Goal: Task Accomplishment & Management: Manage account settings

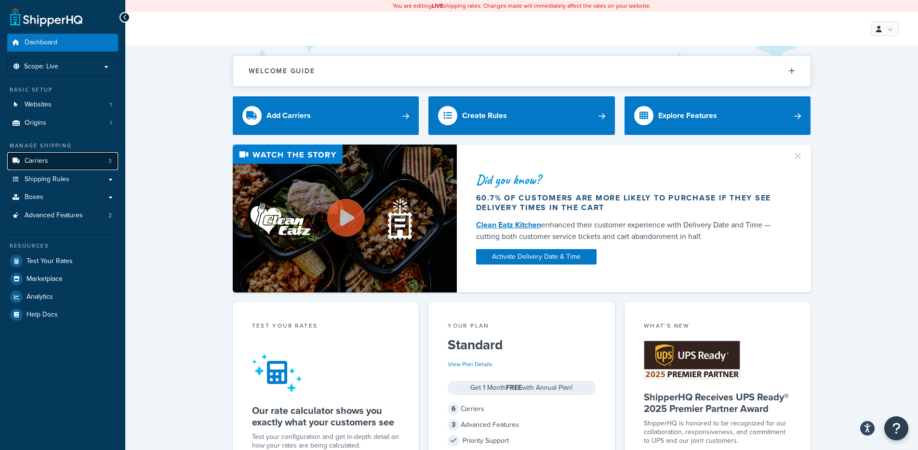
click at [64, 167] on link "Carriers 3" at bounding box center [62, 161] width 111 height 18
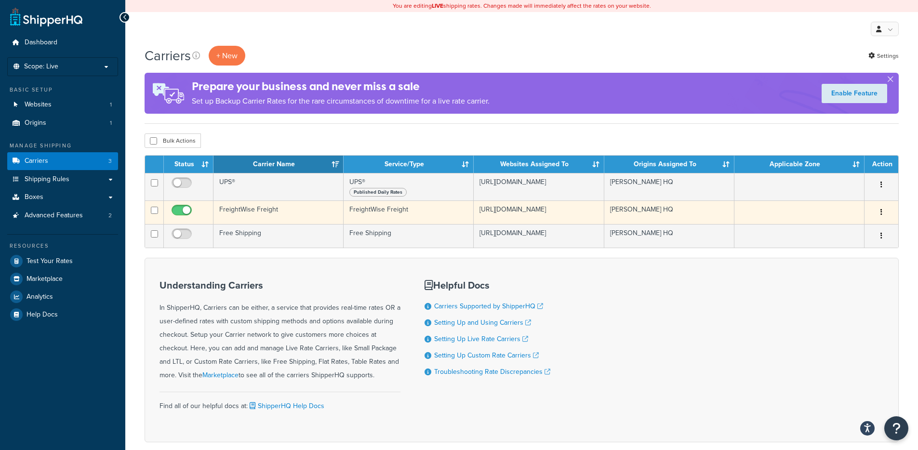
click at [296, 210] on td "FreightWise Freight" at bounding box center [278, 212] width 130 height 24
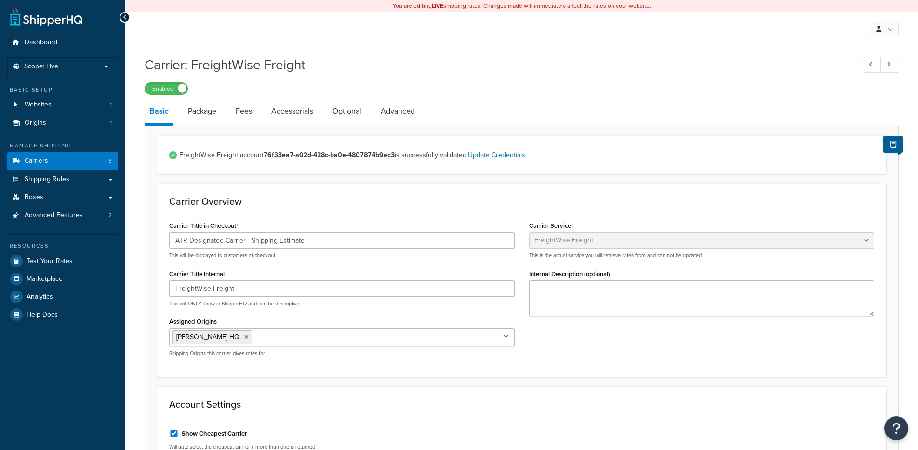
select select "freightWiseFreight"
click at [186, 112] on link "Package" at bounding box center [202, 111] width 38 height 23
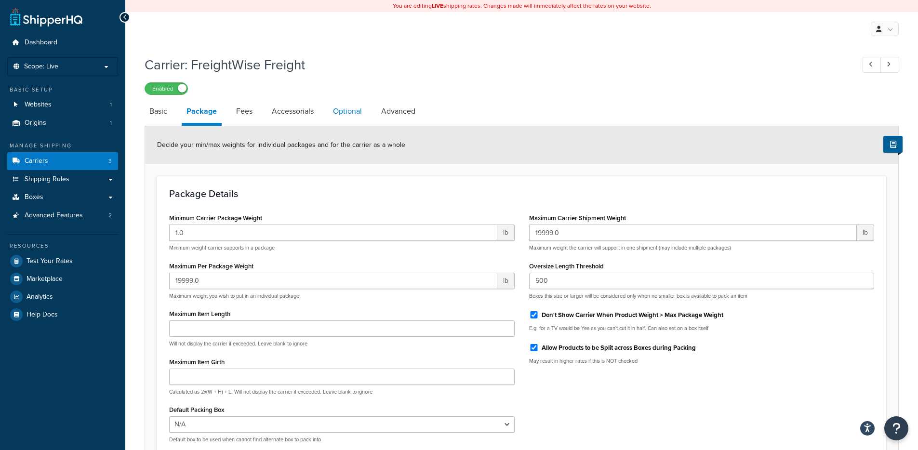
click at [347, 108] on link "Optional" at bounding box center [347, 111] width 39 height 23
select select "55"
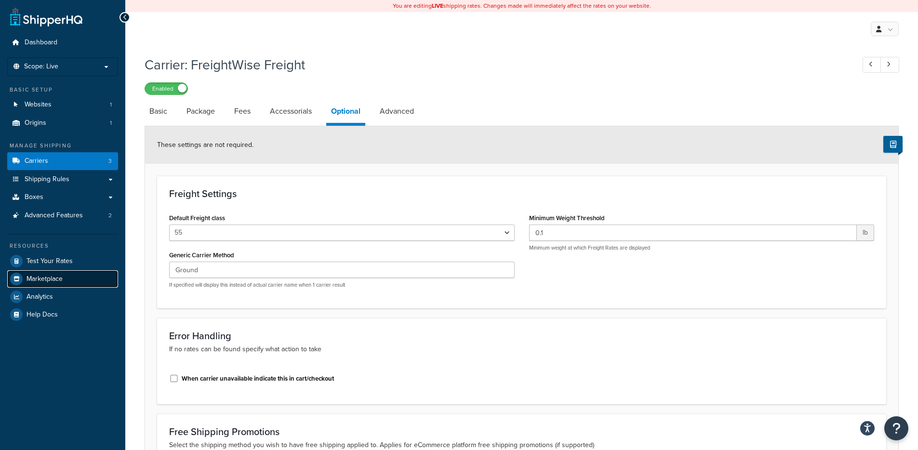
click at [70, 272] on link "Marketplace" at bounding box center [62, 278] width 111 height 17
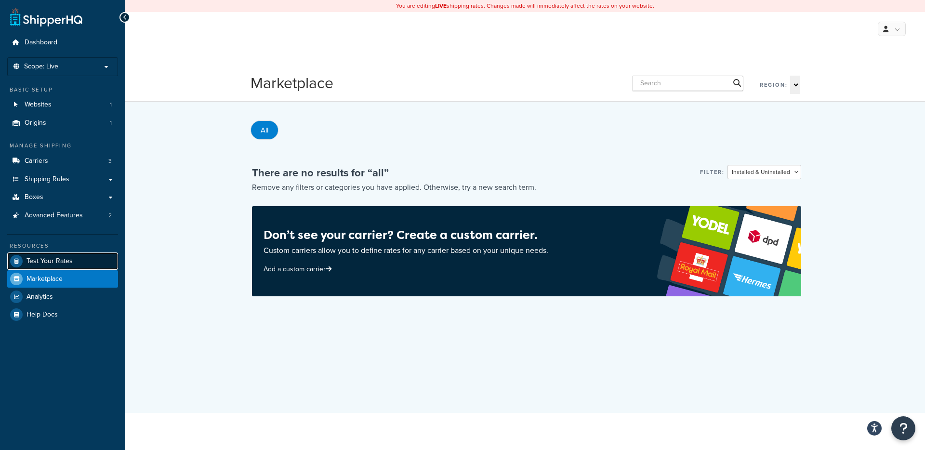
click at [77, 263] on link "Test Your Rates" at bounding box center [62, 260] width 111 height 17
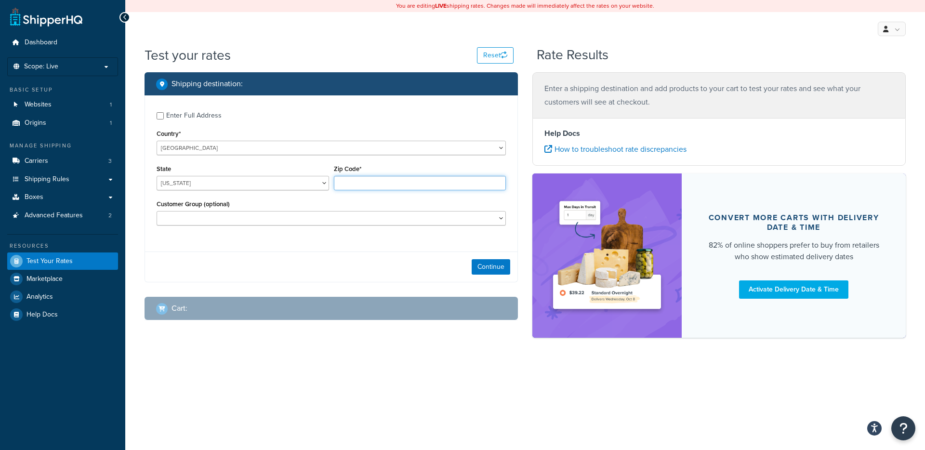
click at [349, 184] on input "Zip Code*" at bounding box center [420, 183] width 172 height 14
type input "78759"
select select "TX"
click at [324, 212] on select "C-ARAMAR C-CPS C-EXCARE C-HPRO C-LIST C-SGP C-SODEXO H-13152221 H-13153596 H-15…" at bounding box center [331, 218] width 349 height 14
click at [502, 268] on button "Continue" at bounding box center [491, 266] width 39 height 15
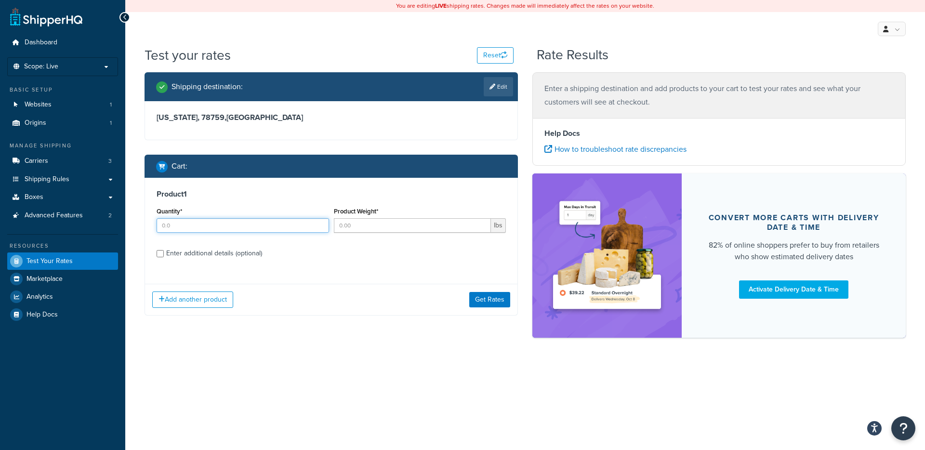
click at [216, 224] on input "Quantity*" at bounding box center [243, 225] width 172 height 14
type input "1"
click at [351, 225] on input "Product Weight*" at bounding box center [413, 225] width 158 height 14
type input "1"
click at [234, 249] on div "Enter additional details (optional)" at bounding box center [214, 253] width 96 height 13
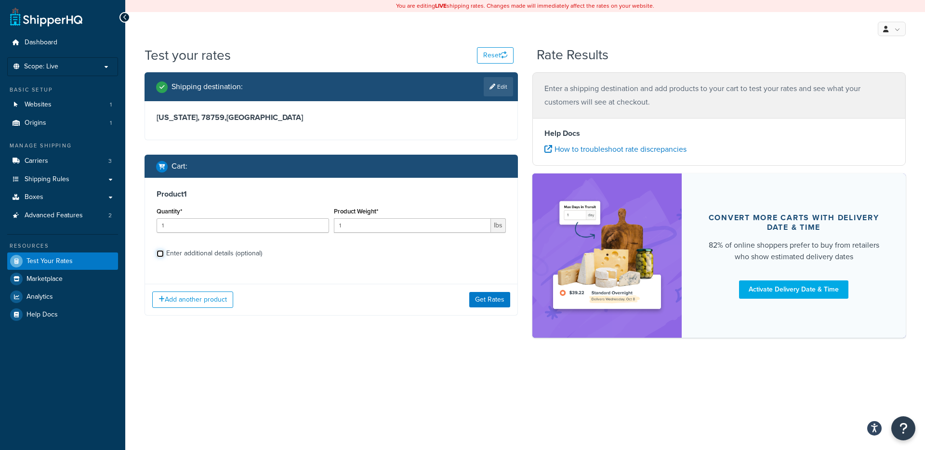
click at [164, 250] on input "Enter additional details (optional)" at bounding box center [160, 253] width 7 height 7
checkbox input "true"
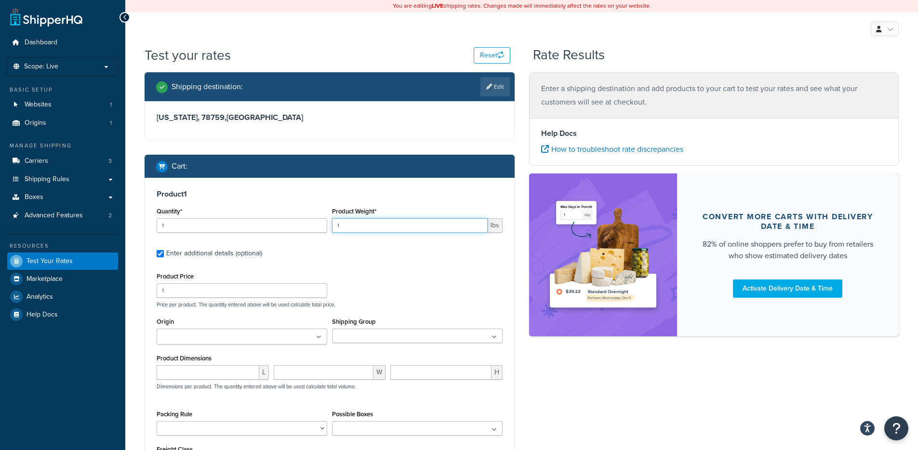
click at [364, 231] on input "1" at bounding box center [410, 225] width 156 height 14
type input "100"
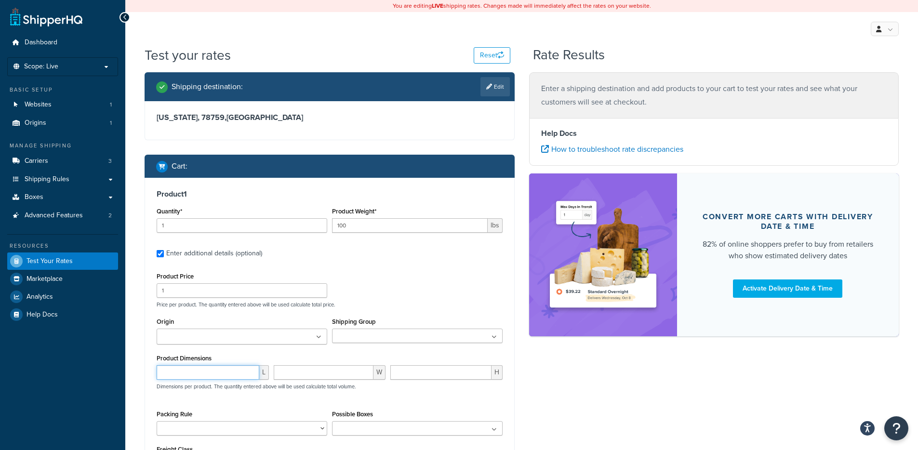
click at [230, 369] on input "number" at bounding box center [208, 372] width 103 height 14
type input "12"
click at [312, 378] on input "number" at bounding box center [324, 372] width 100 height 14
type input "13"
click at [400, 373] on input "number" at bounding box center [440, 372] width 101 height 14
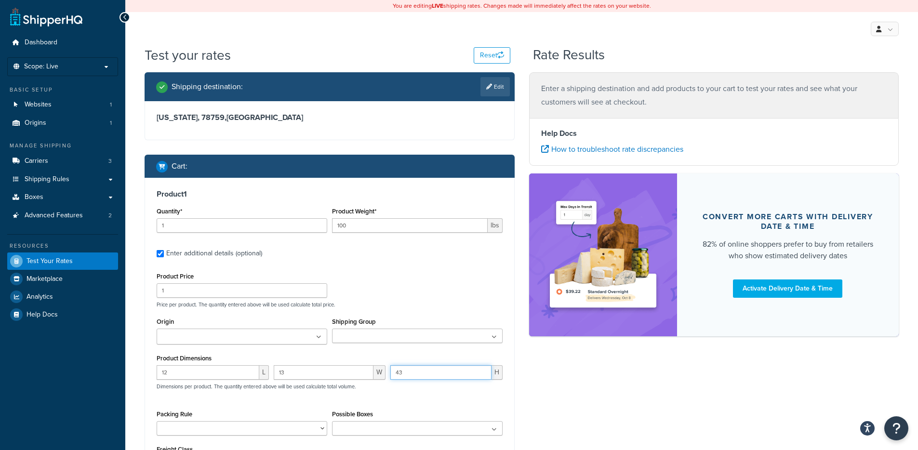
type input "4"
type input "23"
click at [609, 372] on div "Shipping destination : Edit Texas, 78759 , United States Cart : Product 1 Quant…" at bounding box center [521, 307] width 768 height 471
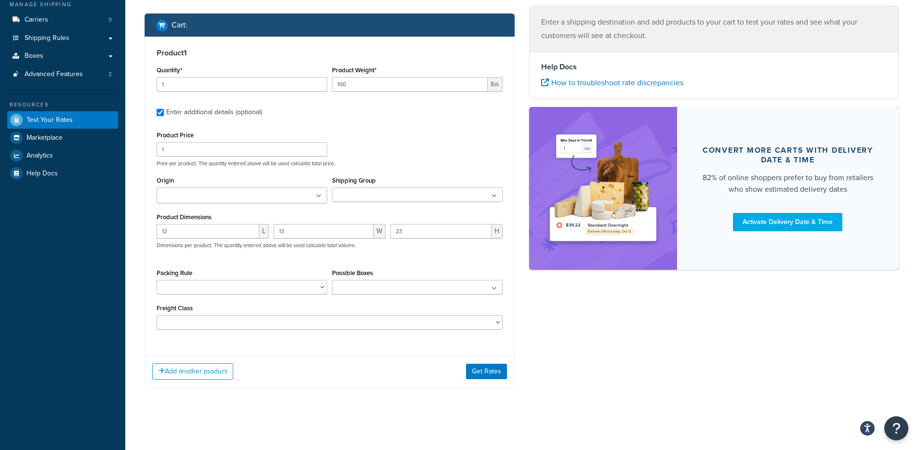
click at [468, 354] on div "Product 1 Quantity* 1 Product Weight* 100 lbs Enter additional details (optiona…" at bounding box center [330, 212] width 370 height 351
click at [470, 369] on button "Get Rates" at bounding box center [486, 371] width 41 height 15
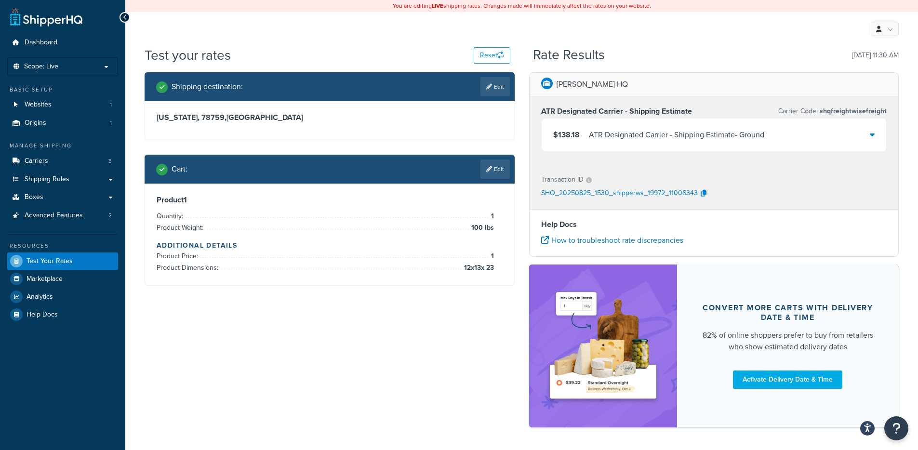
click at [662, 134] on div "ATR Designated Carrier - Shipping Estimate - Ground" at bounding box center [676, 134] width 175 height 13
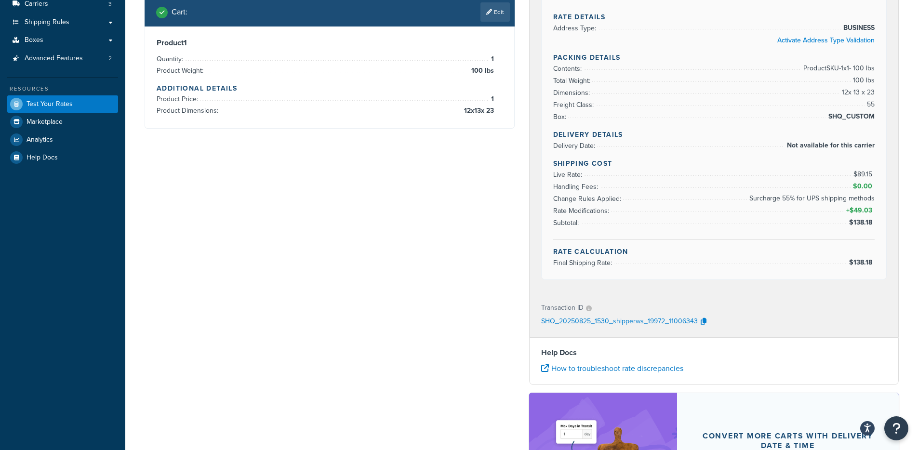
scroll to position [158, 0]
click at [704, 319] on icon "button" at bounding box center [704, 320] width 6 height 7
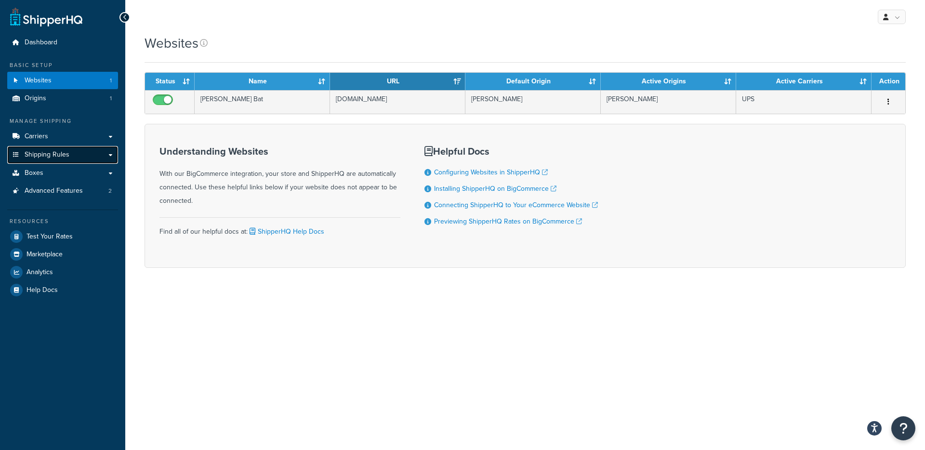
click at [64, 154] on span "Shipping Rules" at bounding box center [47, 155] width 45 height 8
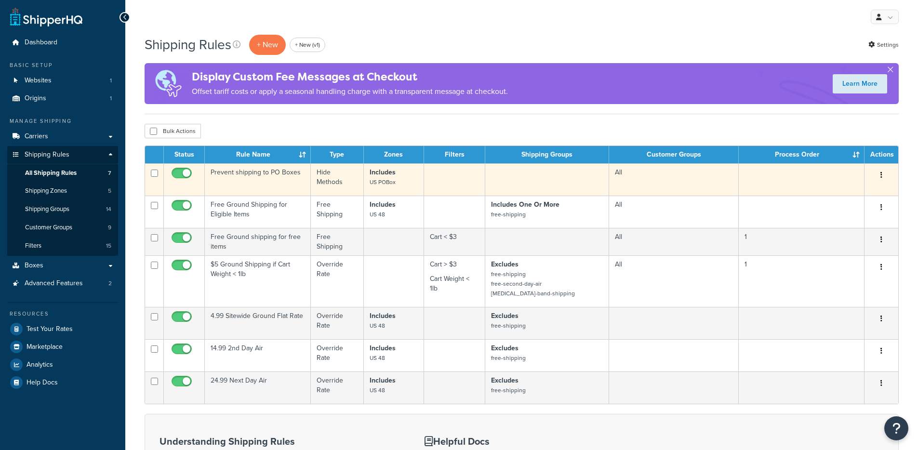
click at [251, 172] on td "Prevent shipping to PO Boxes" at bounding box center [258, 179] width 106 height 32
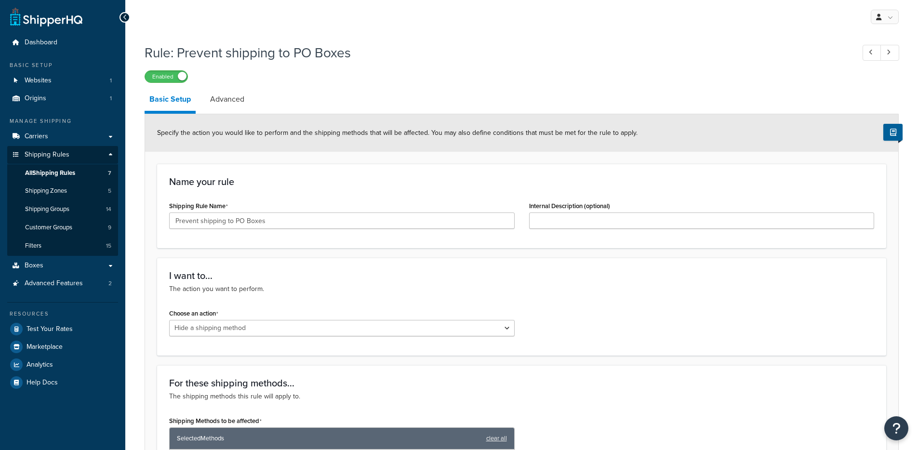
select select "HIDE"
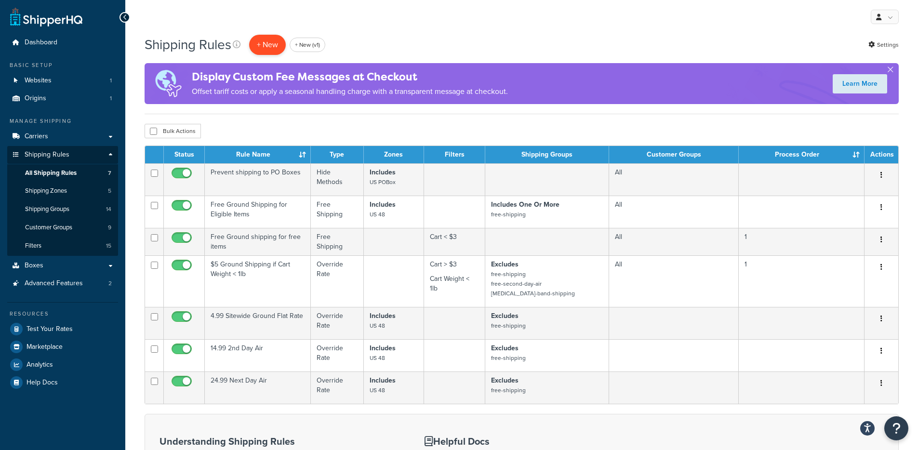
click at [272, 49] on p "+ New" at bounding box center [267, 45] width 37 height 20
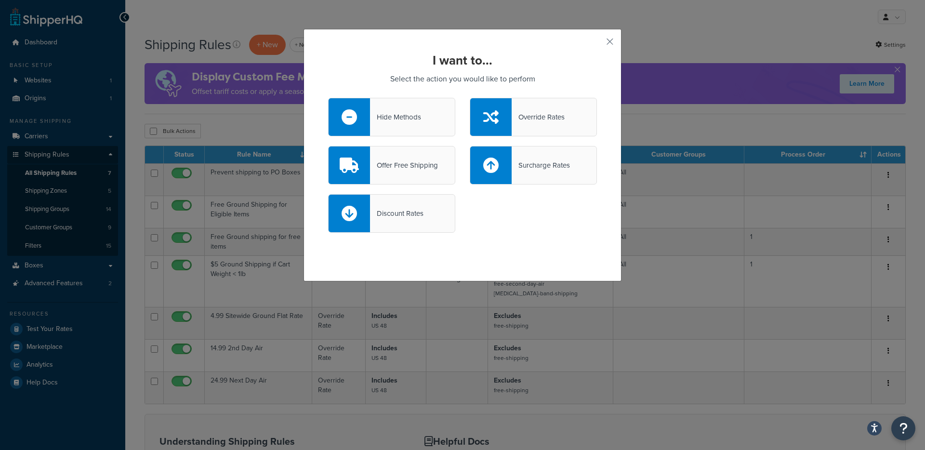
click at [482, 174] on div at bounding box center [490, 165] width 41 height 38
click at [0, 0] on input "Surcharge Rates" at bounding box center [0, 0] width 0 height 0
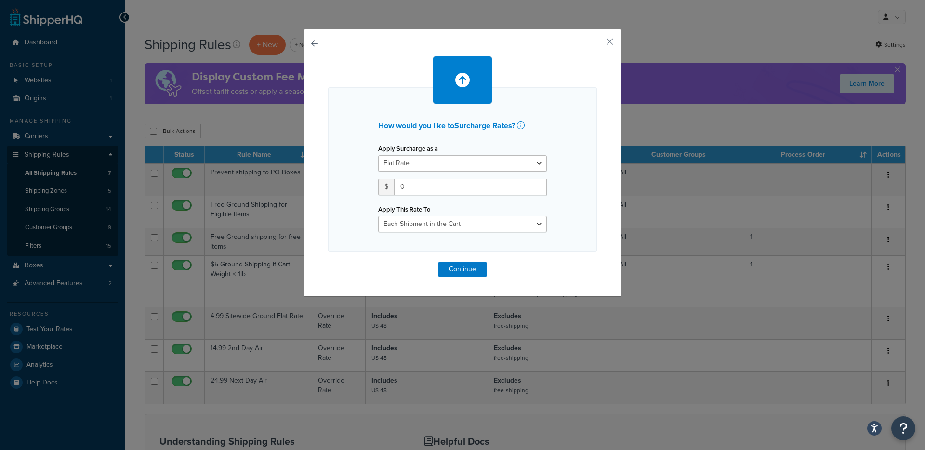
click at [446, 145] on div "Apply Surcharge as a Flat Rate Percentage Flat Rate & Percentage" at bounding box center [462, 157] width 169 height 30
drag, startPoint x: 442, startPoint y: 147, endPoint x: 358, endPoint y: 148, distance: 84.3
click at [358, 148] on div "How would you like to Surcharge Rates ? Apply Surcharge as a Flat Rate Percenta…" at bounding box center [462, 169] width 269 height 165
copy label "Apply Surcharge as a"
click at [625, 28] on div "How would you like to Surcharge Rates ? Apply Surcharge as a Flat Rate Percenta…" at bounding box center [462, 225] width 925 height 450
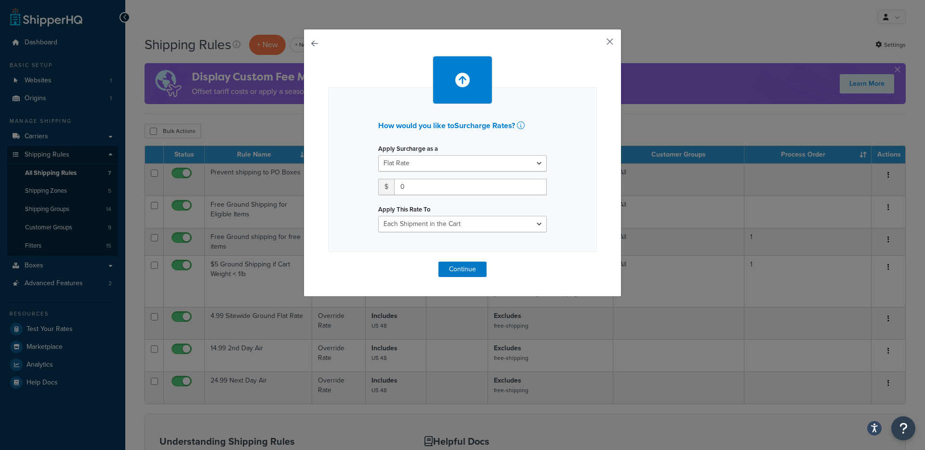
click at [597, 45] on button "button" at bounding box center [596, 45] width 2 height 2
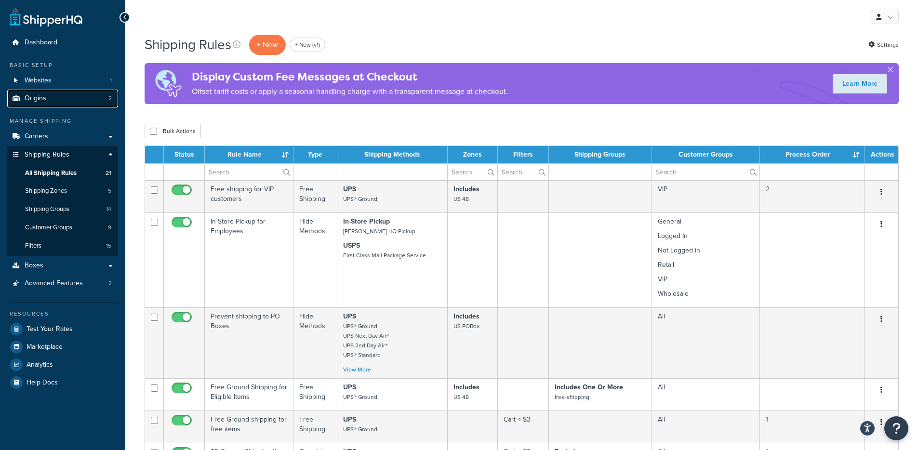
click at [67, 91] on link "Origins 2" at bounding box center [62, 99] width 111 height 18
click at [67, 88] on link "Websites 1" at bounding box center [62, 81] width 111 height 18
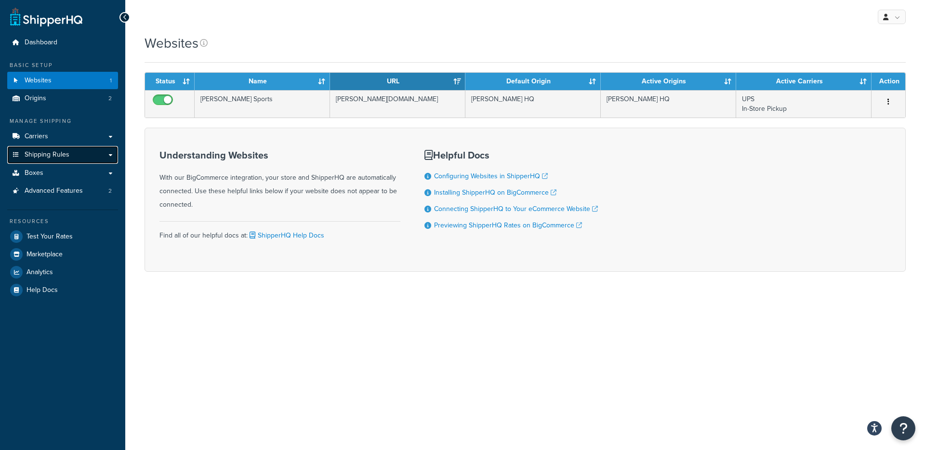
click at [47, 158] on span "Shipping Rules" at bounding box center [47, 155] width 45 height 8
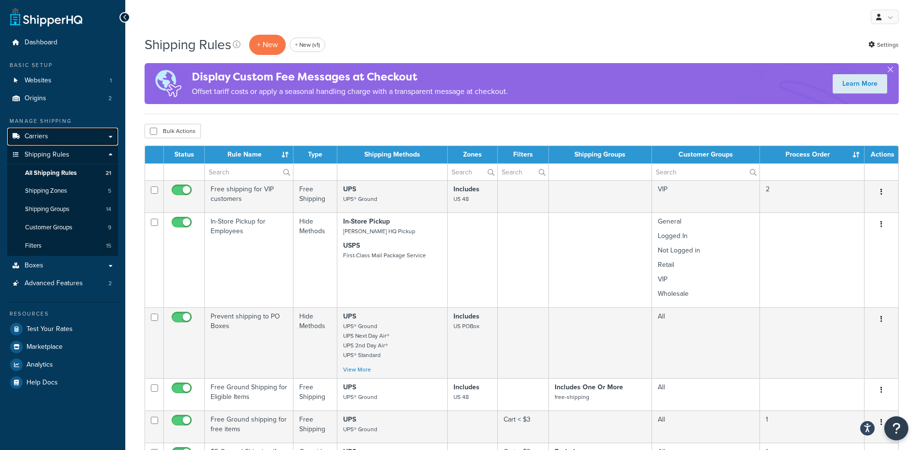
click at [59, 141] on link "Carriers" at bounding box center [62, 137] width 111 height 18
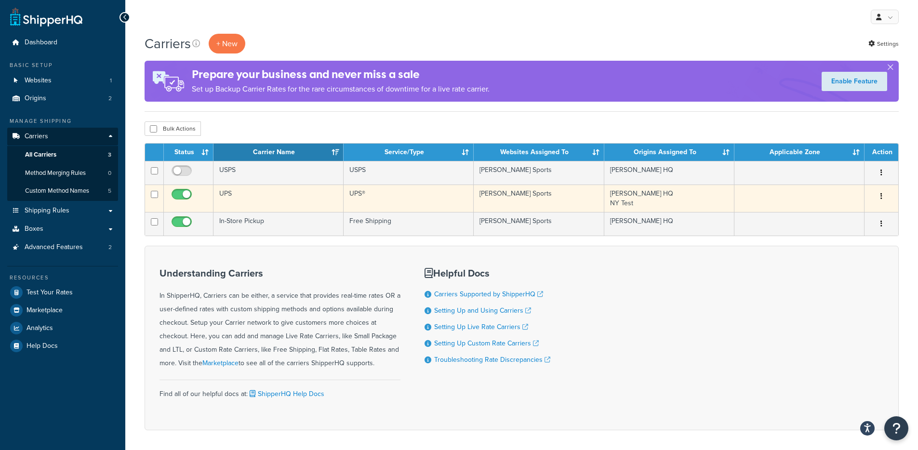
click at [335, 199] on td "UPS" at bounding box center [278, 198] width 130 height 27
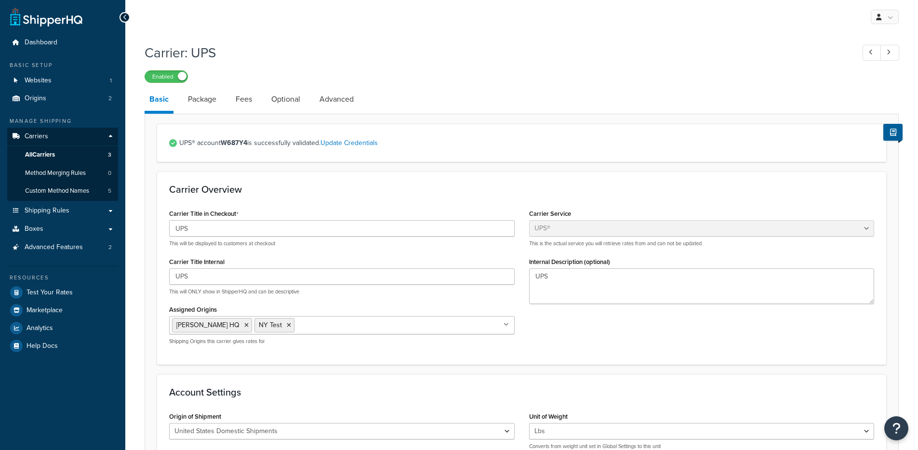
select select "ups"
click at [86, 210] on link "Shipping Rules" at bounding box center [62, 211] width 111 height 18
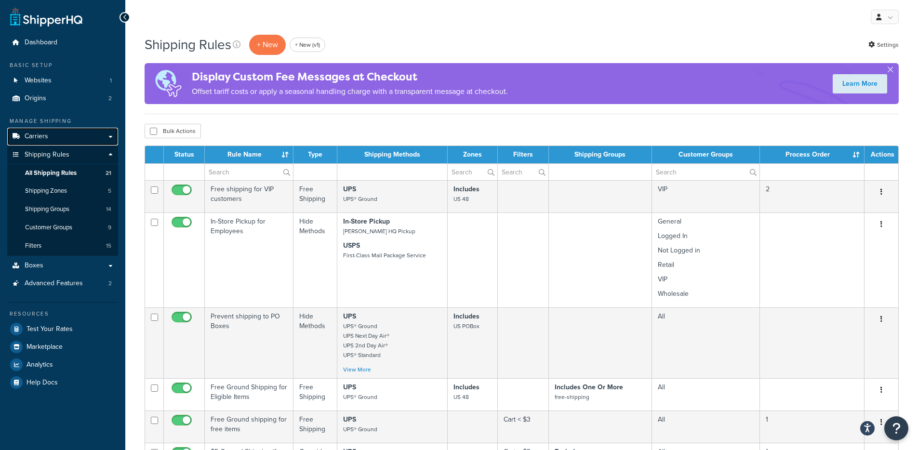
click at [69, 134] on link "Carriers" at bounding box center [62, 137] width 111 height 18
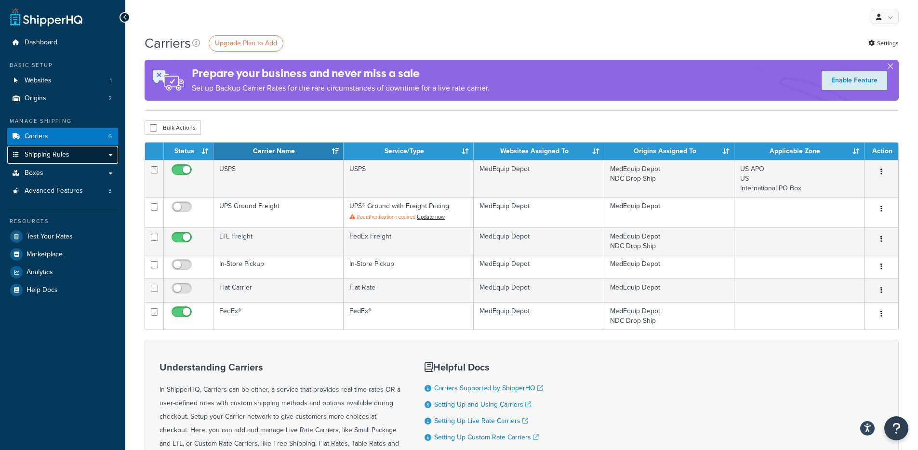
click at [54, 158] on span "Shipping Rules" at bounding box center [47, 155] width 45 height 8
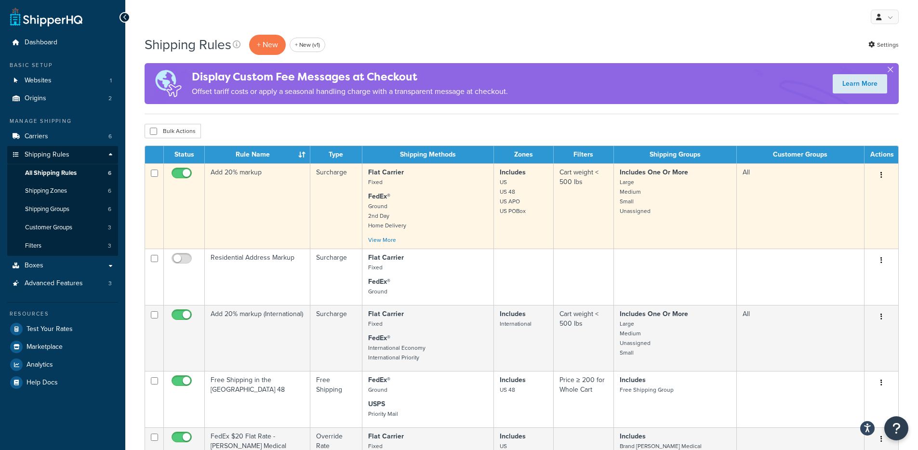
click at [303, 205] on td "Add 20% markup" at bounding box center [258, 205] width 106 height 85
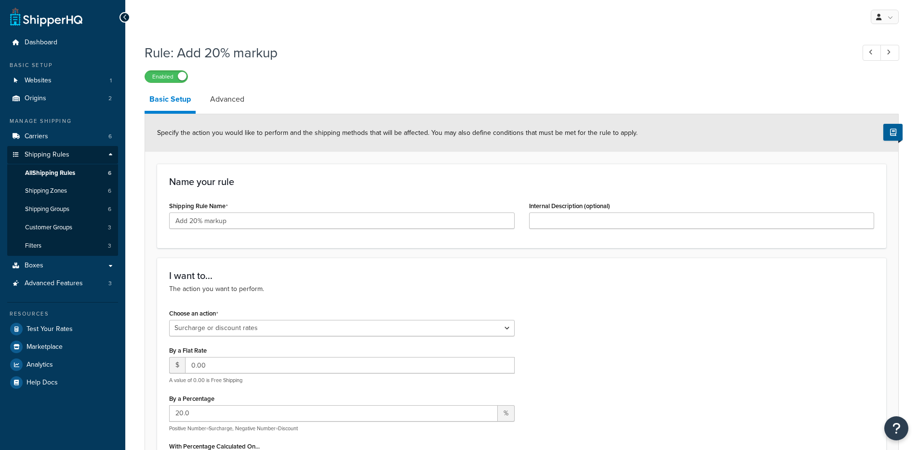
select select "SURCHARGE"
select select "LOCATION"
click at [50, 48] on link "Dashboard" at bounding box center [62, 43] width 111 height 18
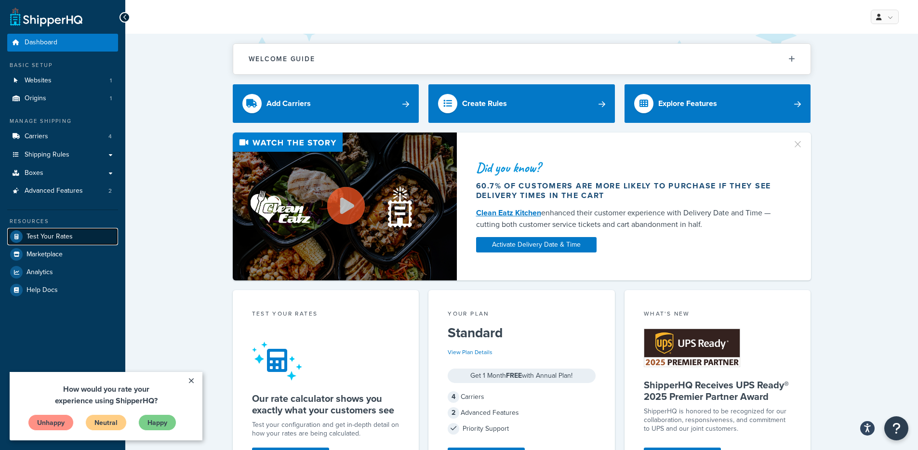
click at [51, 233] on span "Test Your Rates" at bounding box center [49, 237] width 46 height 8
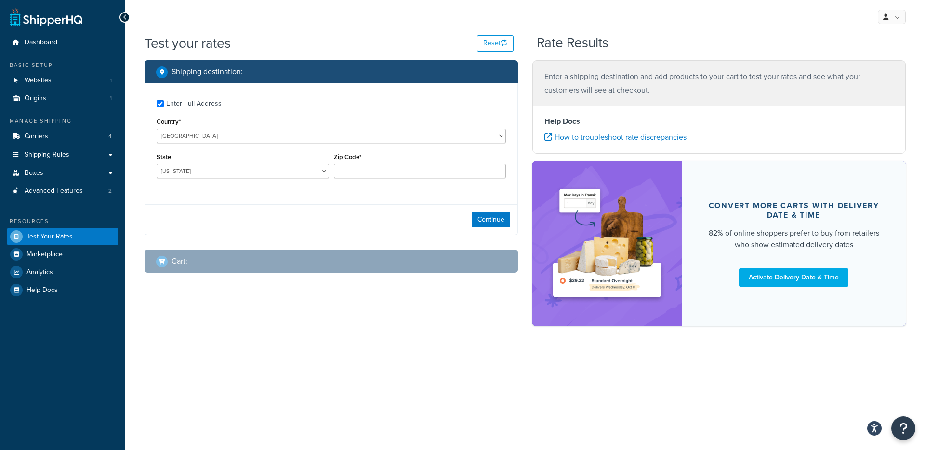
checkbox input "true"
type input "94610"
select select "CA"
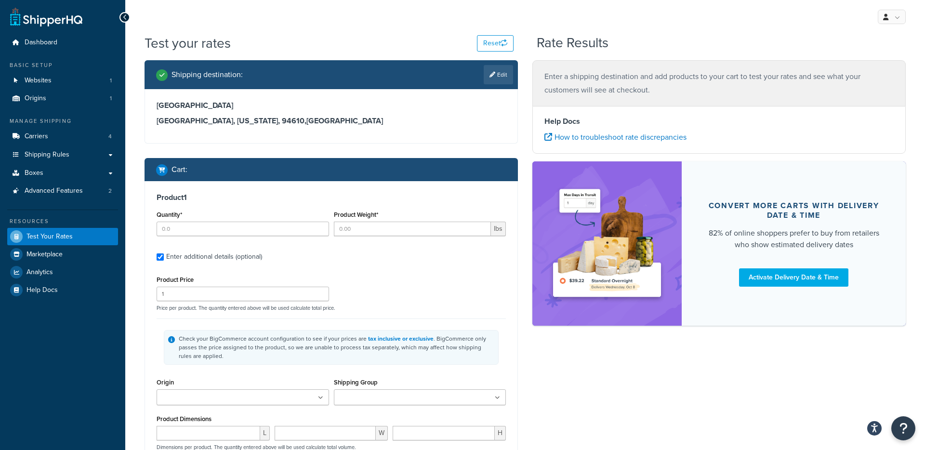
type input "2"
type input "1"
type input "30"
type input "2.7500"
type input "7.2500"
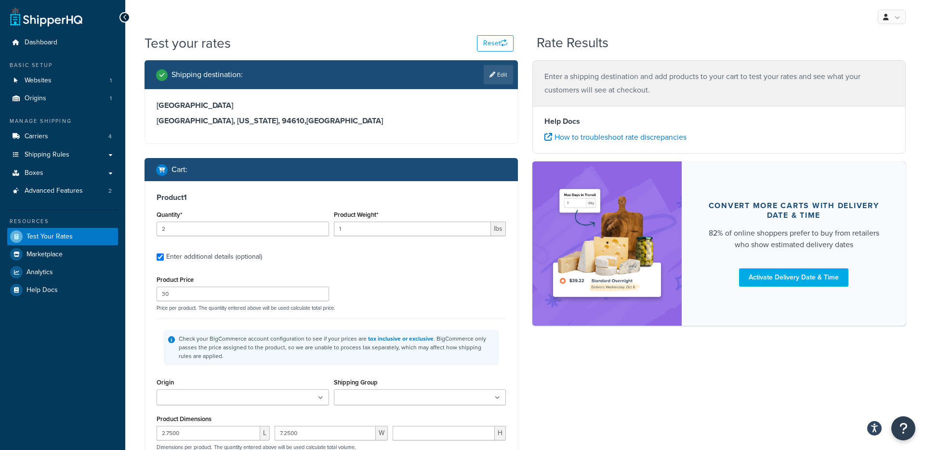
type input "7.2500"
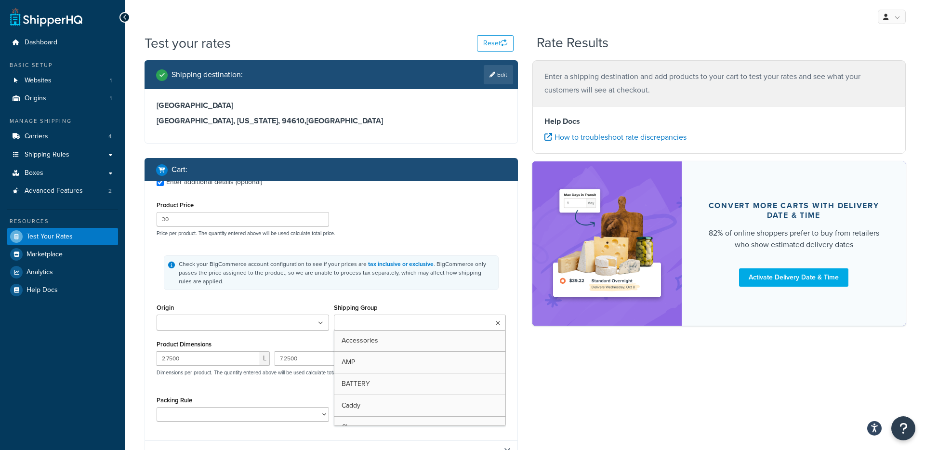
type input "1"
type input "1.4"
type input "35"
type input "2.7500"
type input "7.4000"
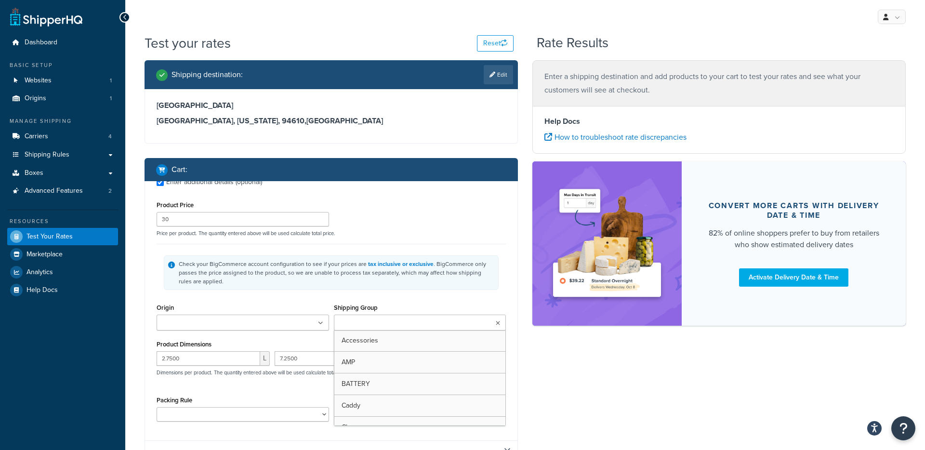
type input "7.4000"
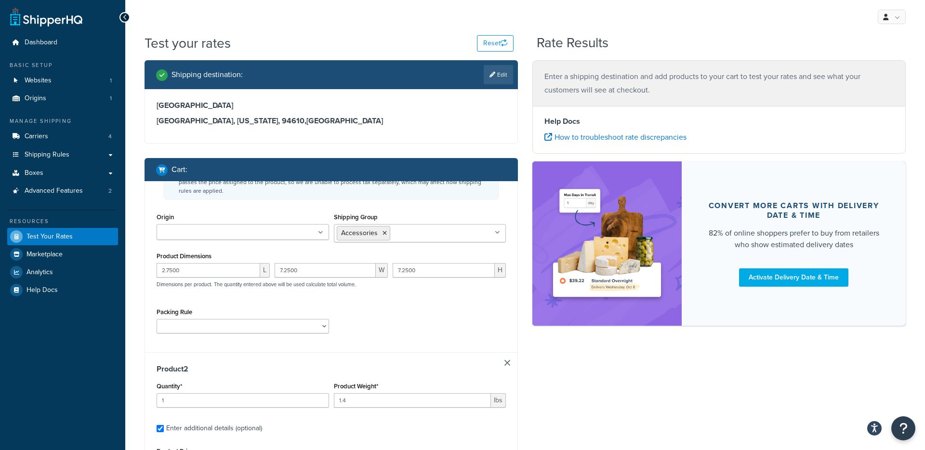
type input "1"
type input "1.41"
type input "40"
type input "8.0000"
type input "6.0000"
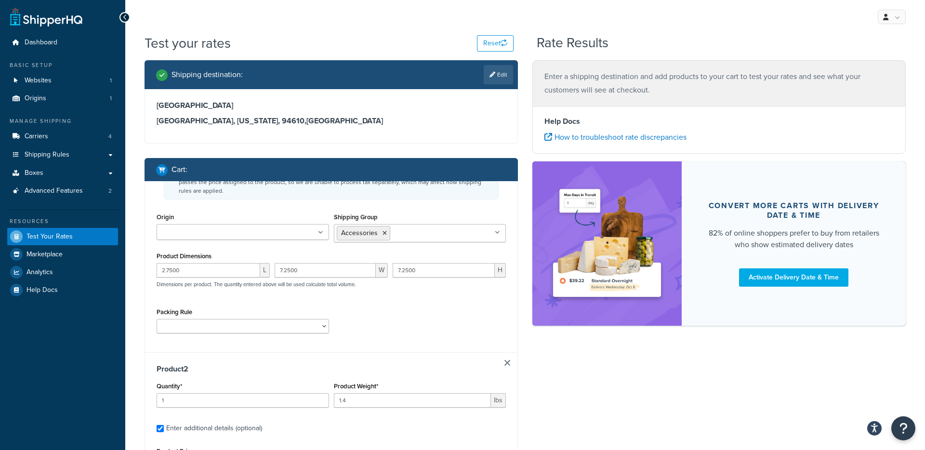
type input "3.0000"
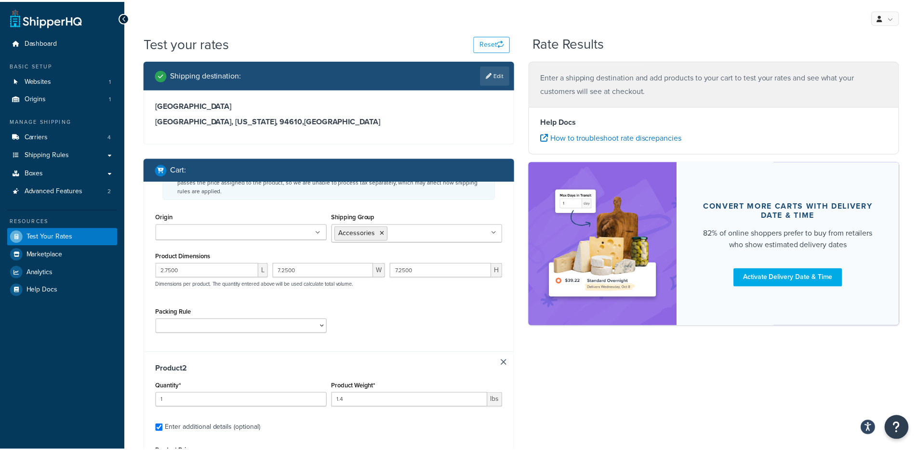
scroll to position [267, 0]
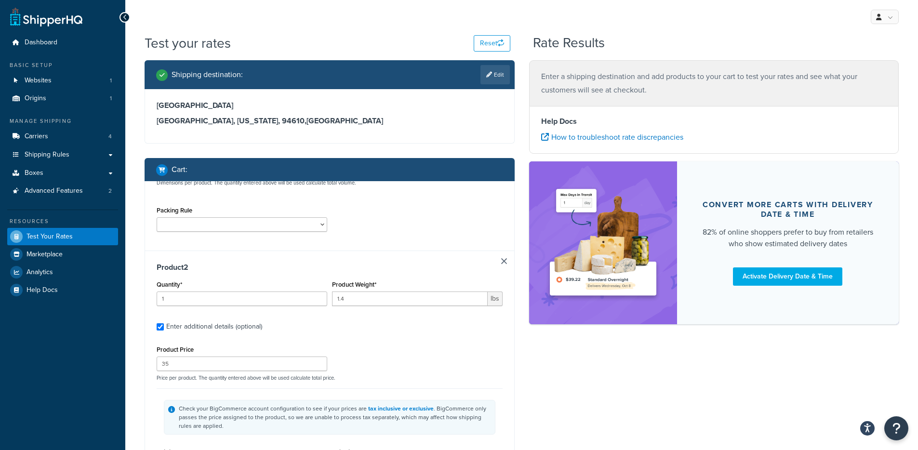
type input "1"
type input "1.41"
type input "40"
type input "8.0000"
type input "6.0000"
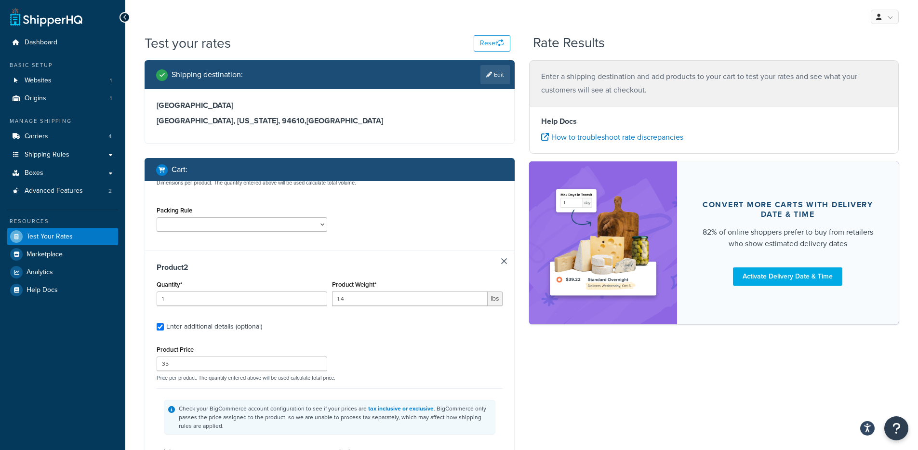
type input "3.0000"
type input "1"
type input "2.8"
type input "120"
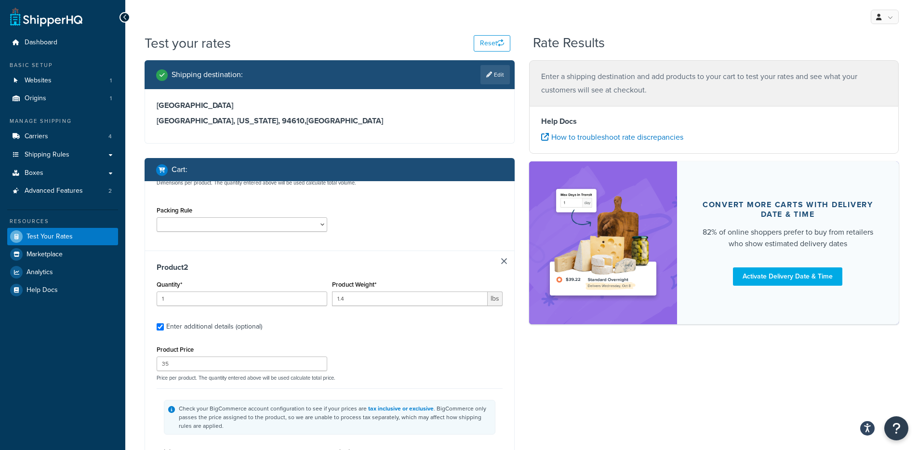
type input "8.0000"
type input "3.0000"
type input "5.0000"
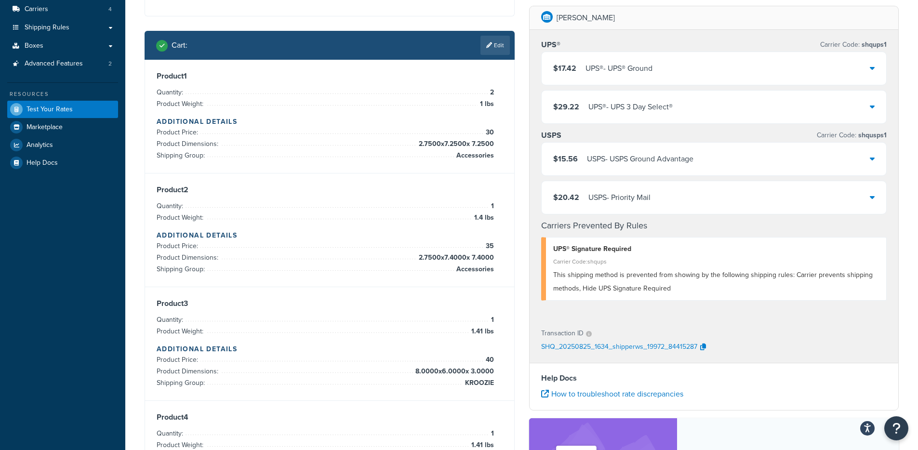
scroll to position [120, 0]
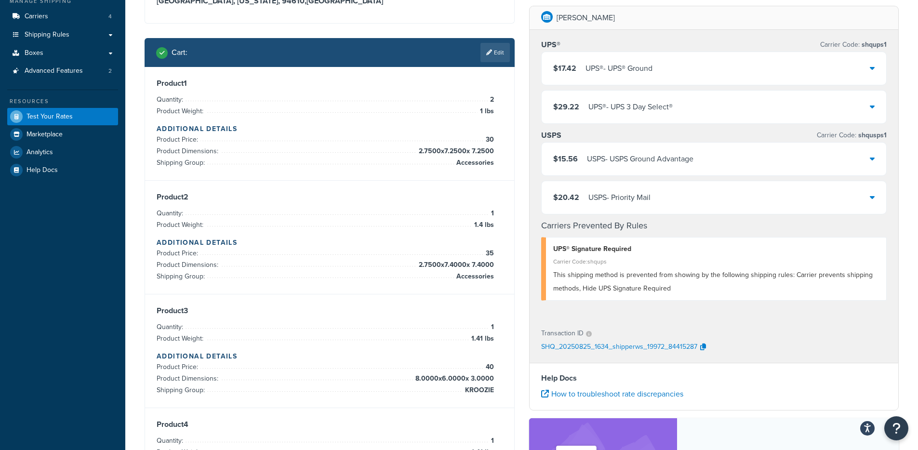
click at [604, 169] on div "$15.56 USPS - USPS Ground Advantage" at bounding box center [714, 159] width 345 height 33
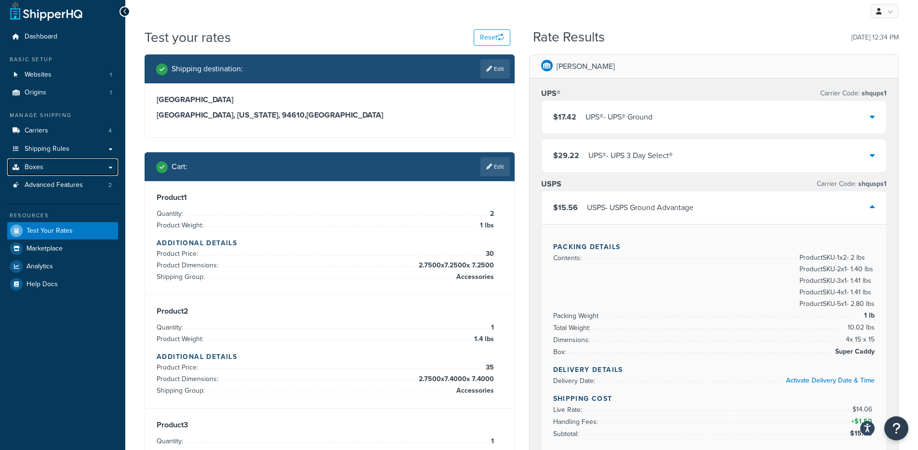
scroll to position [55, 0]
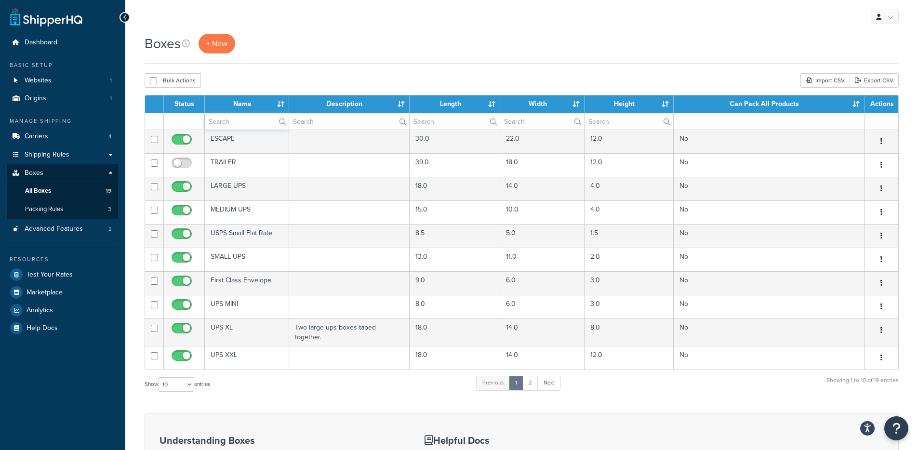
click at [243, 120] on input "text" at bounding box center [247, 121] width 84 height 16
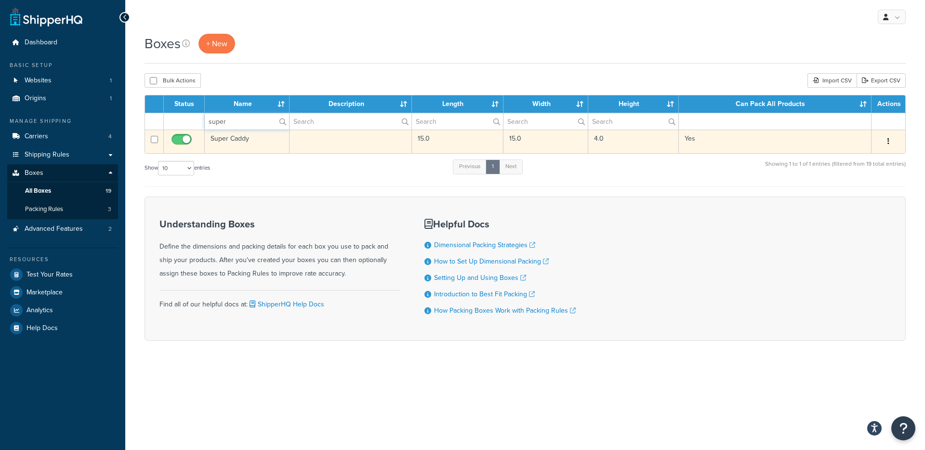
type input "super"
click at [224, 141] on td "Super Caddy" at bounding box center [247, 142] width 85 height 24
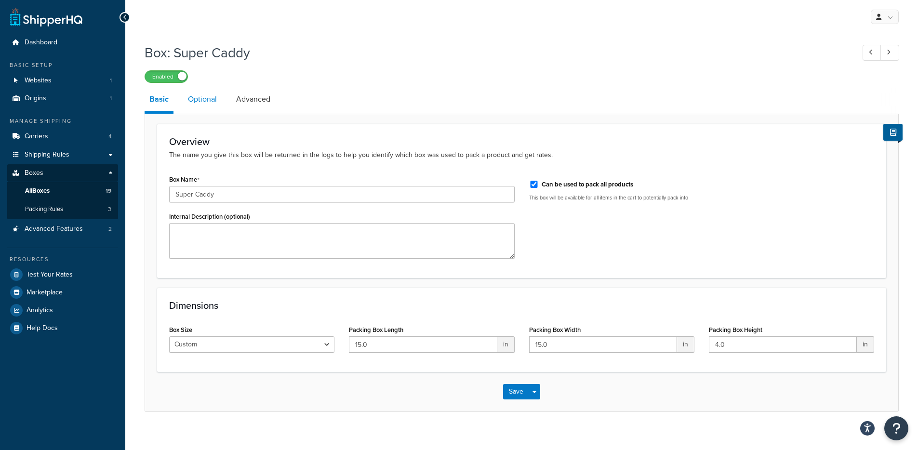
click at [209, 105] on link "Optional" at bounding box center [202, 99] width 39 height 23
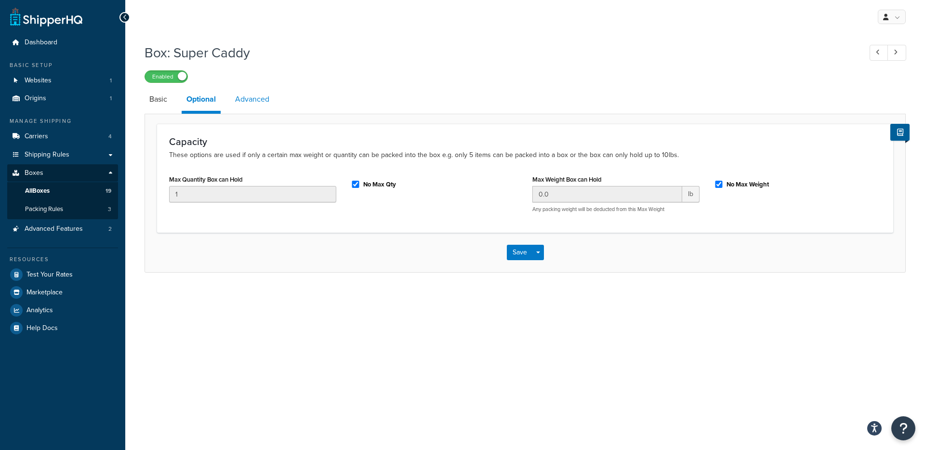
click at [250, 104] on link "Advanced" at bounding box center [252, 99] width 44 height 23
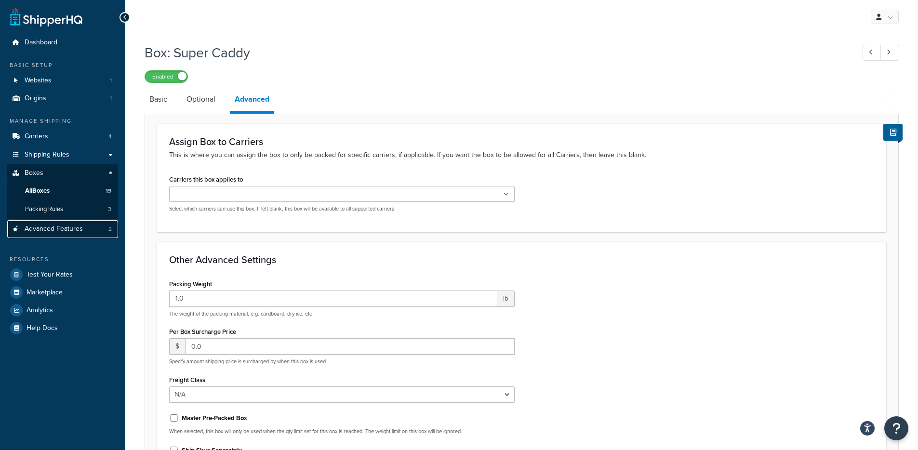
click at [93, 231] on link "Advanced Features 2" at bounding box center [62, 229] width 111 height 18
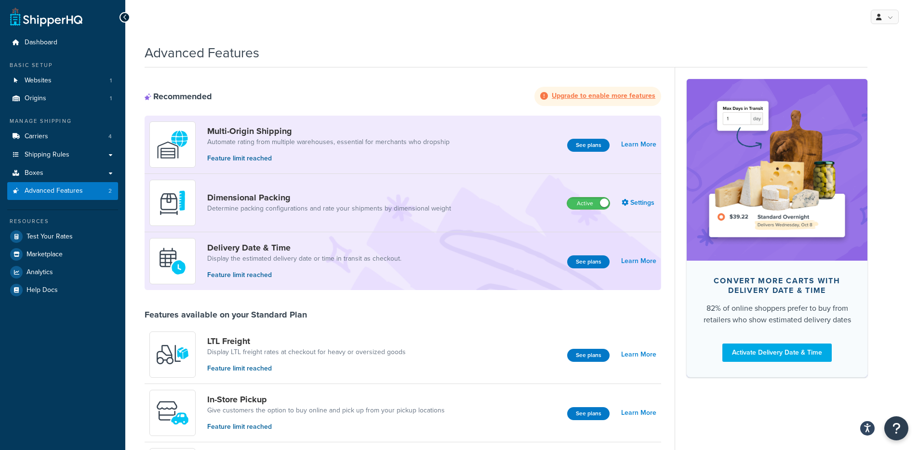
scroll to position [35, 0]
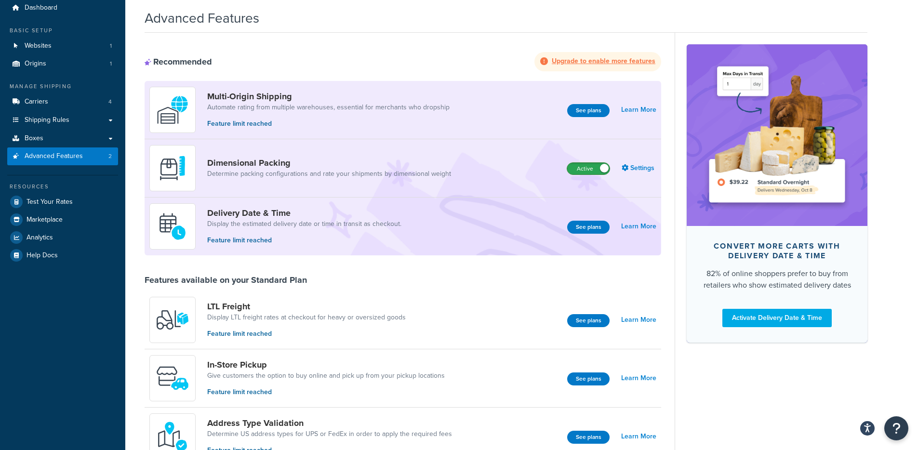
click at [579, 165] on label "Active" at bounding box center [588, 169] width 42 height 12
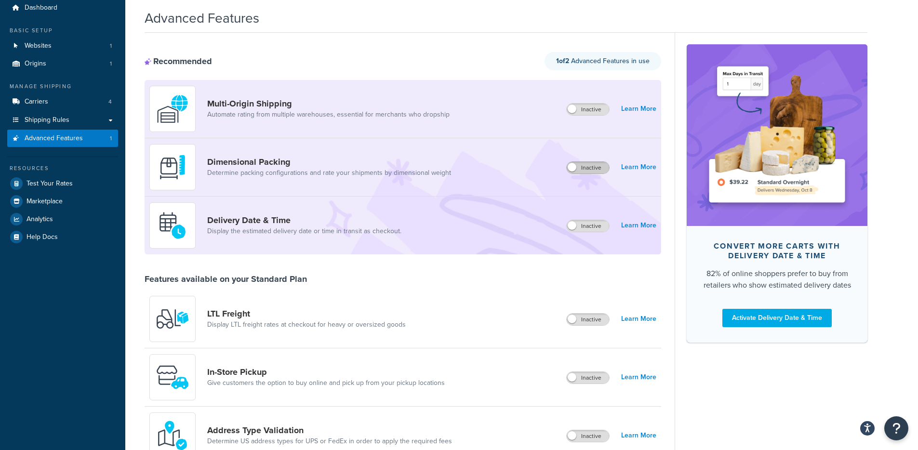
click at [578, 164] on label "Inactive" at bounding box center [588, 168] width 42 height 12
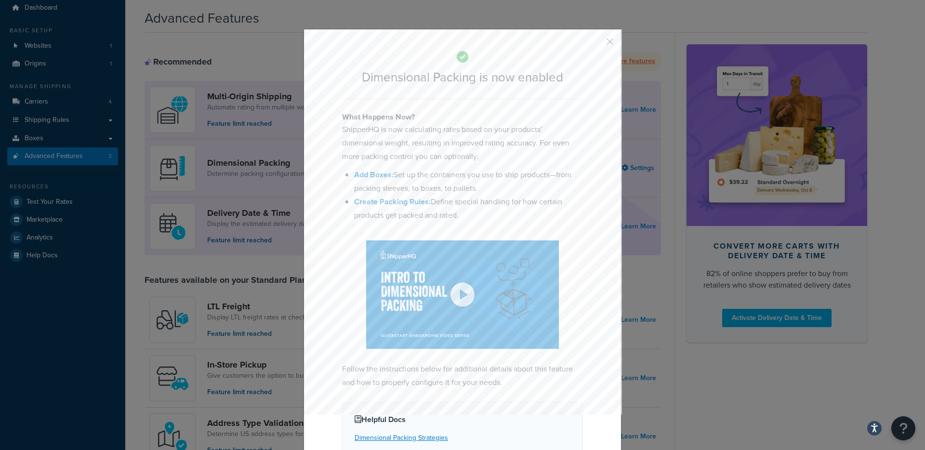
click at [597, 44] on button "button" at bounding box center [596, 45] width 2 height 2
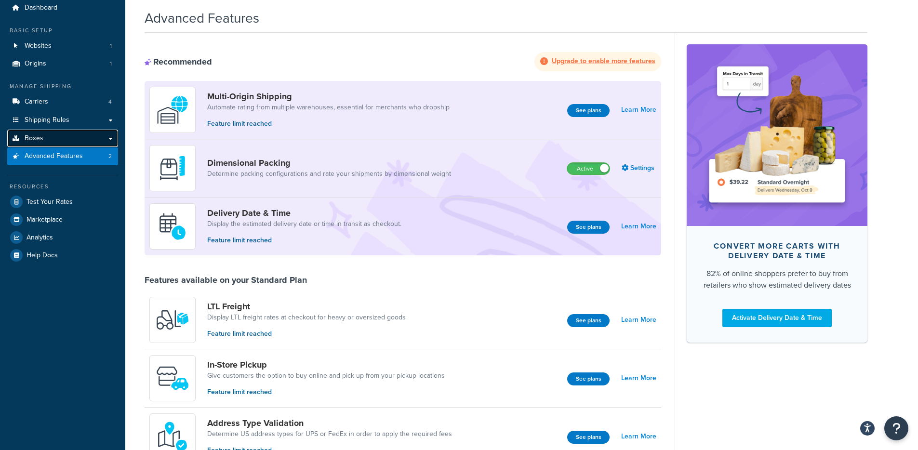
click at [46, 134] on link "Boxes" at bounding box center [62, 139] width 111 height 18
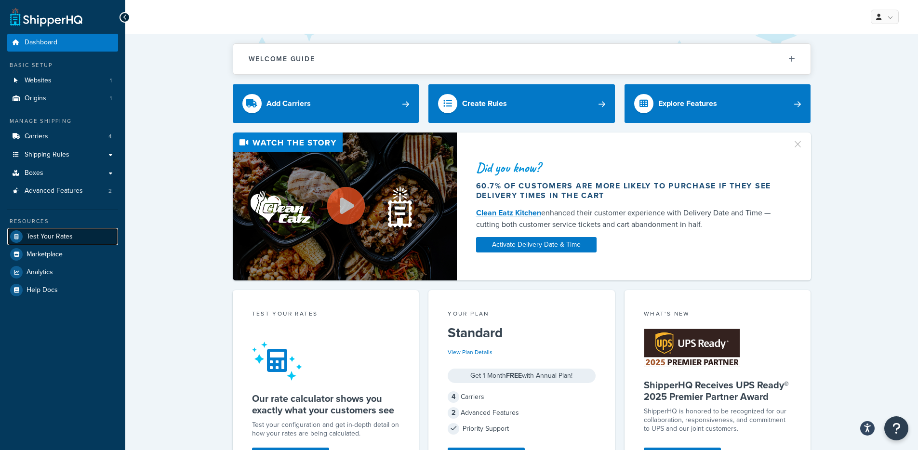
click at [76, 240] on link "Test Your Rates" at bounding box center [62, 236] width 111 height 17
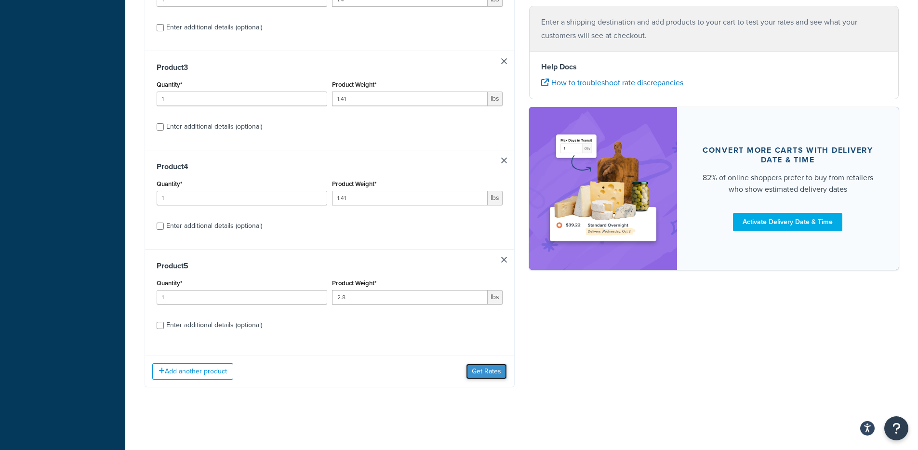
click at [479, 378] on button "Get Rates" at bounding box center [486, 371] width 41 height 15
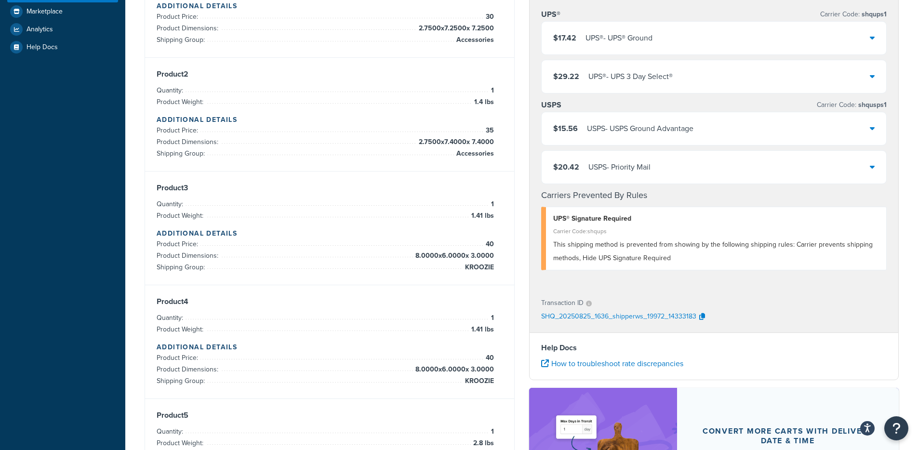
scroll to position [74, 0]
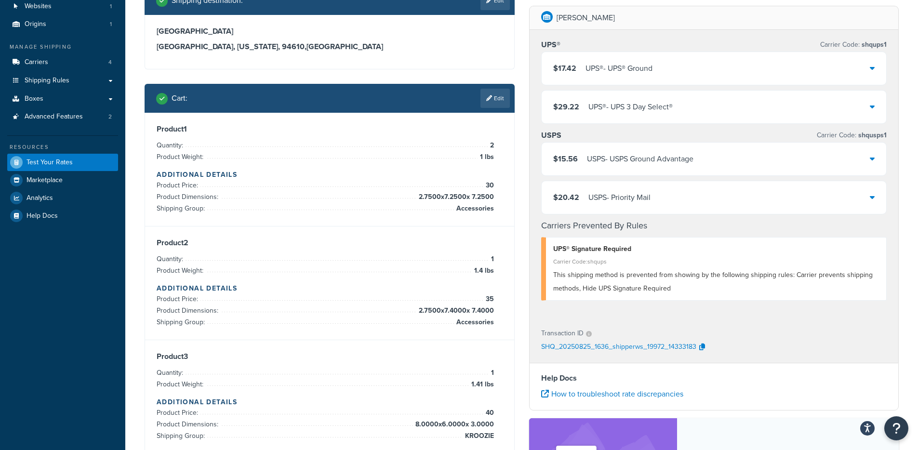
click at [687, 166] on div "$15.56 USPS - USPS Ground Advantage" at bounding box center [714, 159] width 345 height 33
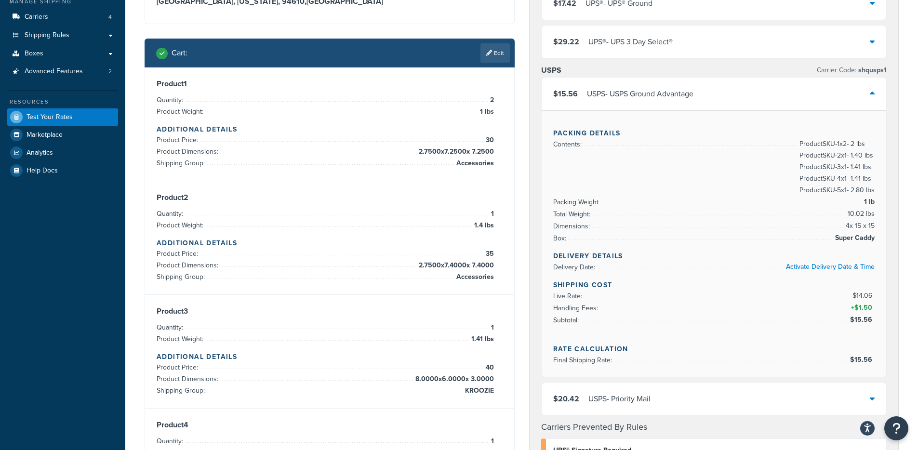
scroll to position [118, 0]
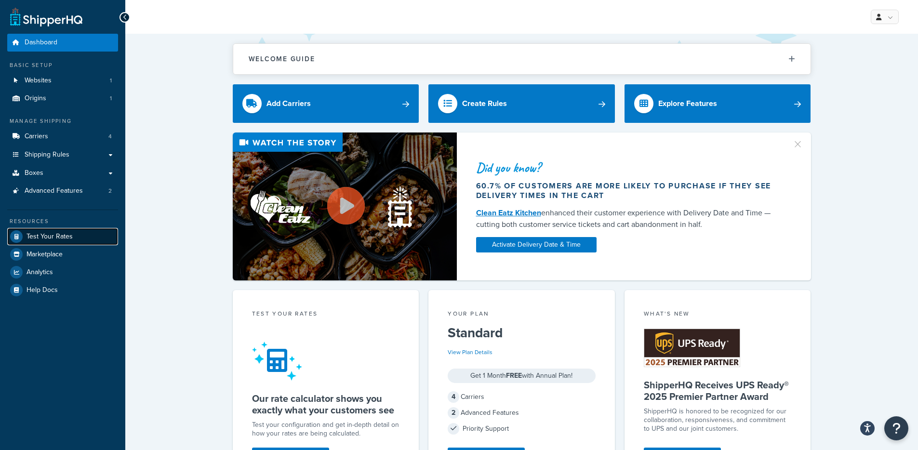
click at [78, 241] on link "Test Your Rates" at bounding box center [62, 236] width 111 height 17
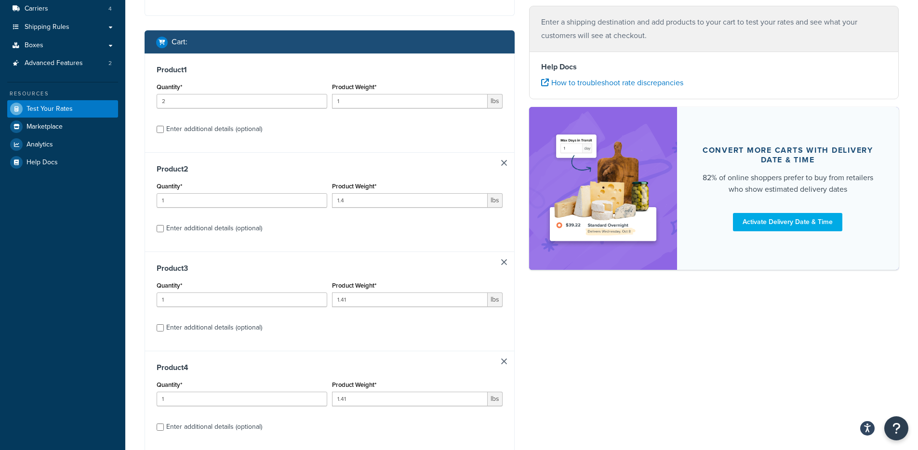
scroll to position [168, 0]
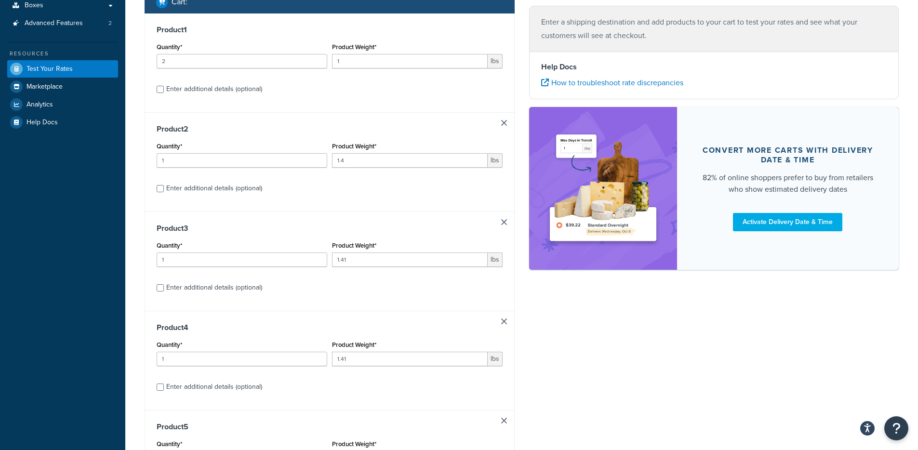
click at [504, 125] on link at bounding box center [504, 123] width 6 height 6
type input "1.41"
type input "2.8"
click at [504, 125] on link at bounding box center [504, 123] width 6 height 6
type input "2.8"
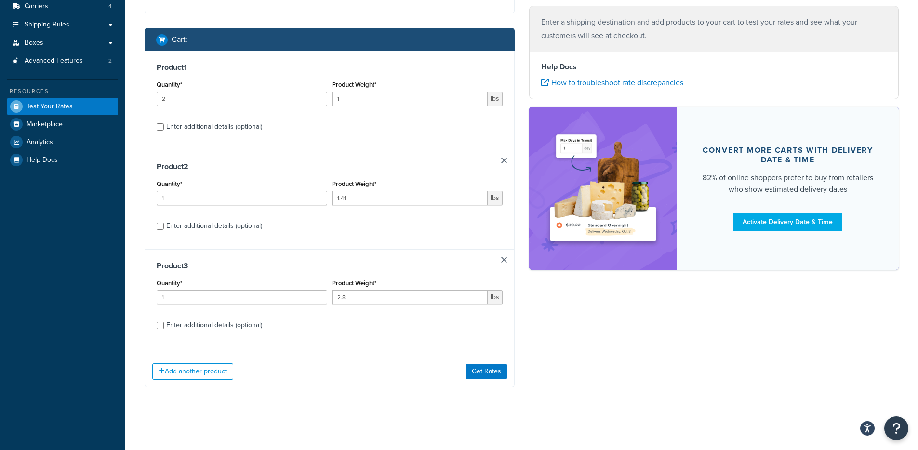
click at [504, 158] on link at bounding box center [504, 161] width 6 height 6
type input "2.8"
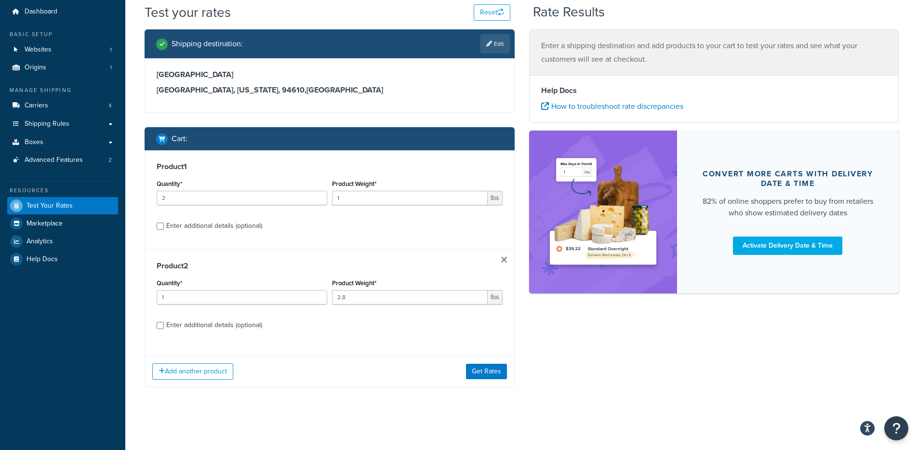
click at [504, 257] on link at bounding box center [504, 260] width 6 height 6
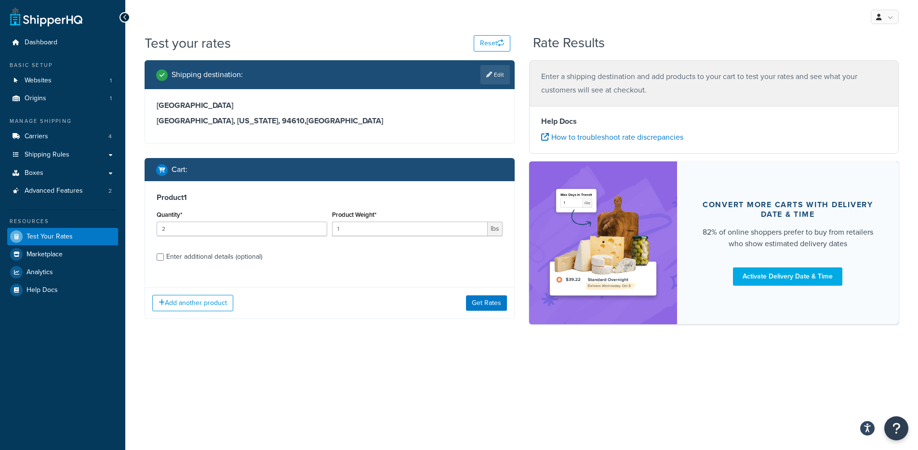
scroll to position [0, 0]
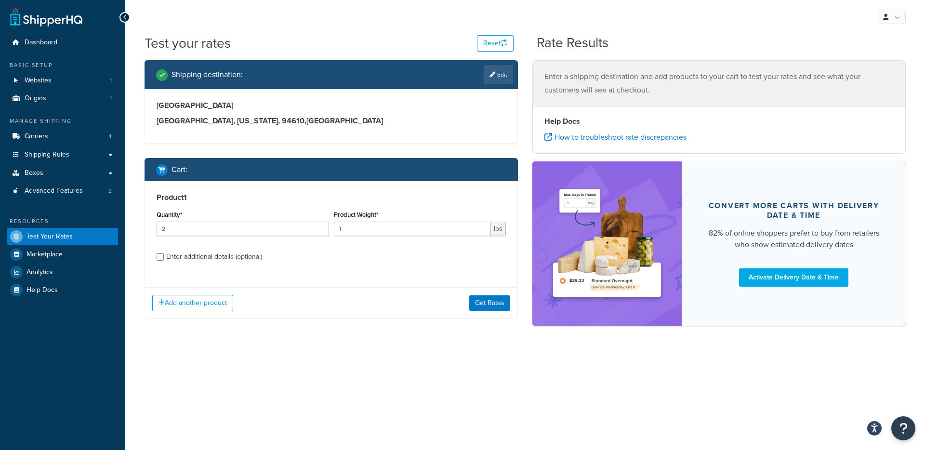
click at [221, 259] on div "Enter additional details (optional)" at bounding box center [214, 256] width 96 height 13
click at [164, 259] on input "Enter additional details (optional)" at bounding box center [160, 256] width 7 height 7
checkbox input "true"
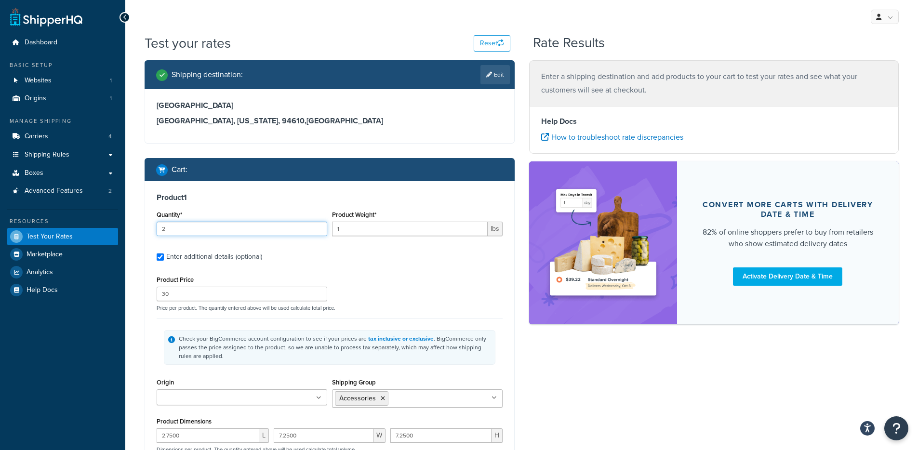
click at [193, 228] on input "2" at bounding box center [242, 229] width 171 height 14
type input "1"
click at [125, 263] on div "Test your rates Reset Rate Results Shipping destination : Edit 1177 BAYVIEW AVE…" at bounding box center [521, 314] width 793 height 561
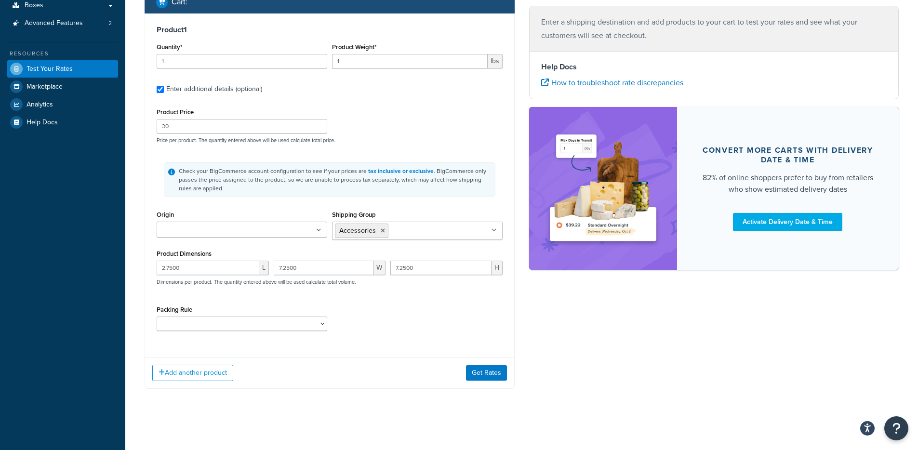
scroll to position [169, 0]
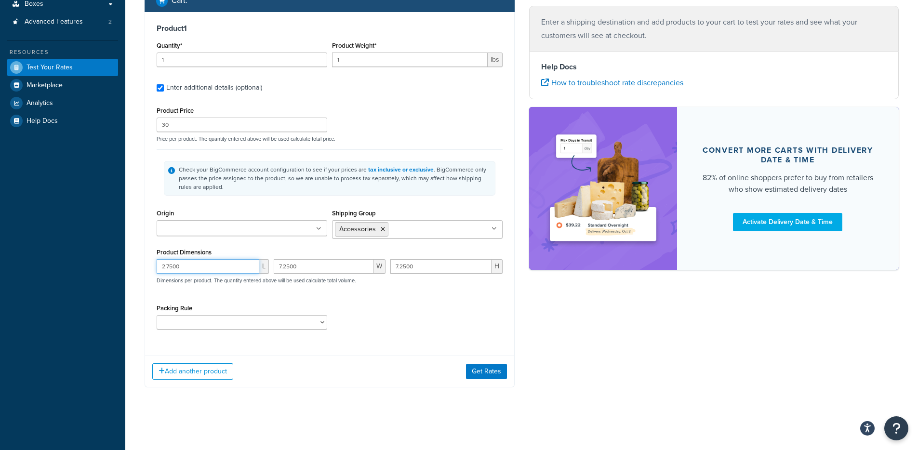
click at [181, 267] on input "2.7500" at bounding box center [208, 266] width 103 height 14
type input "25"
click at [321, 258] on div "Product Dimensions 25 L 7.2500 W 7.2500 H Dimensions per product. The quantity …" at bounding box center [330, 270] width 346 height 49
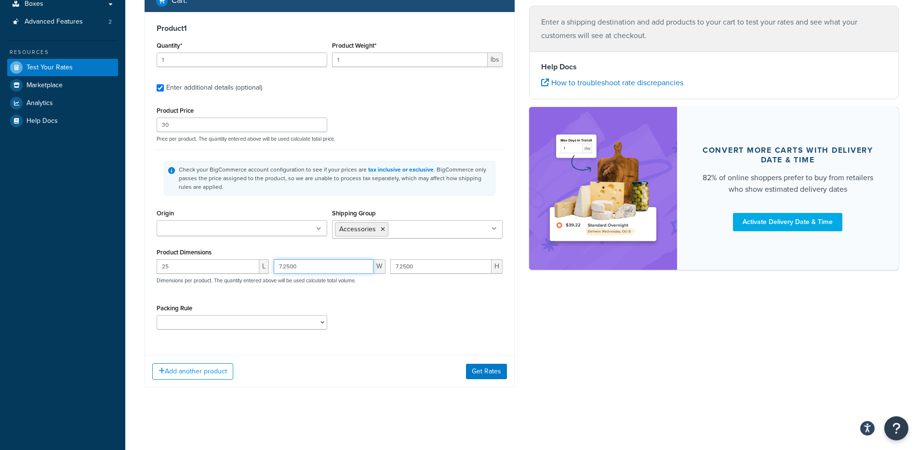
click at [316, 266] on input "7.2500" at bounding box center [324, 266] width 100 height 14
type input "18"
click at [460, 265] on input "7.2500" at bounding box center [440, 266] width 101 height 14
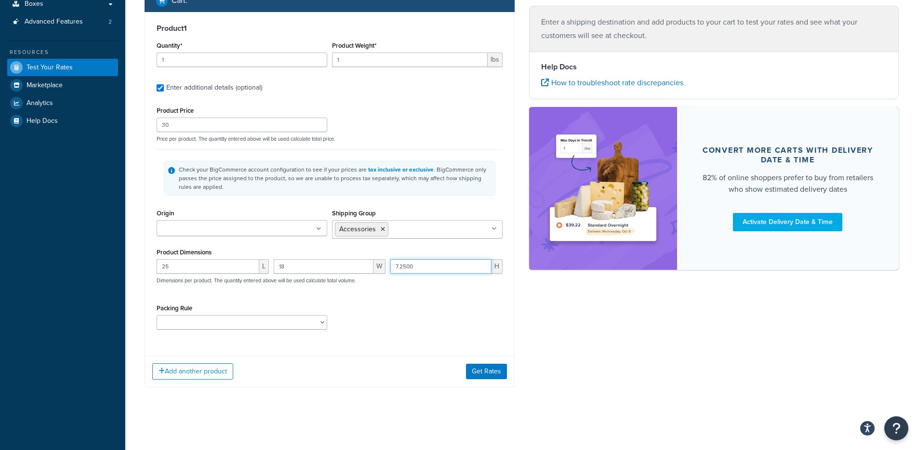
click at [460, 265] on input "7.2500" at bounding box center [440, 266] width 101 height 14
type input "5"
click at [476, 368] on button "Get Rates" at bounding box center [486, 371] width 41 height 15
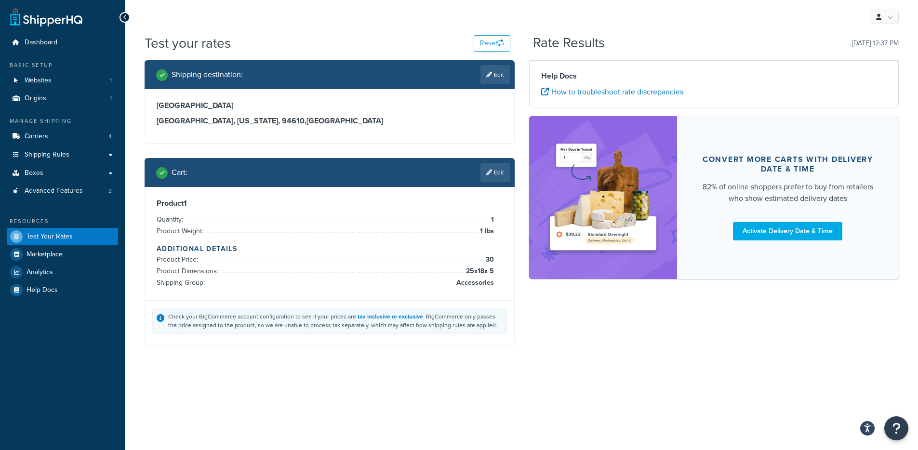
scroll to position [0, 0]
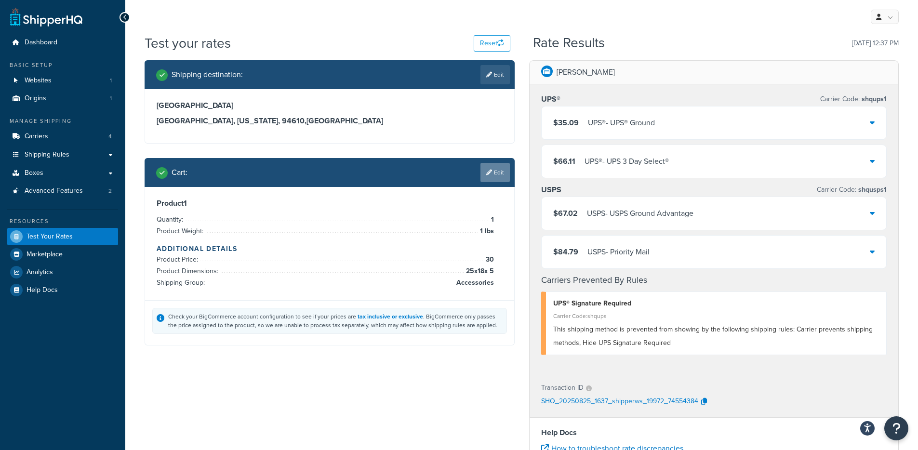
click at [492, 170] on link "Edit" at bounding box center [494, 172] width 29 height 19
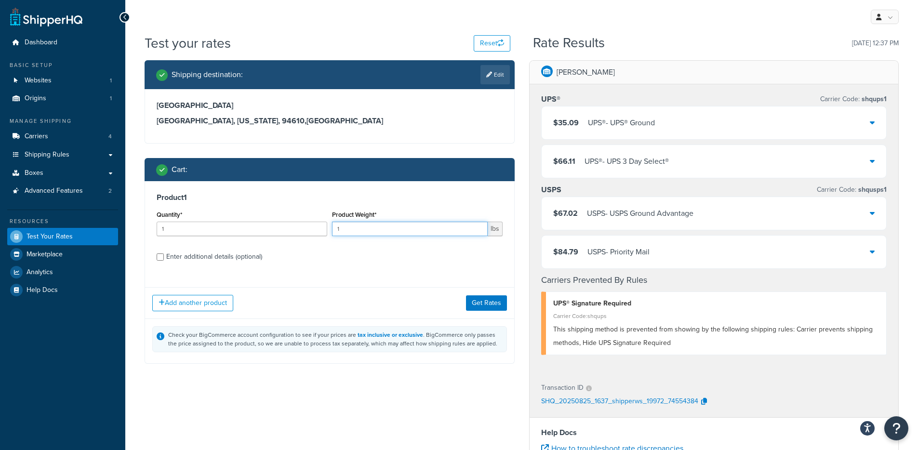
click at [337, 228] on input "1" at bounding box center [410, 229] width 156 height 14
click at [340, 228] on input "1" at bounding box center [410, 229] width 156 height 14
click at [341, 228] on input "1" at bounding box center [410, 229] width 156 height 14
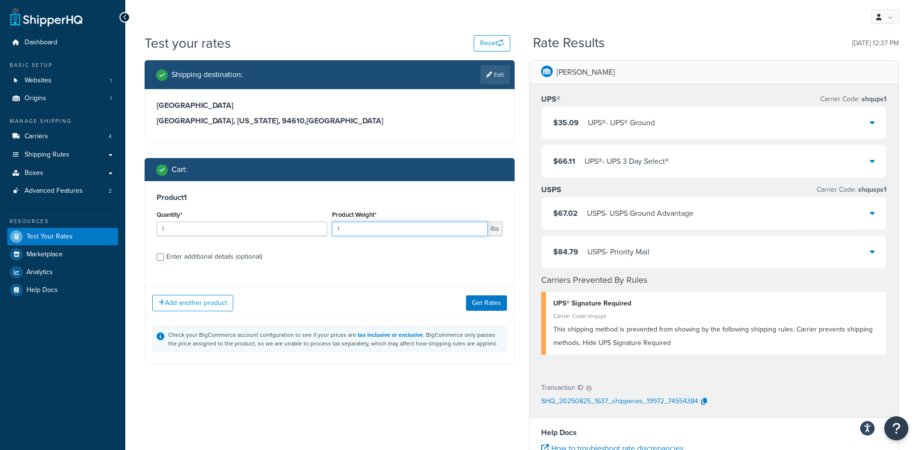
click at [341, 228] on input "1" at bounding box center [410, 229] width 156 height 14
click at [699, 220] on div "$67.02 USPS - USPS Ground Advantage" at bounding box center [714, 213] width 345 height 33
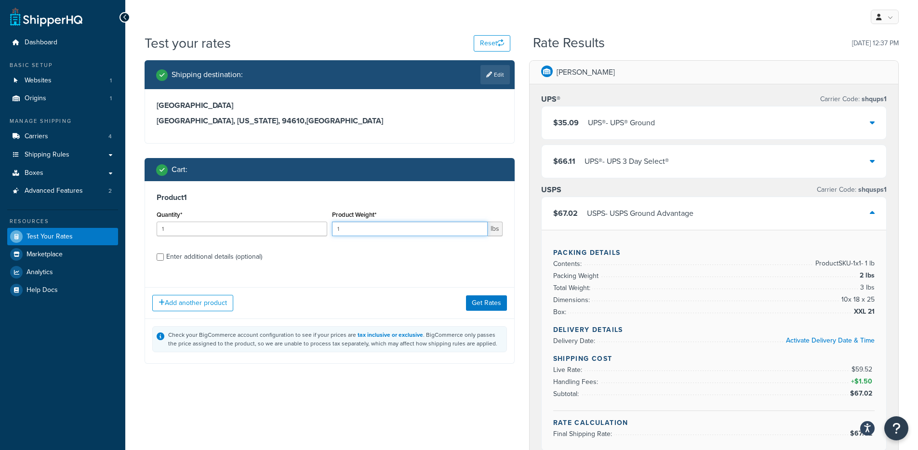
click at [372, 228] on input "1" at bounding box center [410, 229] width 156 height 14
click at [349, 227] on input "9.2" at bounding box center [410, 229] width 156 height 14
type input "9.32"
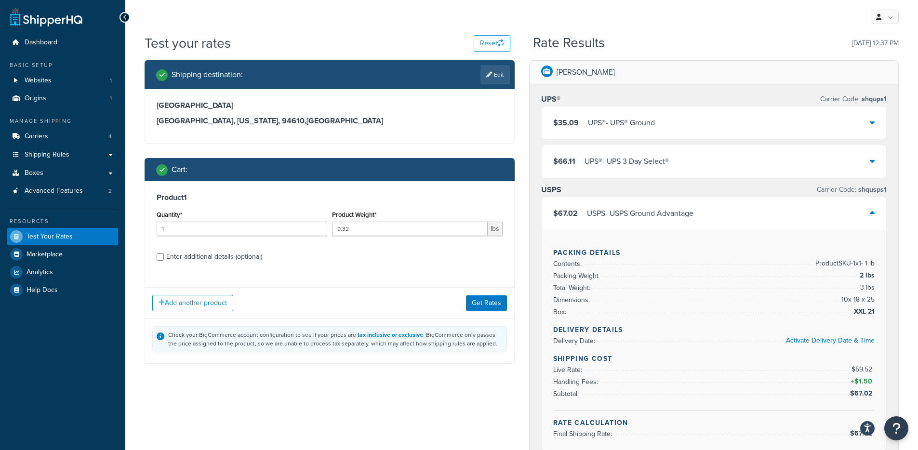
click at [399, 357] on div "Check your BigCommerce account configuration to see if your prices are tax incl…" at bounding box center [329, 340] width 369 height 45
click at [481, 301] on button "Get Rates" at bounding box center [486, 302] width 41 height 15
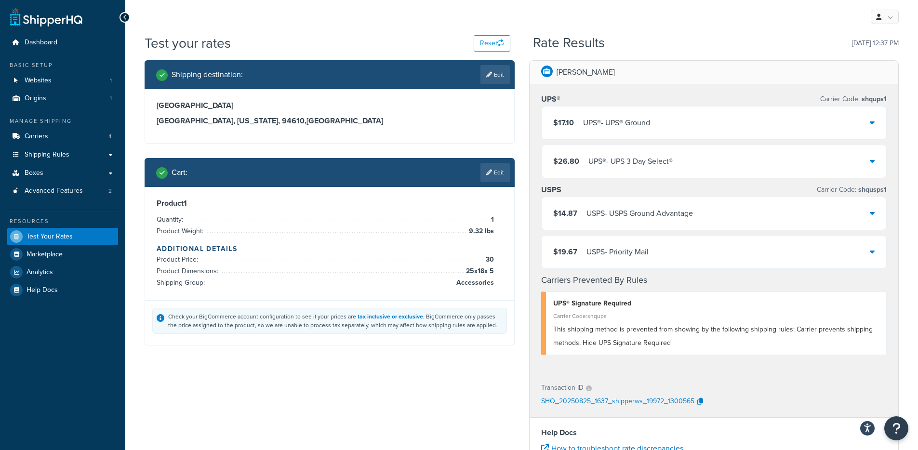
click at [633, 214] on div "USPS - USPS Ground Advantage" at bounding box center [639, 213] width 106 height 13
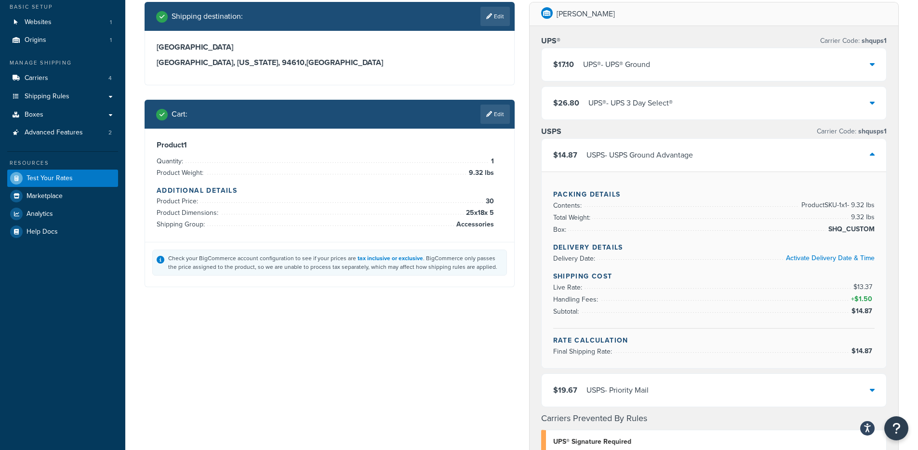
scroll to position [60, 0]
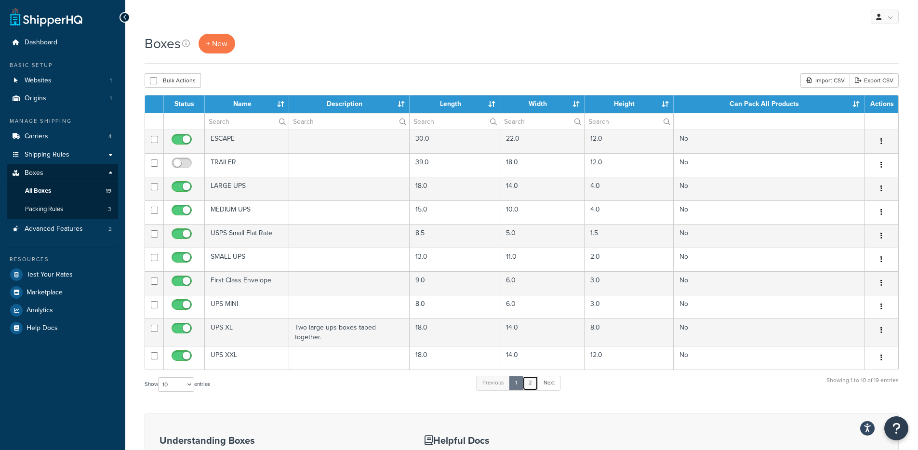
click at [534, 384] on link "2" at bounding box center [530, 383] width 16 height 14
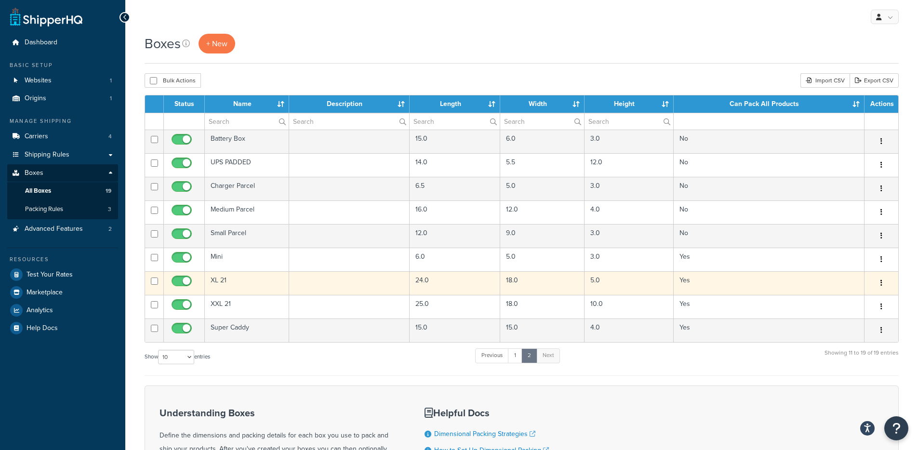
click at [184, 283] on input "checkbox" at bounding box center [183, 284] width 26 height 12
checkbox input "false"
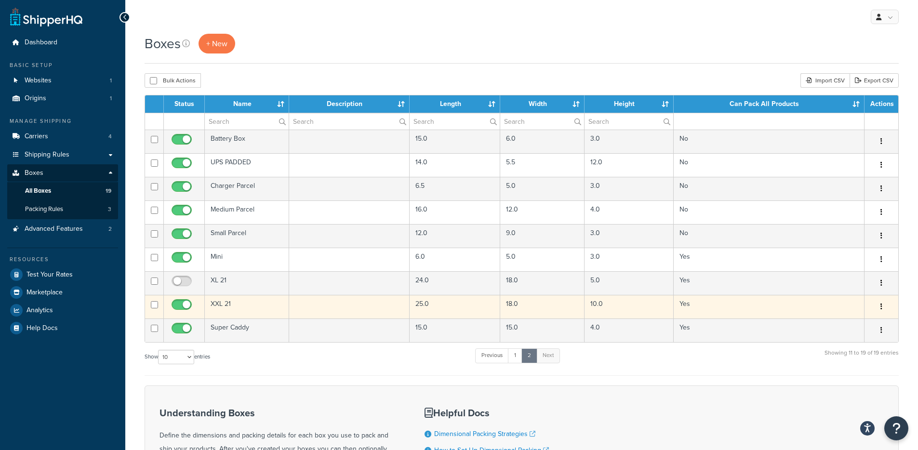
click at [185, 305] on input "checkbox" at bounding box center [183, 307] width 26 height 12
checkbox input "false"
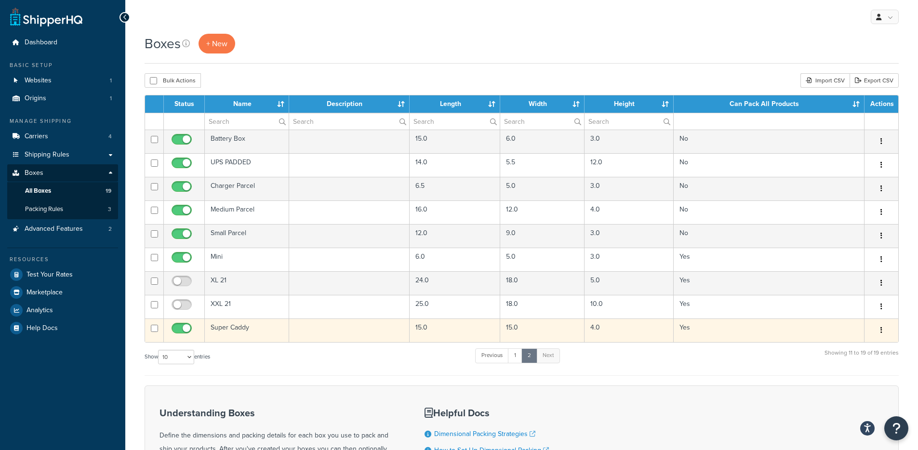
click at [183, 328] on input "checkbox" at bounding box center [183, 331] width 26 height 12
checkbox input "false"
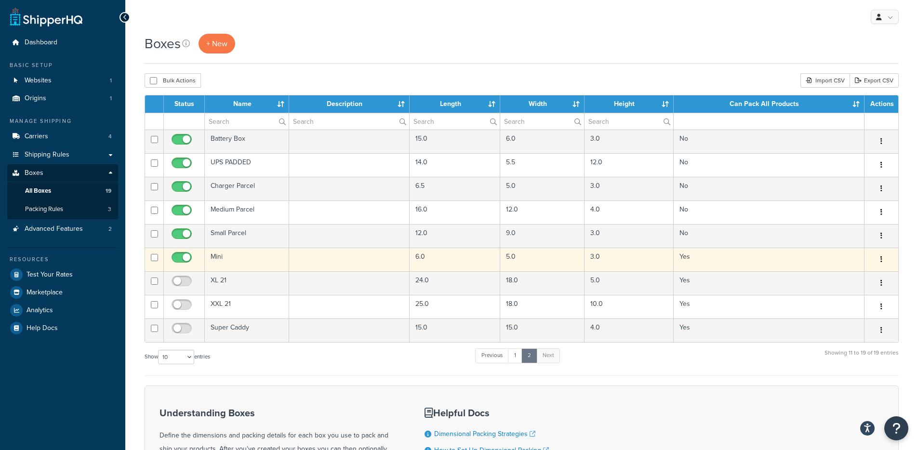
click at [182, 260] on input "checkbox" at bounding box center [183, 260] width 26 height 12
checkbox input "false"
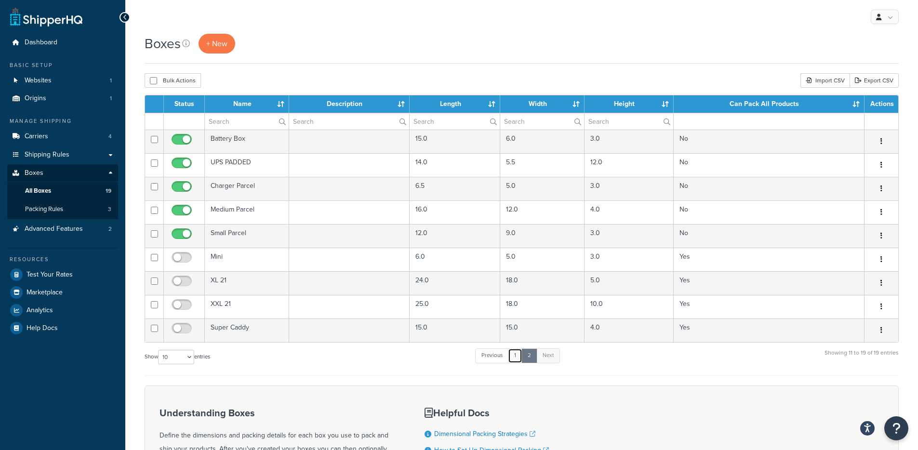
click at [515, 354] on link "1" at bounding box center [515, 355] width 14 height 14
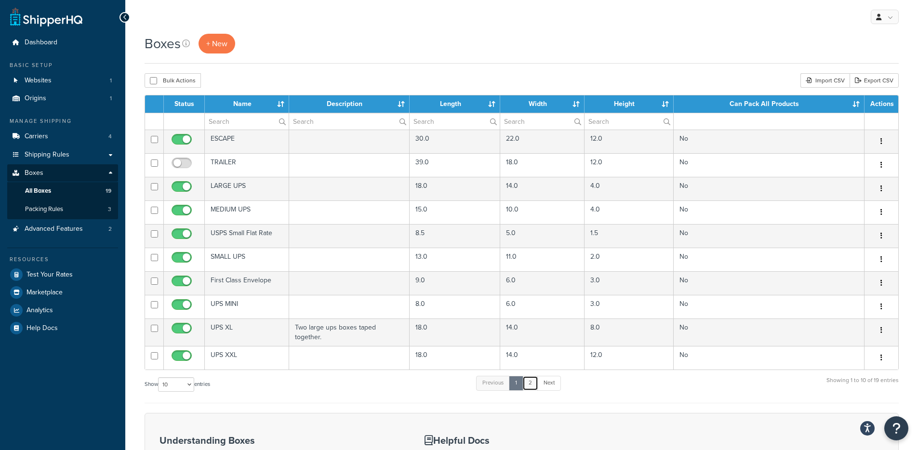
click at [532, 379] on link "2" at bounding box center [530, 383] width 16 height 14
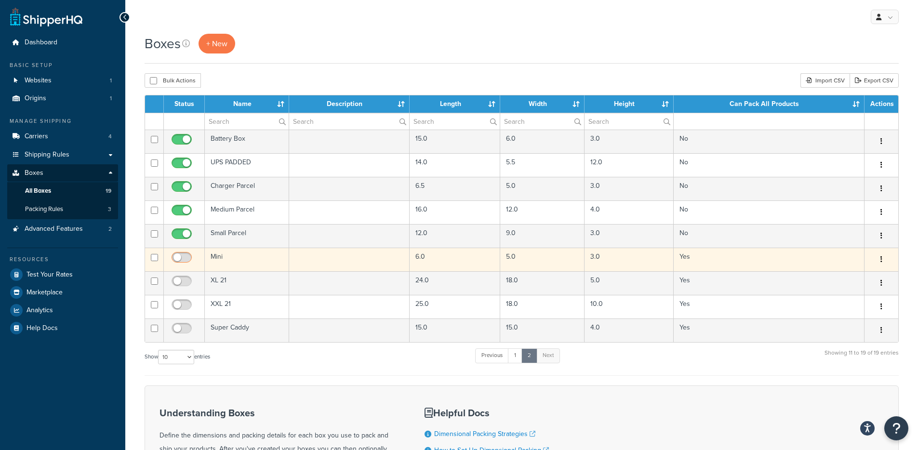
click at [178, 258] on input "checkbox" at bounding box center [183, 260] width 26 height 12
checkbox input "true"
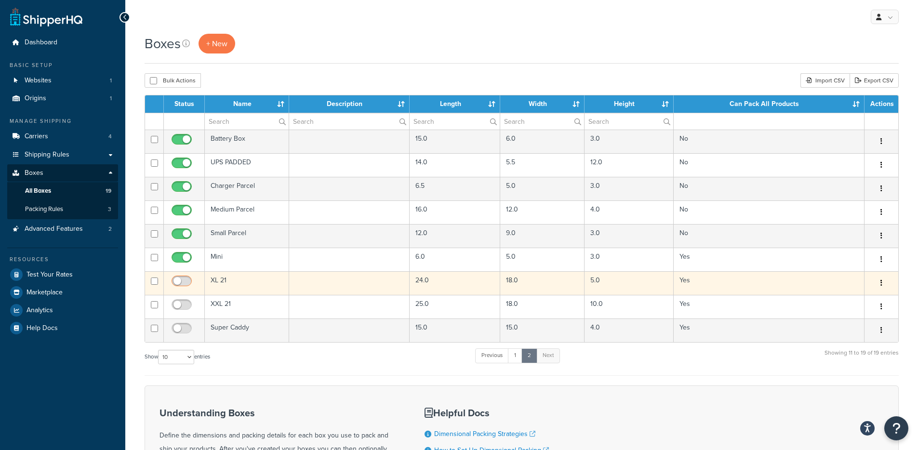
click at [182, 281] on input "checkbox" at bounding box center [183, 284] width 26 height 12
checkbox input "true"
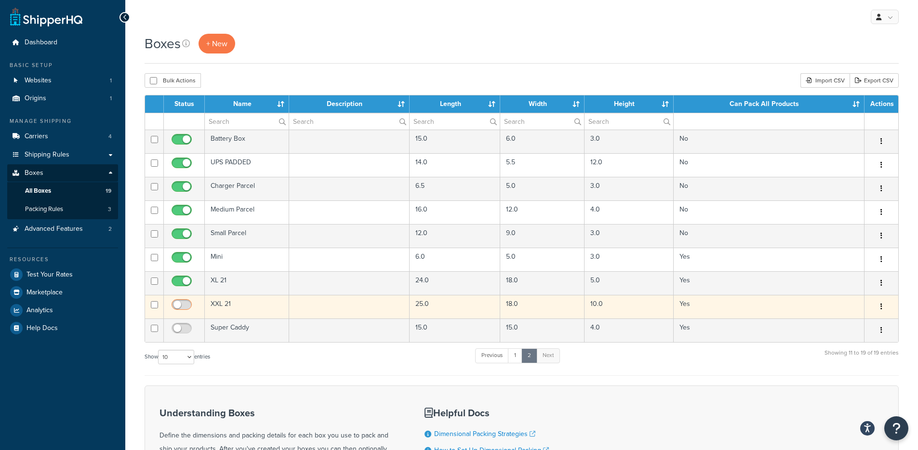
click at [183, 304] on input "checkbox" at bounding box center [183, 307] width 26 height 12
checkbox input "true"
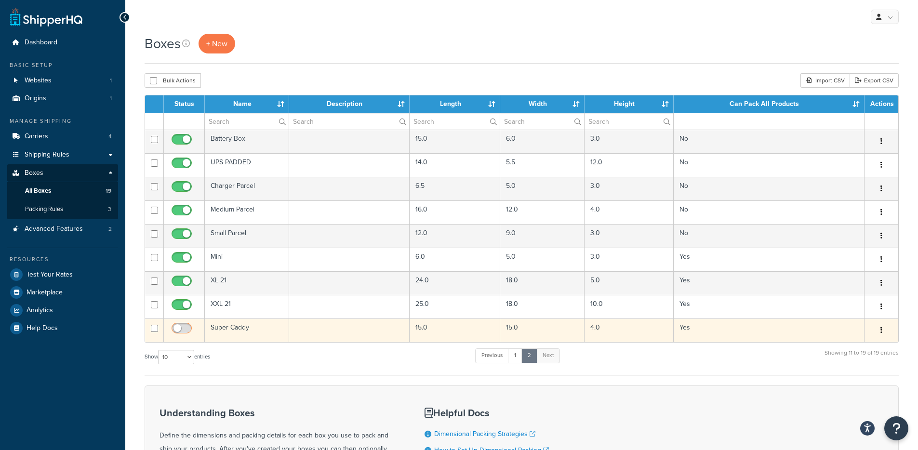
click at [178, 328] on input "checkbox" at bounding box center [183, 331] width 26 height 12
checkbox input "true"
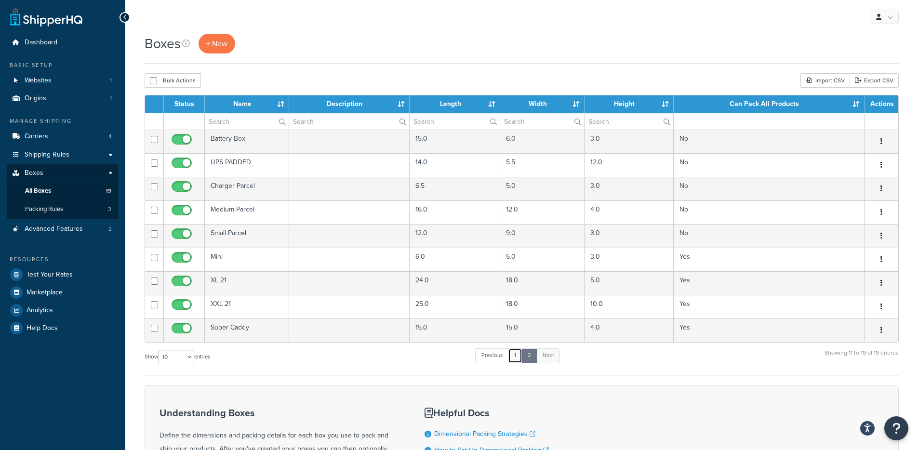
click at [517, 358] on link "1" at bounding box center [515, 355] width 14 height 14
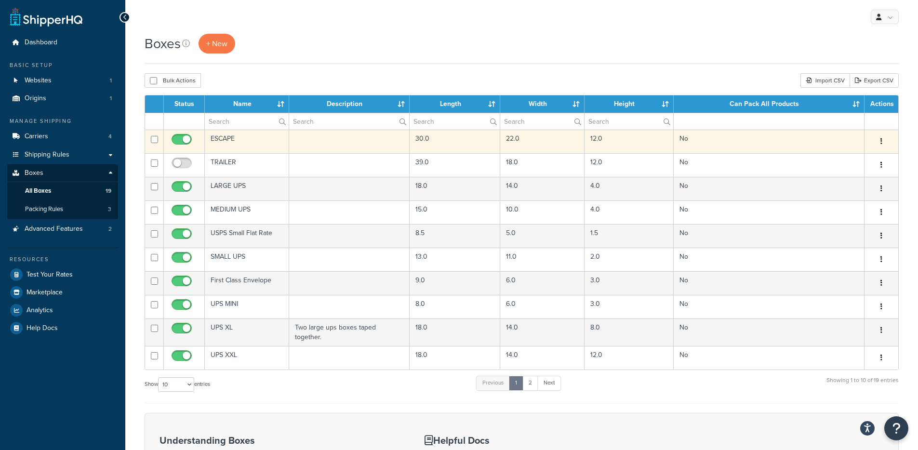
click at [233, 148] on td "ESCAPE" at bounding box center [247, 142] width 84 height 24
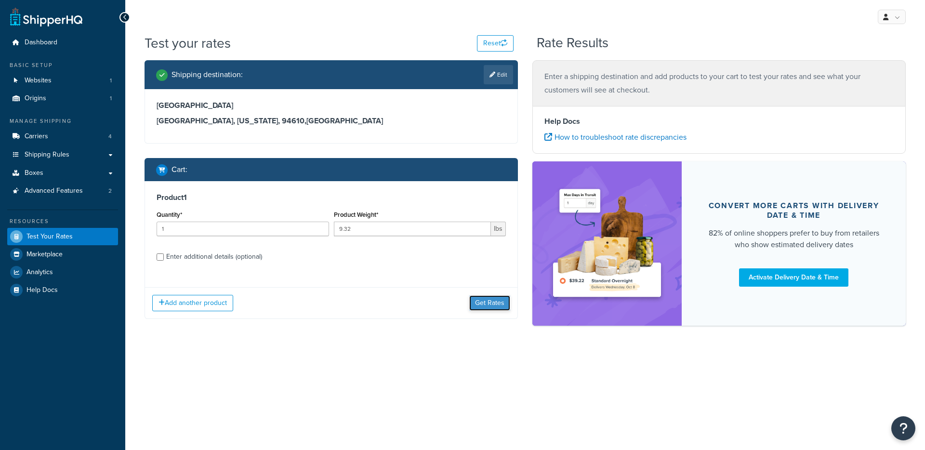
click at [483, 297] on button "Get Rates" at bounding box center [489, 302] width 41 height 15
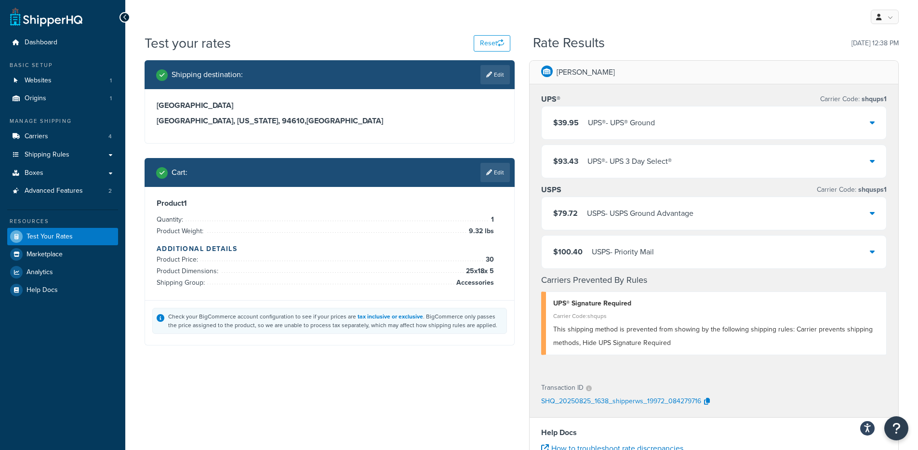
click at [630, 198] on div "$79.72 USPS - USPS Ground Advantage" at bounding box center [714, 213] width 345 height 33
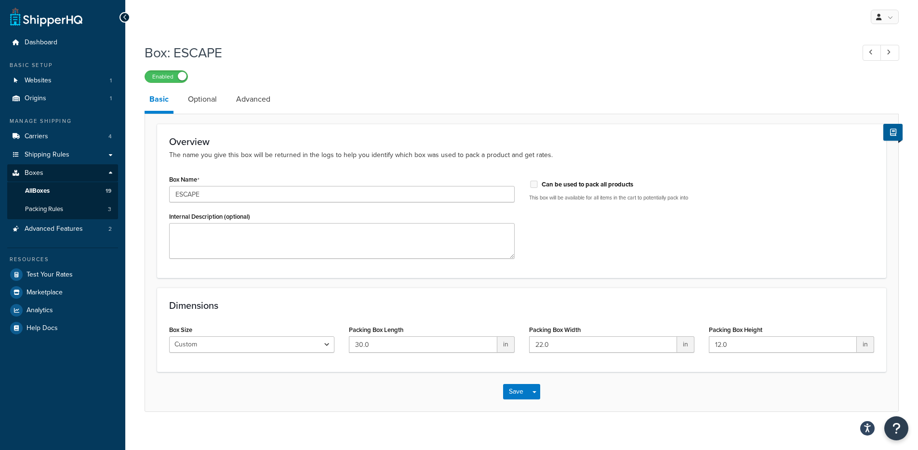
click at [278, 103] on li "Advanced" at bounding box center [257, 99] width 53 height 23
click at [237, 96] on link "Advanced" at bounding box center [253, 99] width 44 height 23
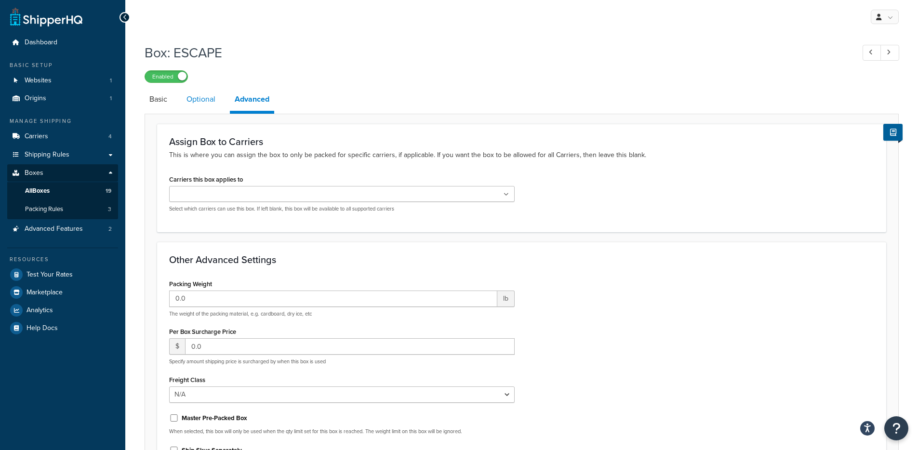
click at [198, 104] on link "Optional" at bounding box center [201, 99] width 39 height 23
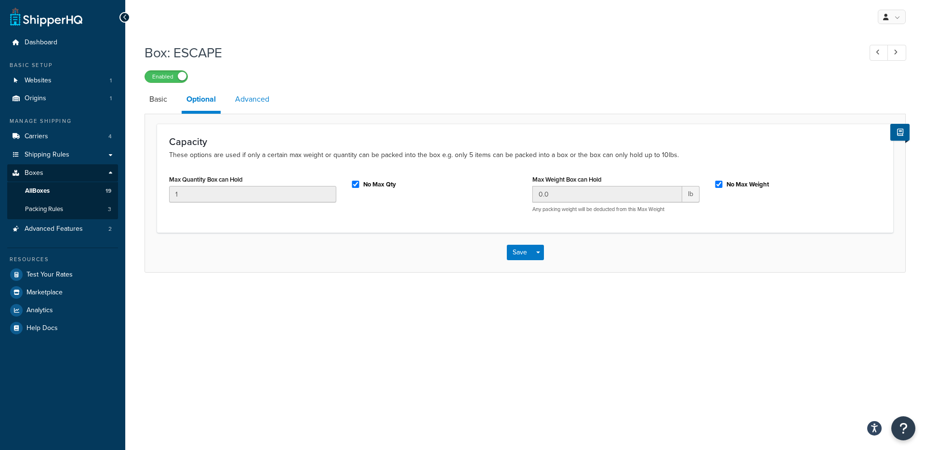
click at [256, 101] on link "Advanced" at bounding box center [252, 99] width 44 height 23
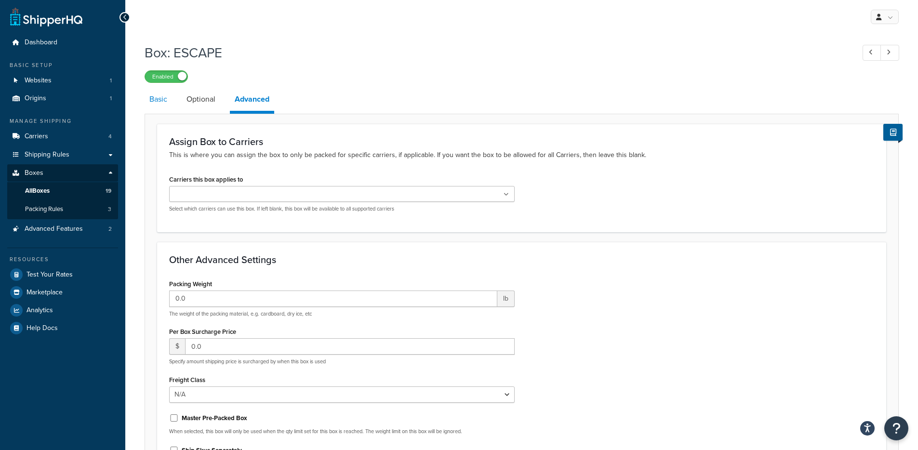
click at [149, 105] on link "Basic" at bounding box center [158, 99] width 27 height 23
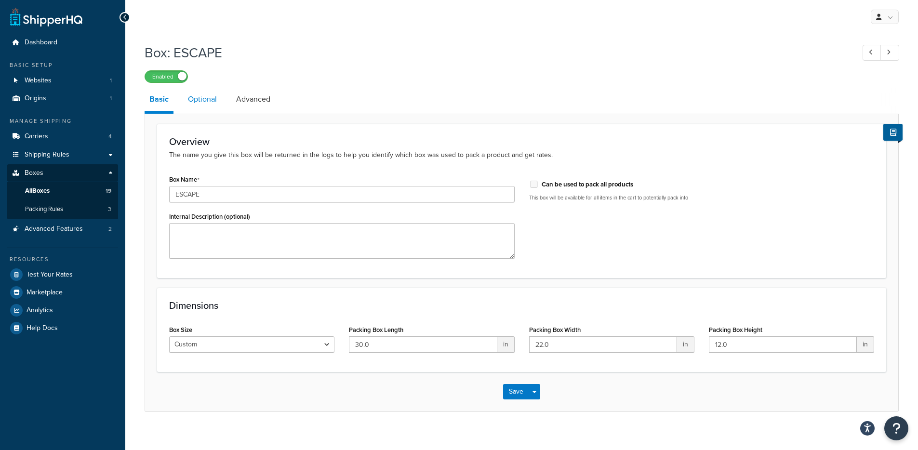
click at [206, 98] on link "Optional" at bounding box center [202, 99] width 39 height 23
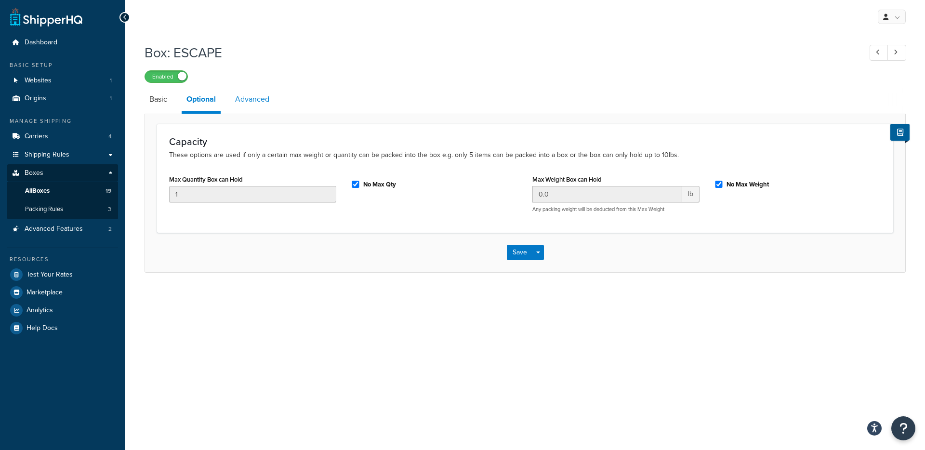
click at [246, 105] on link "Advanced" at bounding box center [252, 99] width 44 height 23
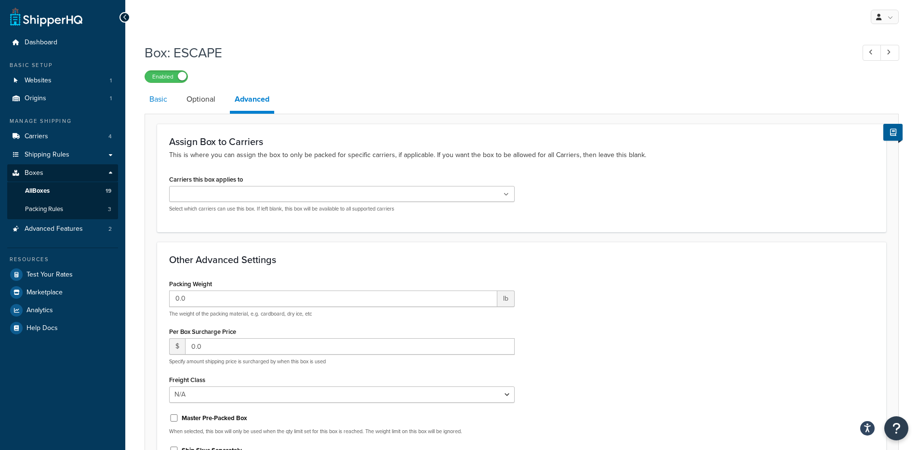
click at [156, 106] on link "Basic" at bounding box center [158, 99] width 27 height 23
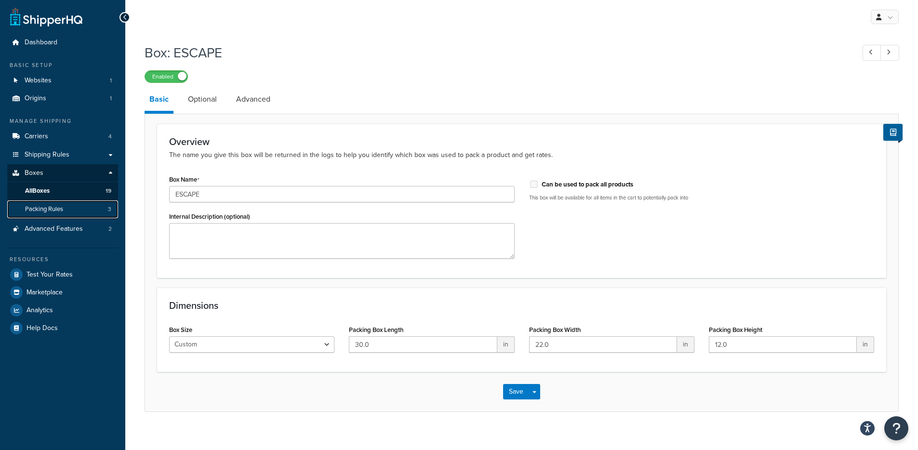
click at [75, 209] on link "Packing Rules 3" at bounding box center [62, 209] width 111 height 18
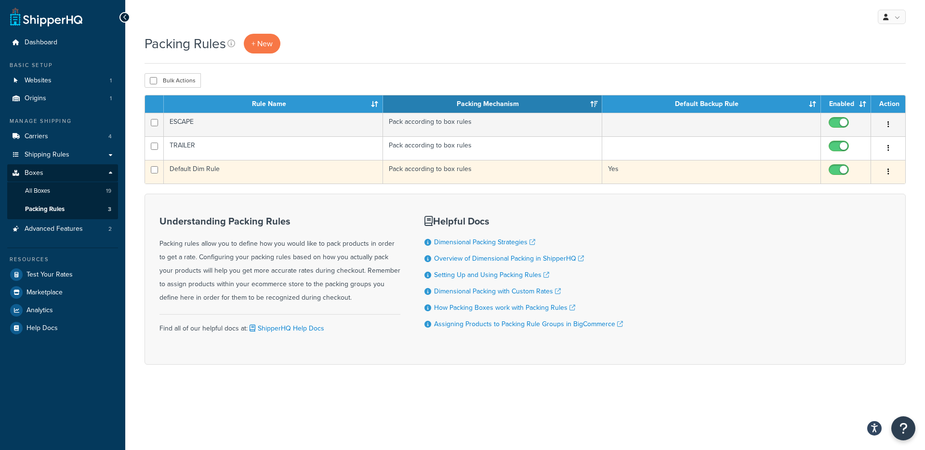
click at [236, 172] on td "Default Dim Rule" at bounding box center [273, 172] width 219 height 24
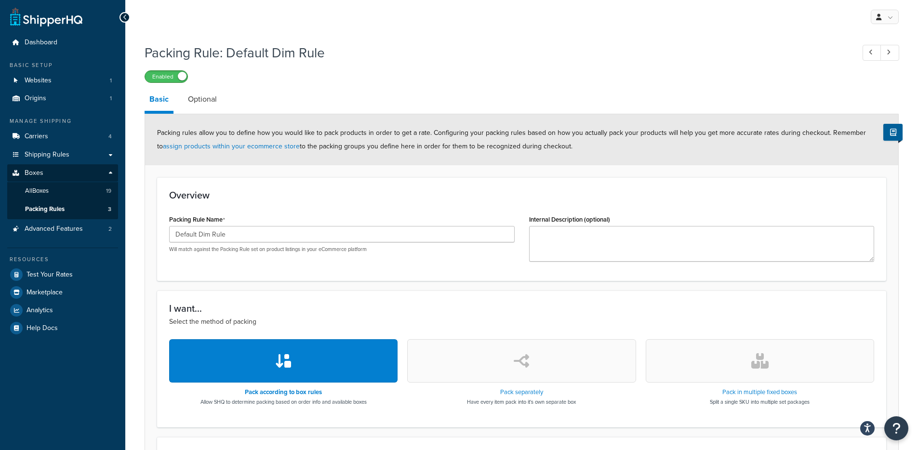
click at [168, 70] on div "Enabled" at bounding box center [522, 75] width 754 height 13
click at [168, 72] on label "Enabled" at bounding box center [166, 77] width 42 height 12
click at [176, 75] on label "Disabled" at bounding box center [166, 77] width 42 height 12
click at [170, 79] on label "Enabled" at bounding box center [166, 77] width 42 height 12
click at [157, 78] on label "Disabled" at bounding box center [166, 77] width 42 height 12
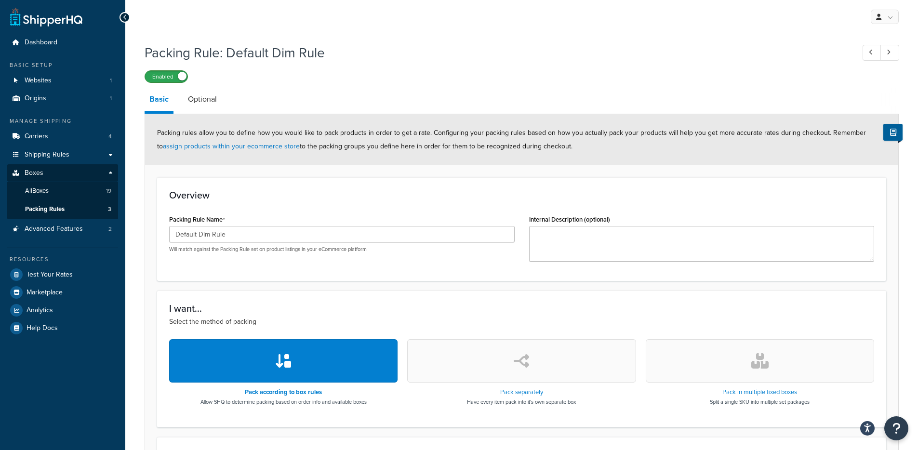
click at [179, 80] on label "Enabled" at bounding box center [166, 77] width 42 height 12
click at [177, 79] on label "Disabled" at bounding box center [166, 77] width 42 height 12
click at [172, 76] on label "Enabled" at bounding box center [166, 77] width 42 height 12
click at [167, 75] on label "Disabled" at bounding box center [166, 77] width 42 height 12
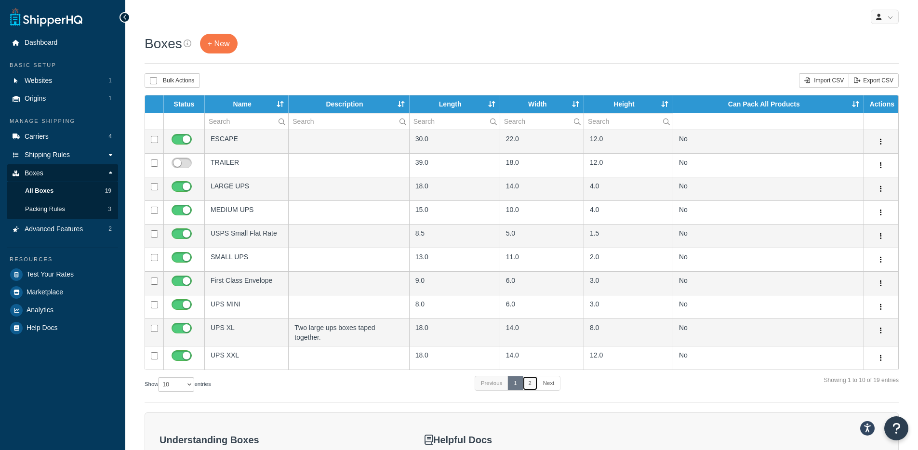
click at [532, 377] on link "2" at bounding box center [529, 383] width 15 height 14
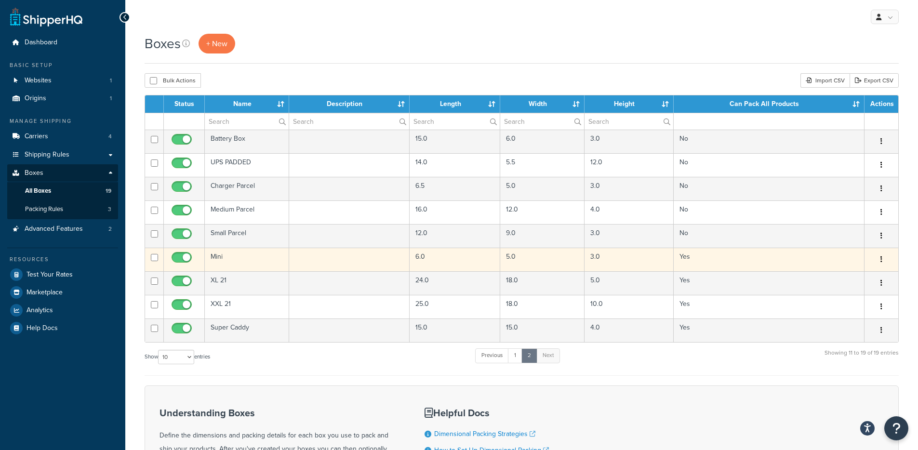
click at [175, 259] on input "checkbox" at bounding box center [183, 260] width 26 height 12
checkbox input "false"
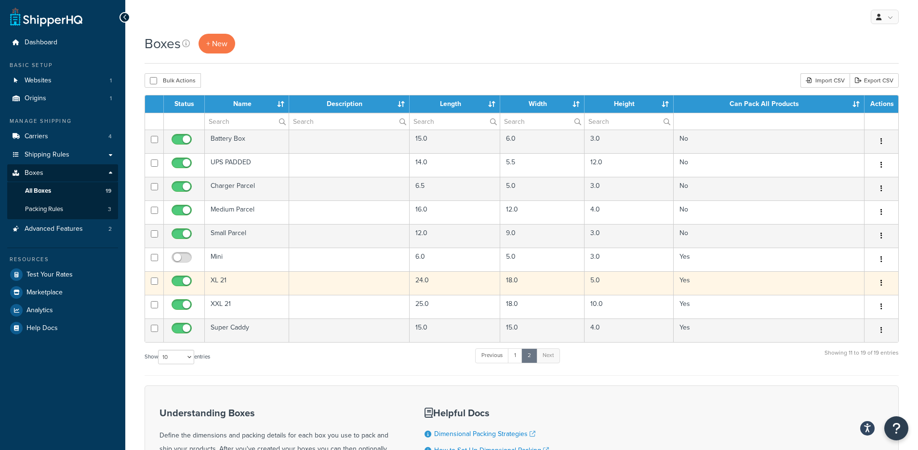
click at [176, 281] on input "checkbox" at bounding box center [183, 284] width 26 height 12
checkbox input "false"
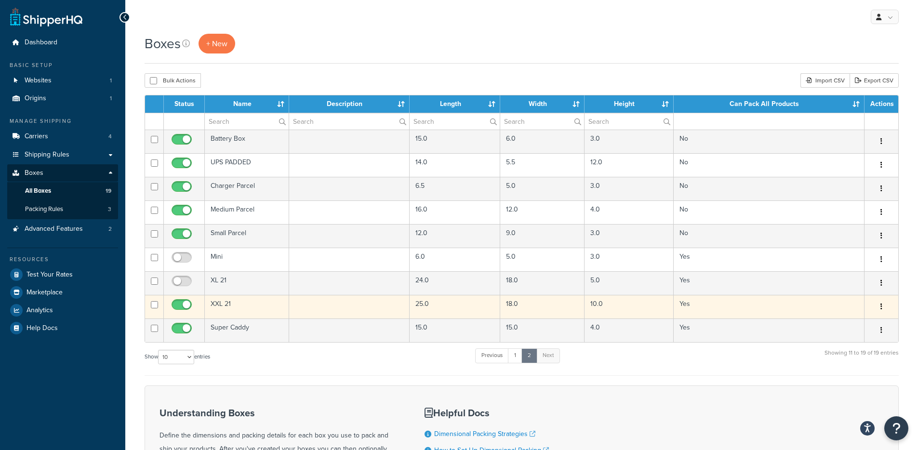
click at [173, 309] on input "checkbox" at bounding box center [183, 307] width 26 height 12
checkbox input "false"
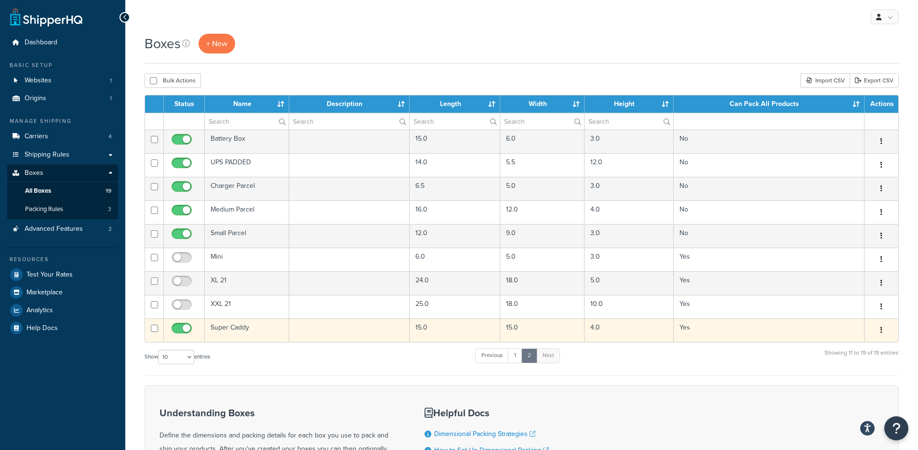
click at [178, 325] on input "checkbox" at bounding box center [183, 331] width 26 height 12
checkbox input "false"
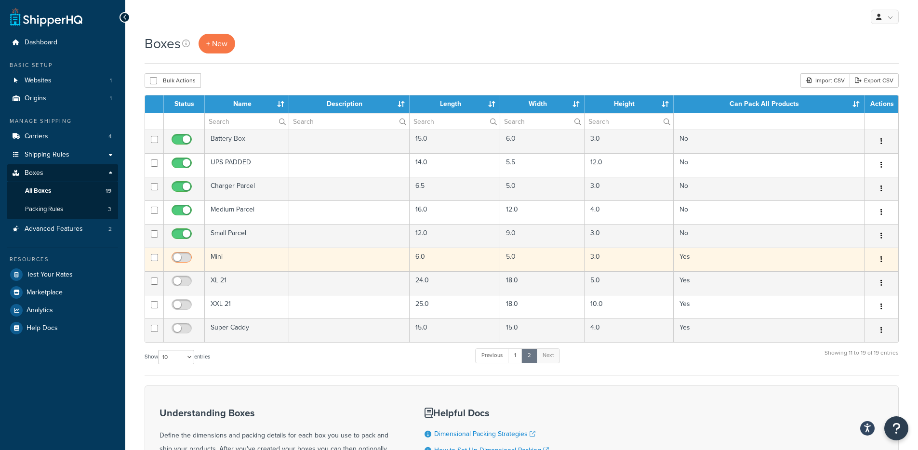
click at [185, 259] on input "checkbox" at bounding box center [183, 260] width 26 height 12
checkbox input "true"
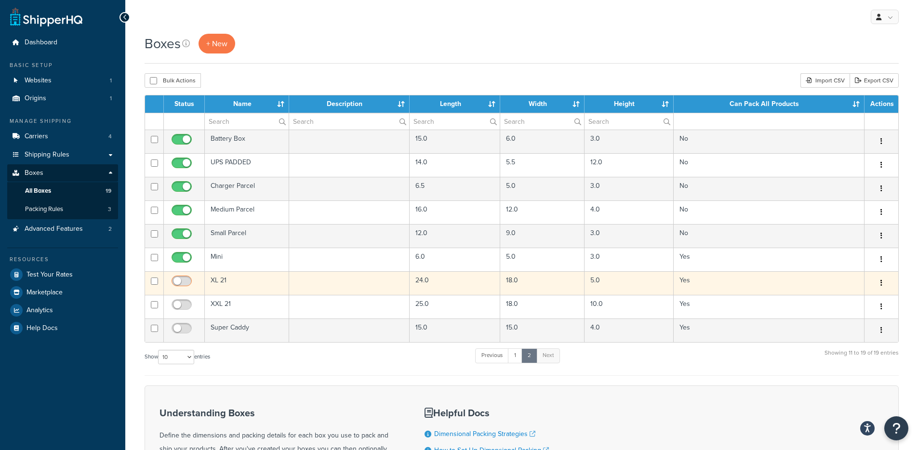
click at [185, 278] on input "checkbox" at bounding box center [183, 284] width 26 height 12
checkbox input "true"
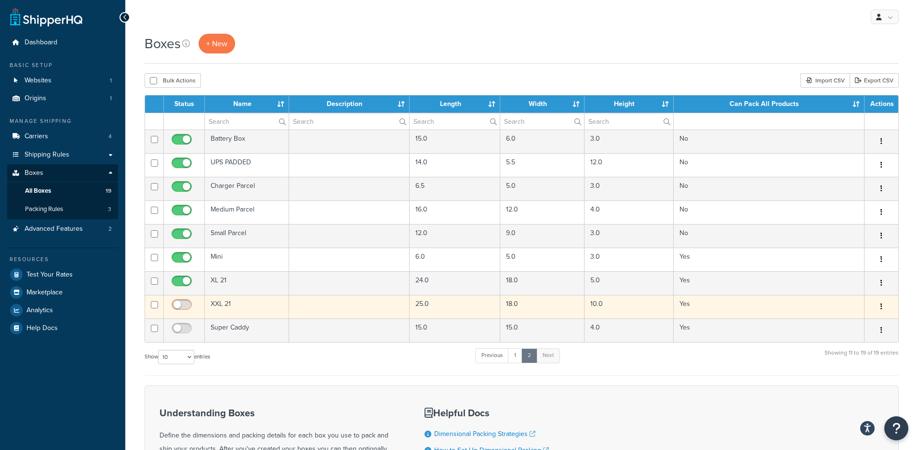
click at [185, 303] on input "checkbox" at bounding box center [183, 307] width 26 height 12
checkbox input "true"
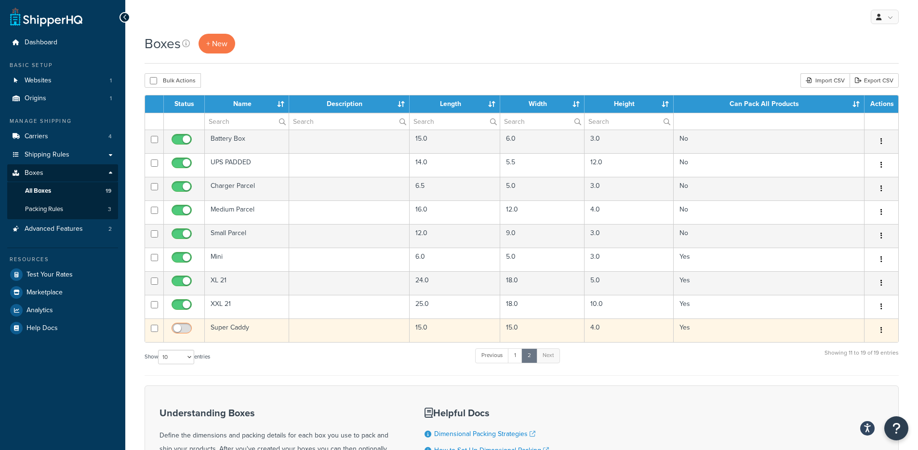
click at [184, 330] on input "checkbox" at bounding box center [183, 331] width 26 height 12
click at [186, 328] on input "checkbox" at bounding box center [183, 331] width 26 height 12
checkbox input "false"
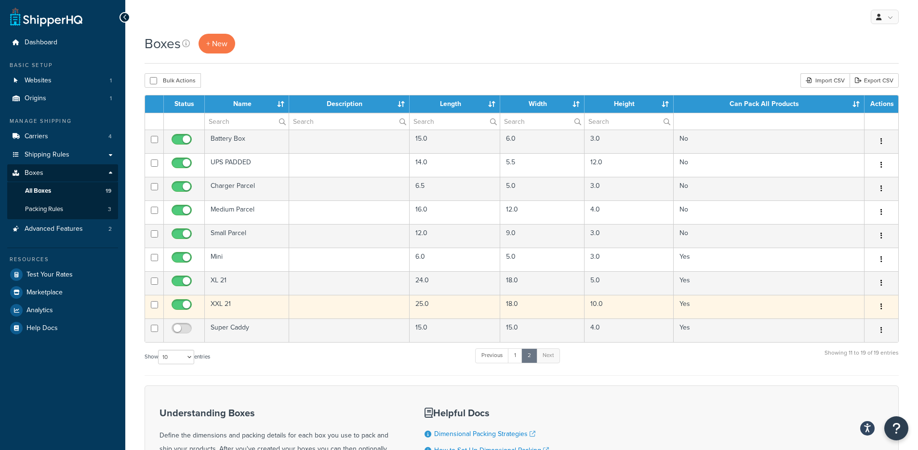
click at [185, 304] on input "checkbox" at bounding box center [183, 307] width 26 height 12
click at [190, 302] on input "checkbox" at bounding box center [183, 307] width 26 height 12
checkbox input "true"
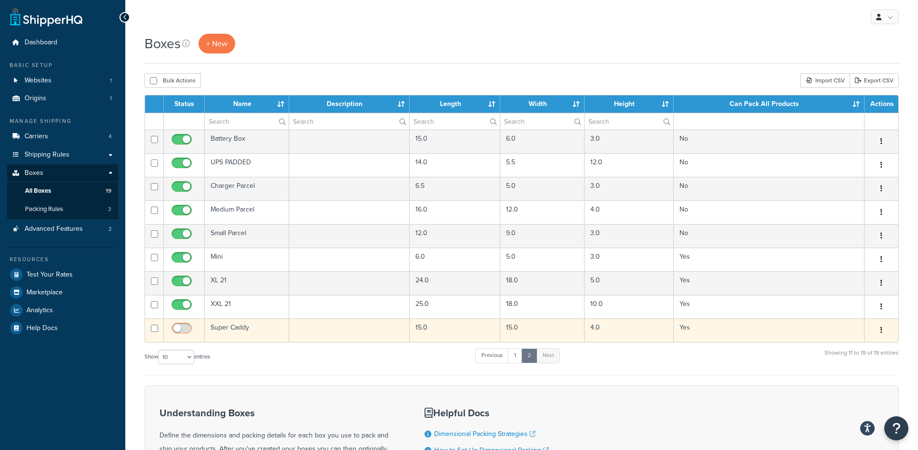
click at [181, 325] on input "checkbox" at bounding box center [183, 331] width 26 height 12
checkbox input "true"
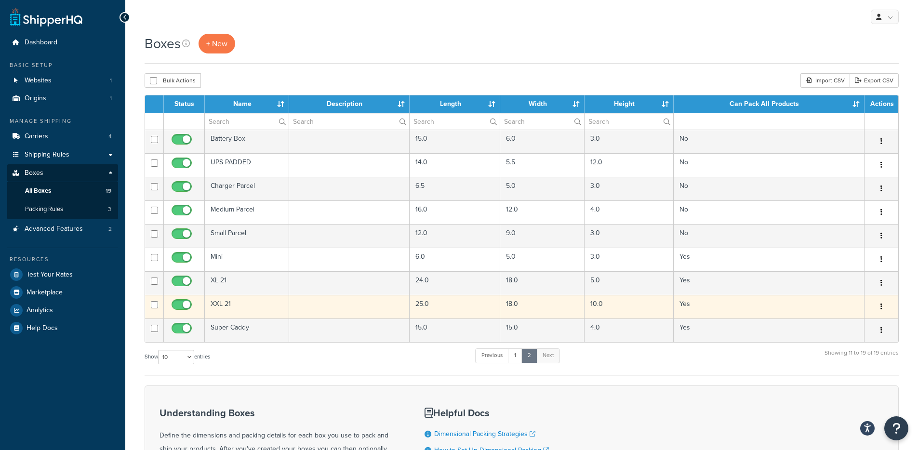
click at [179, 304] on input "checkbox" at bounding box center [183, 307] width 26 height 12
checkbox input "false"
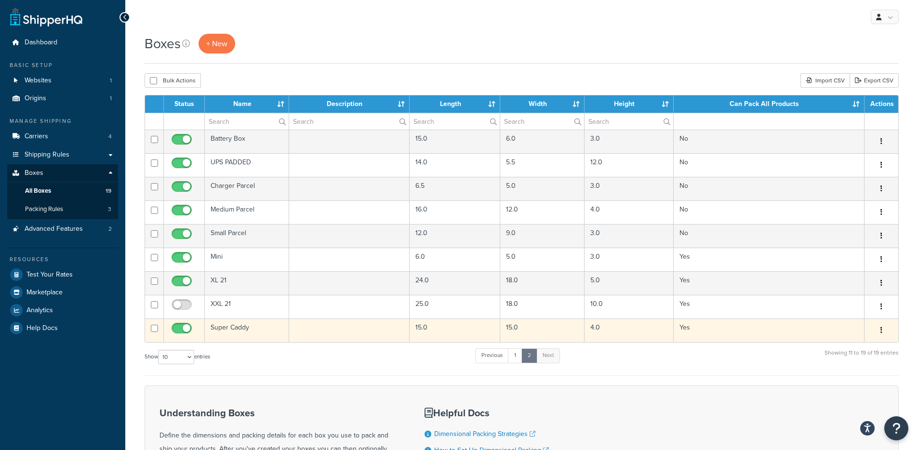
click at [183, 328] on input "checkbox" at bounding box center [183, 331] width 26 height 12
checkbox input "false"
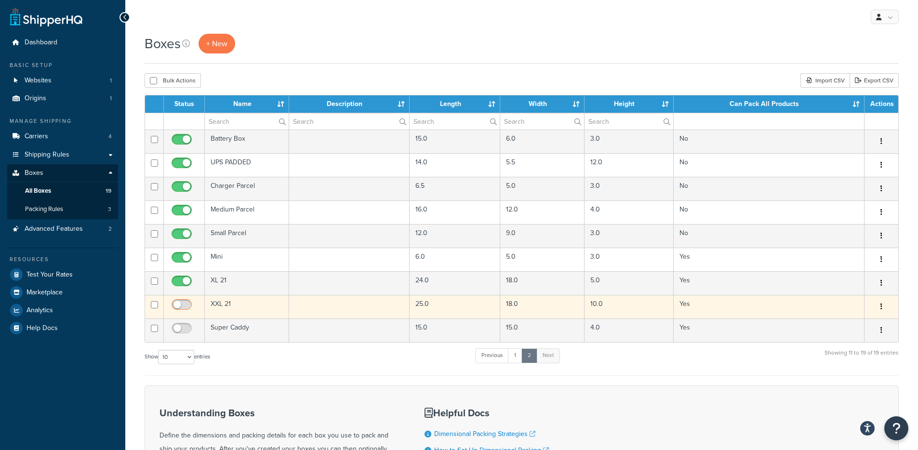
drag, startPoint x: 183, startPoint y: 306, endPoint x: 182, endPoint y: 313, distance: 7.2
click at [183, 306] on input "checkbox" at bounding box center [183, 307] width 26 height 12
checkbox input "true"
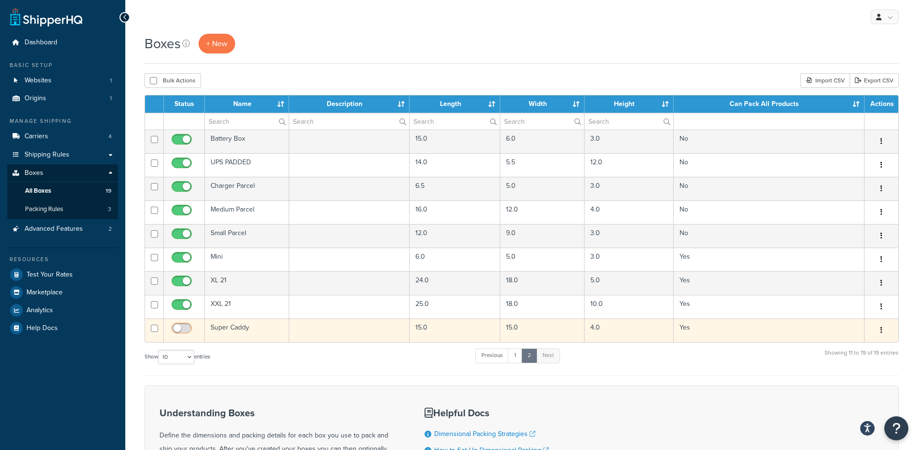
click at [186, 329] on input "checkbox" at bounding box center [183, 331] width 26 height 12
checkbox input "true"
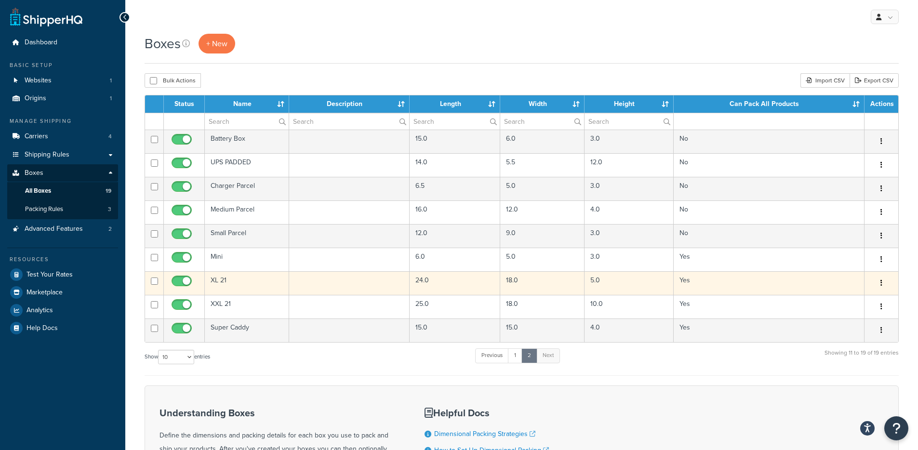
click at [261, 282] on td "XL 21" at bounding box center [247, 283] width 84 height 24
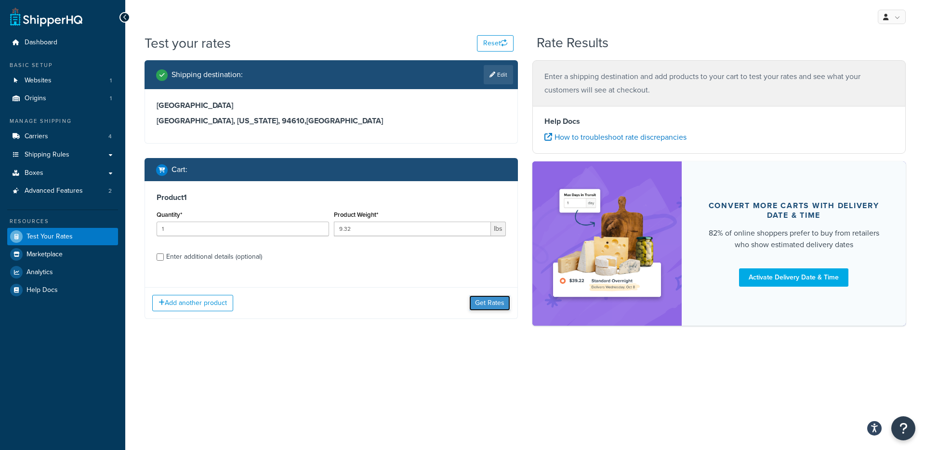
click at [499, 306] on button "Get Rates" at bounding box center [489, 302] width 41 height 15
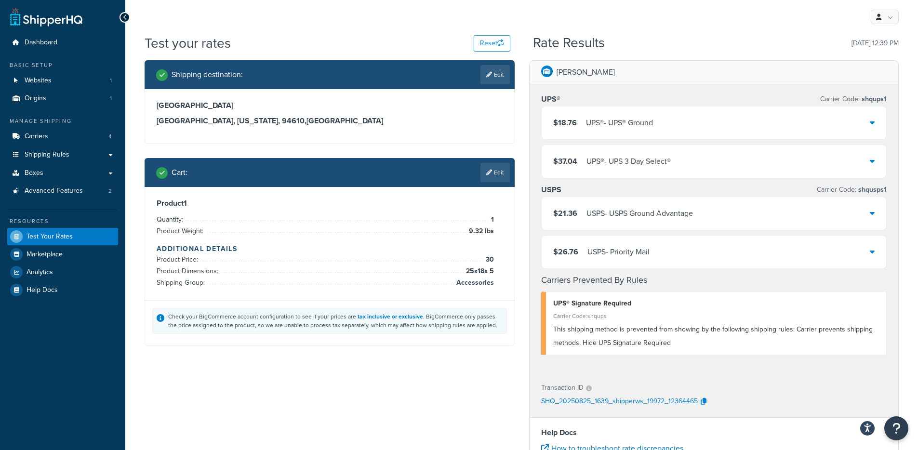
click at [656, 209] on div "USPS - USPS Ground Advantage" at bounding box center [639, 213] width 106 height 13
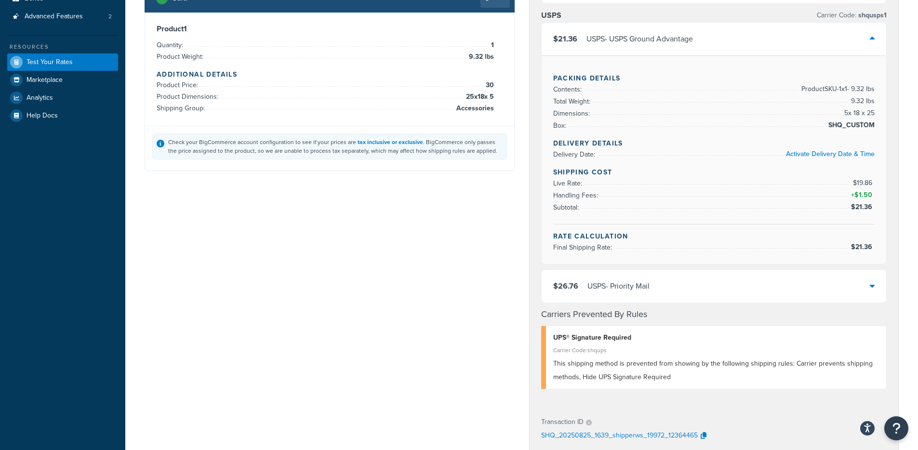
scroll to position [385, 0]
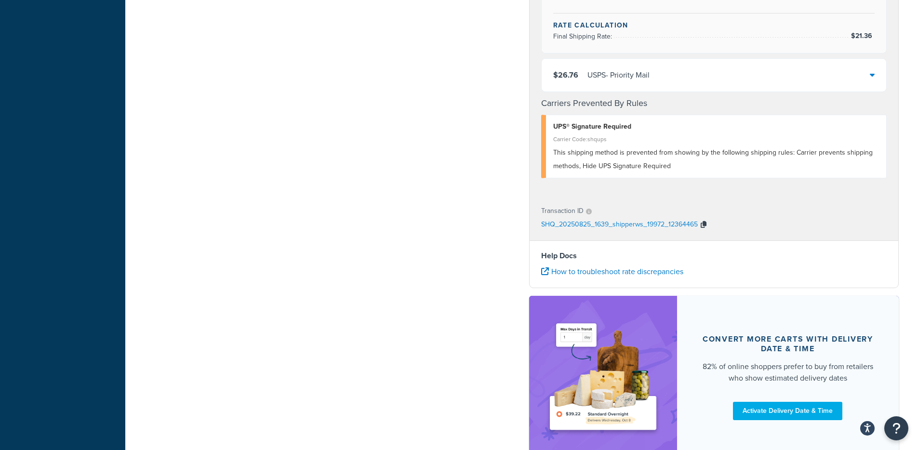
click at [702, 224] on icon "button" at bounding box center [704, 224] width 6 height 7
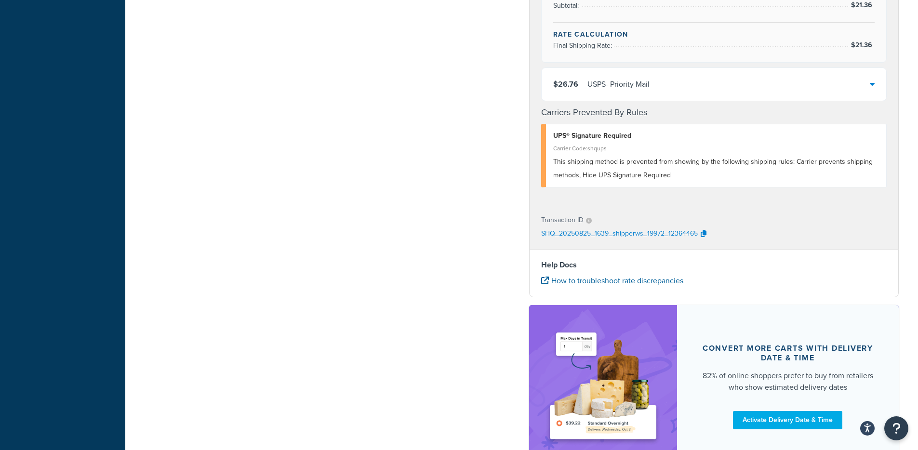
scroll to position [404, 0]
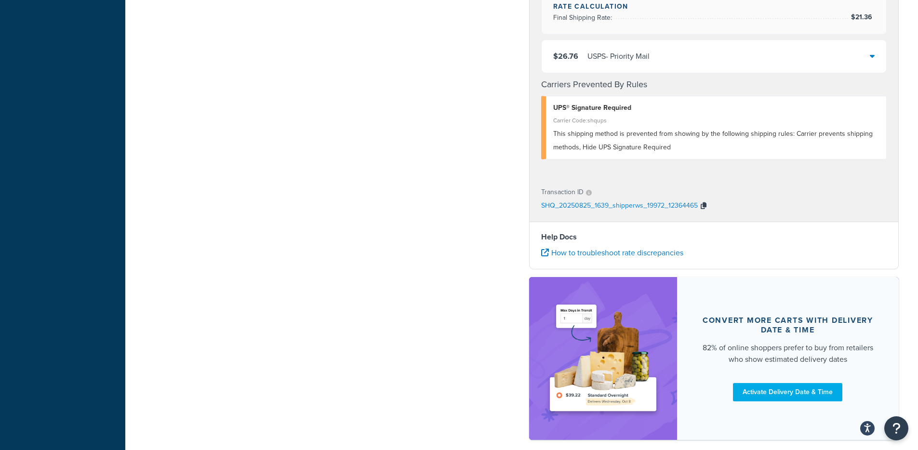
click at [702, 206] on icon "button" at bounding box center [704, 205] width 6 height 7
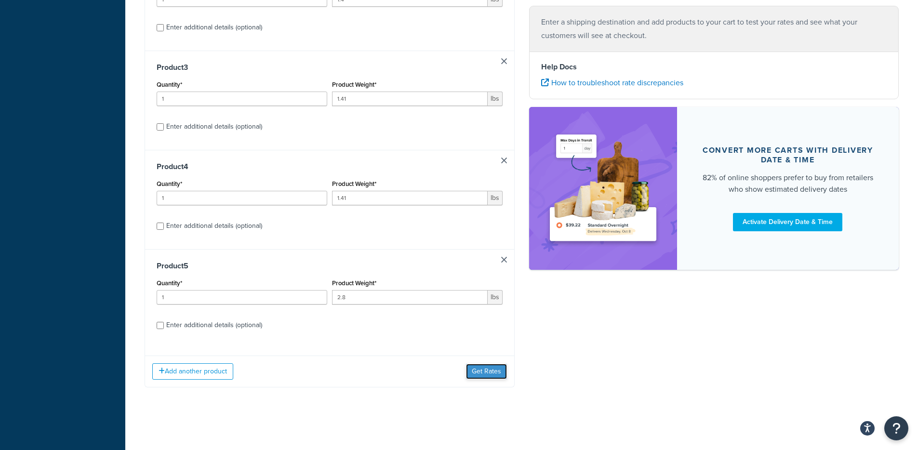
click at [481, 370] on button "Get Rates" at bounding box center [486, 371] width 41 height 15
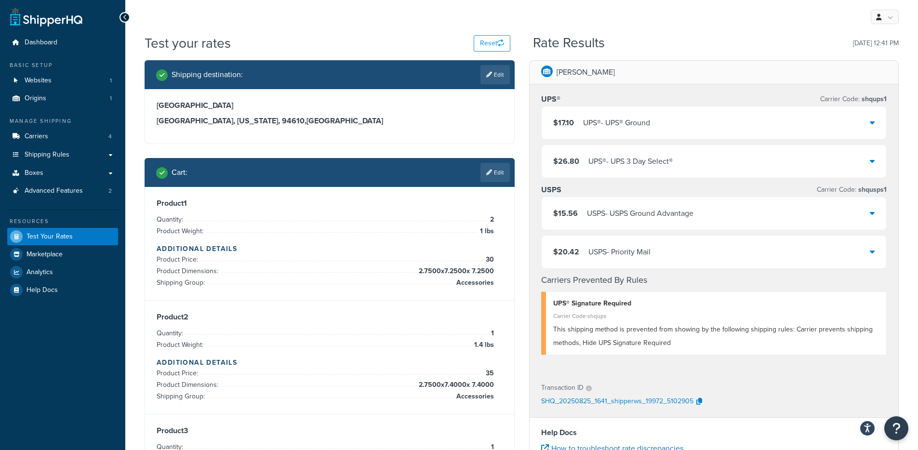
click at [701, 218] on div "$15.56 USPS - USPS Ground Advantage" at bounding box center [714, 213] width 345 height 33
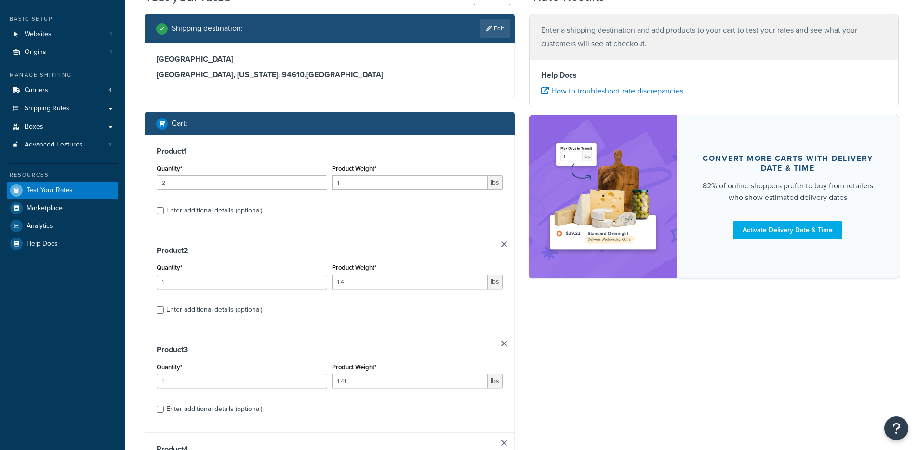
scroll to position [159, 0]
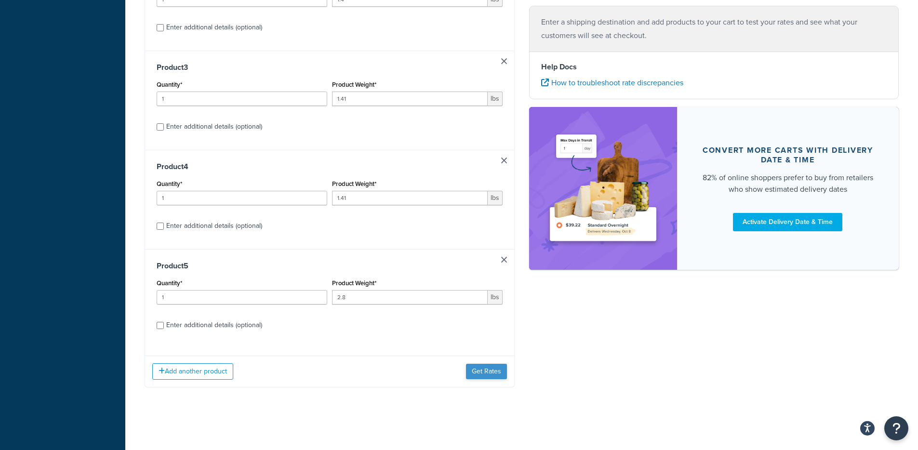
click at [493, 371] on div "Add another product Get Rates" at bounding box center [329, 371] width 369 height 31
click at [494, 373] on button "Get Rates" at bounding box center [486, 371] width 41 height 15
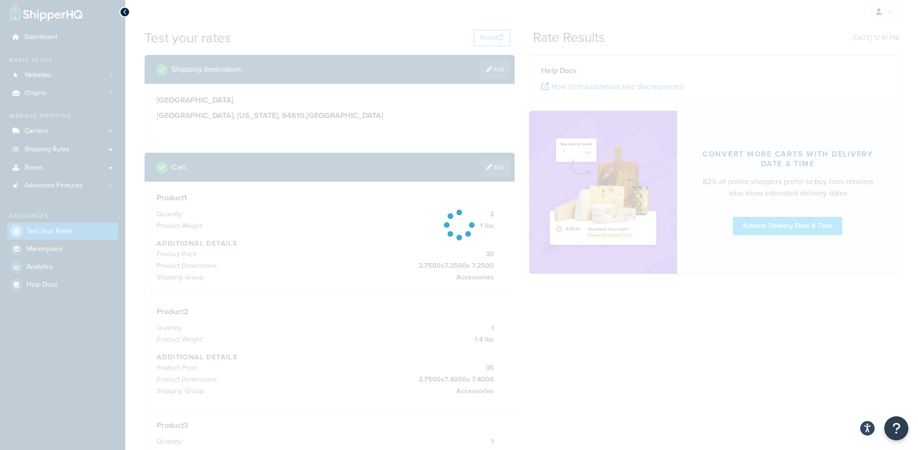
scroll to position [0, 0]
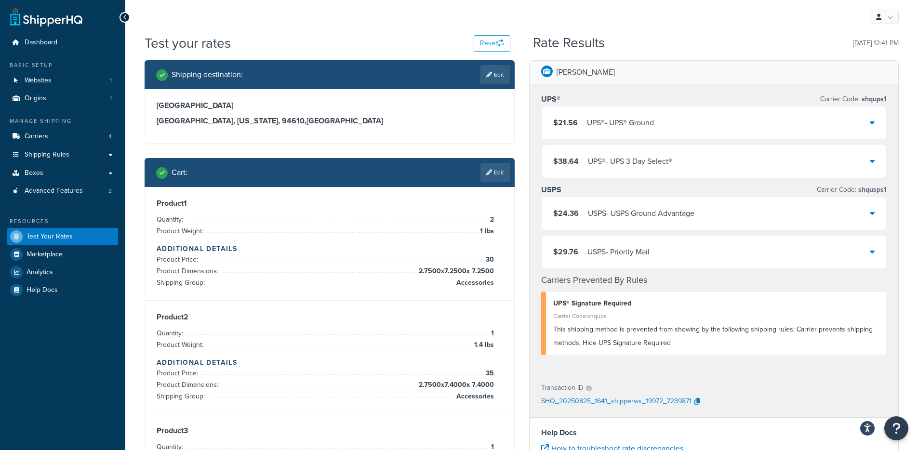
click at [570, 206] on div "$24.36 USPS - USPS Ground Advantage" at bounding box center [714, 213] width 345 height 33
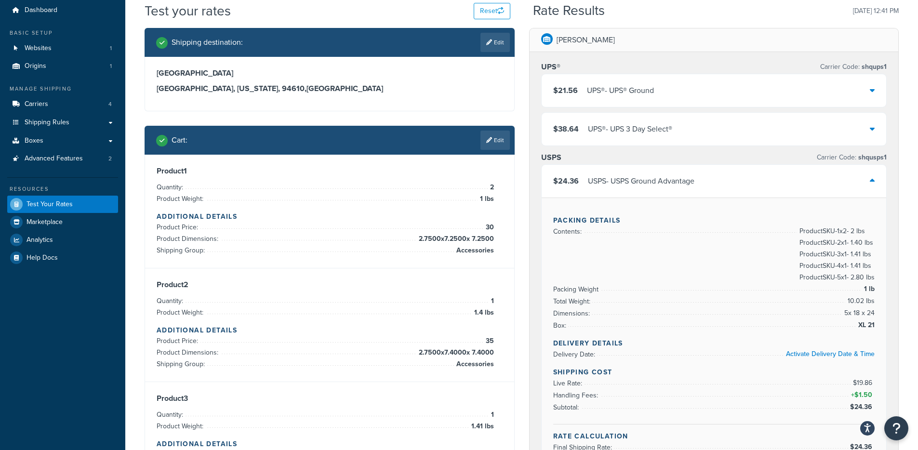
scroll to position [122, 0]
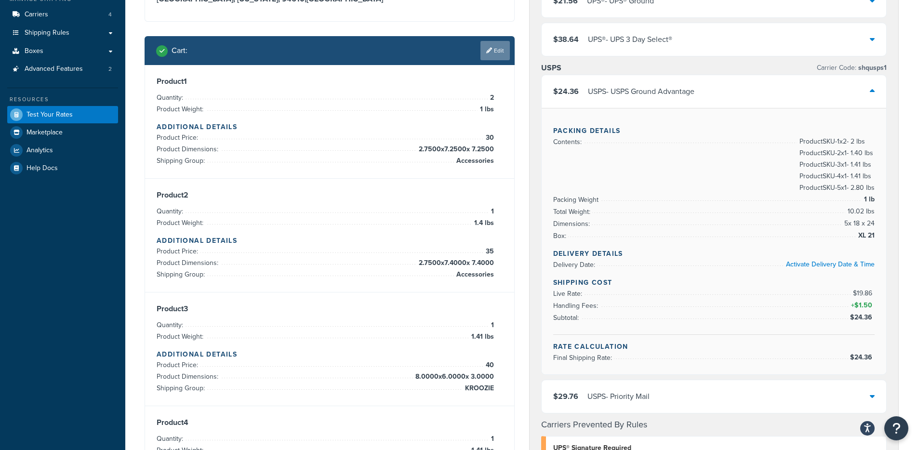
click at [492, 57] on link "Edit" at bounding box center [494, 50] width 29 height 19
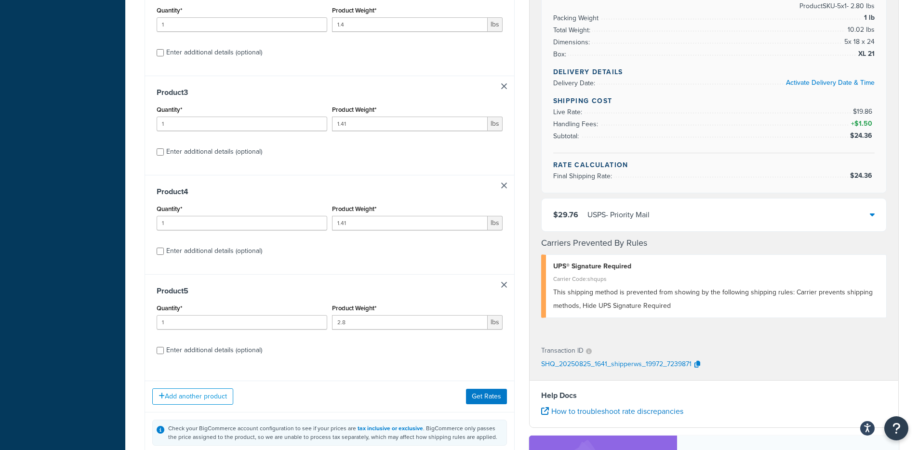
scroll to position [302, 0]
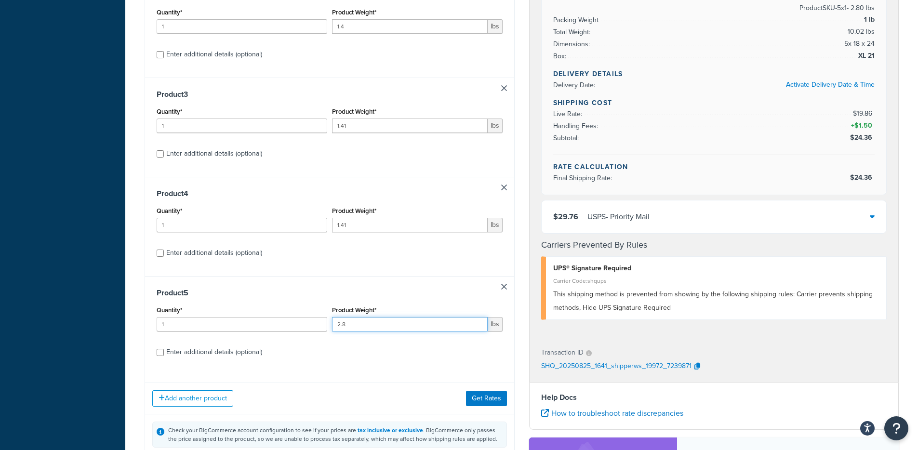
click at [339, 323] on input "2.8" at bounding box center [410, 324] width 156 height 14
type input "1.8"
click at [410, 390] on div "Add another product Get Rates" at bounding box center [329, 398] width 369 height 31
click at [476, 394] on button "Get Rates" at bounding box center [486, 398] width 41 height 15
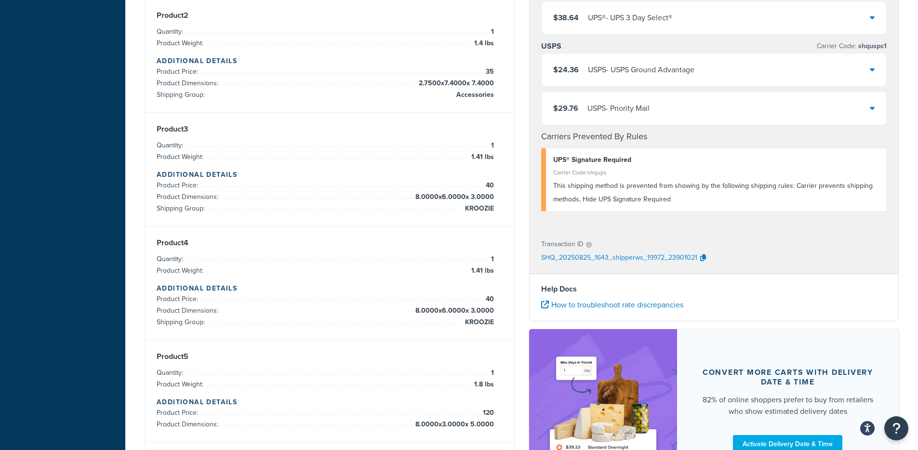
click at [691, 58] on div "$24.36 USPS - USPS Ground Advantage" at bounding box center [714, 69] width 345 height 33
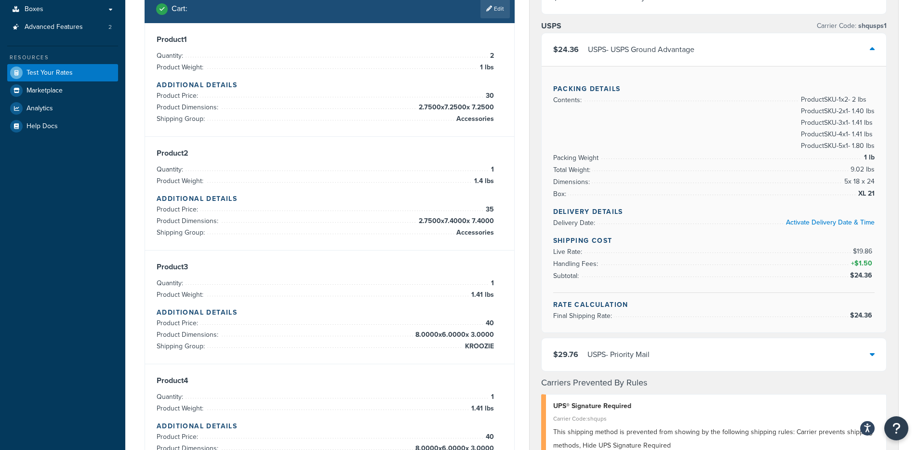
scroll to position [55, 0]
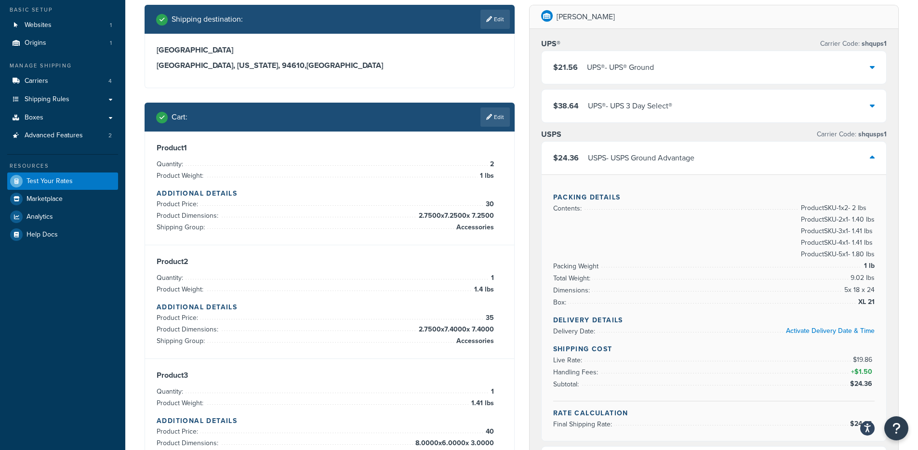
click at [483, 129] on div "Cart : Edit" at bounding box center [330, 117] width 370 height 29
click at [486, 125] on link "Edit" at bounding box center [494, 116] width 29 height 19
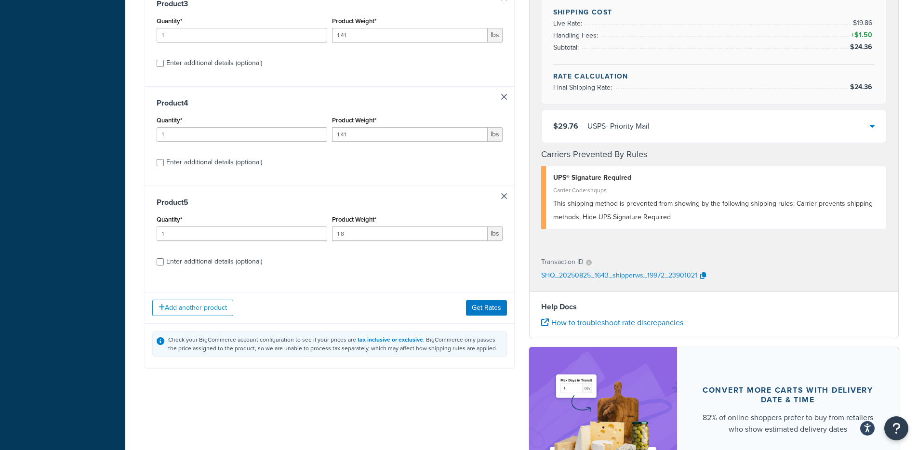
scroll to position [434, 0]
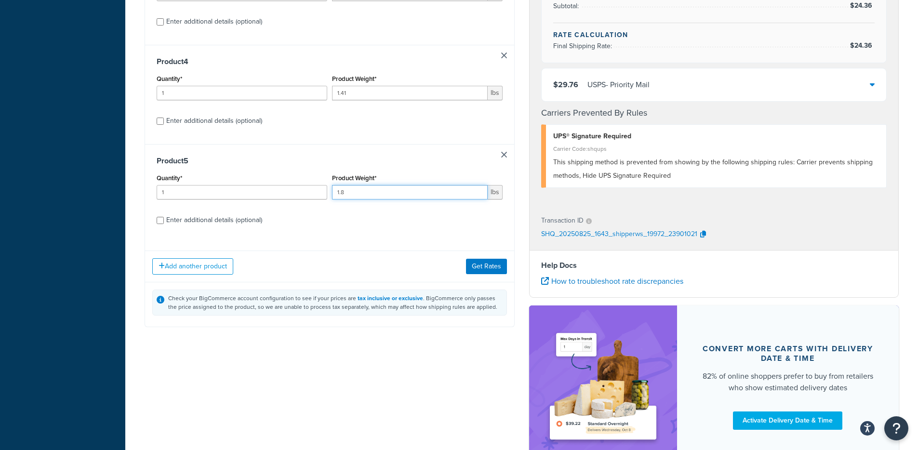
click at [339, 195] on input "1.8" at bounding box center [410, 192] width 156 height 14
type input "2.8"
click at [481, 265] on button "Get Rates" at bounding box center [486, 266] width 41 height 15
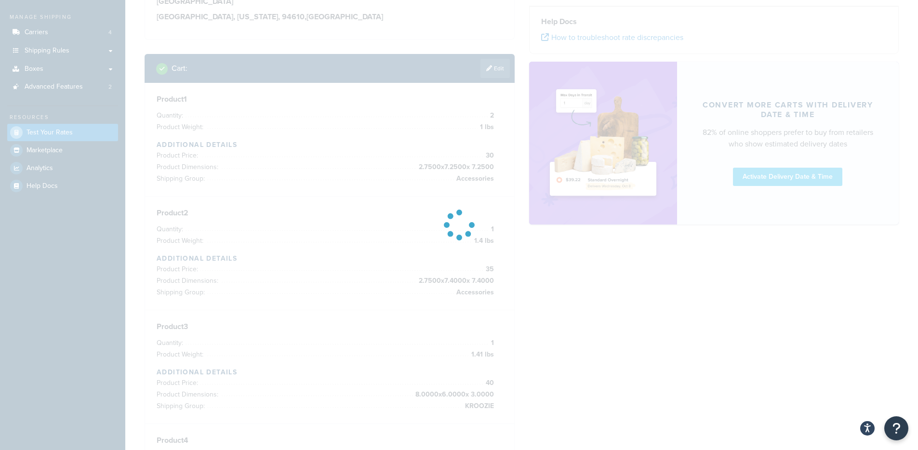
scroll to position [0, 0]
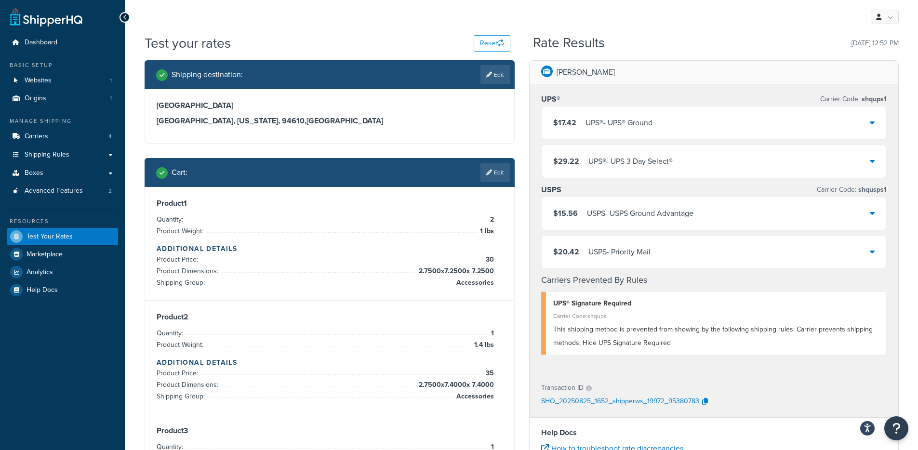
click at [706, 206] on div "$15.56 USPS - USPS Ground Advantage" at bounding box center [714, 213] width 345 height 33
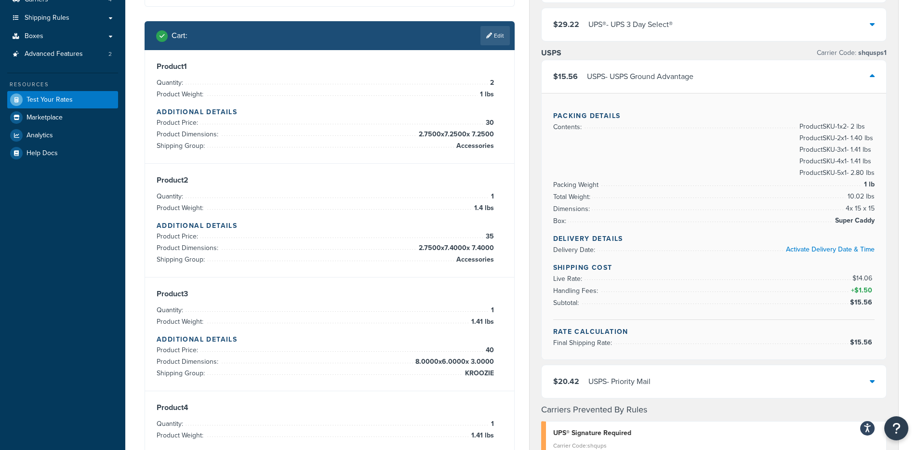
scroll to position [135, 0]
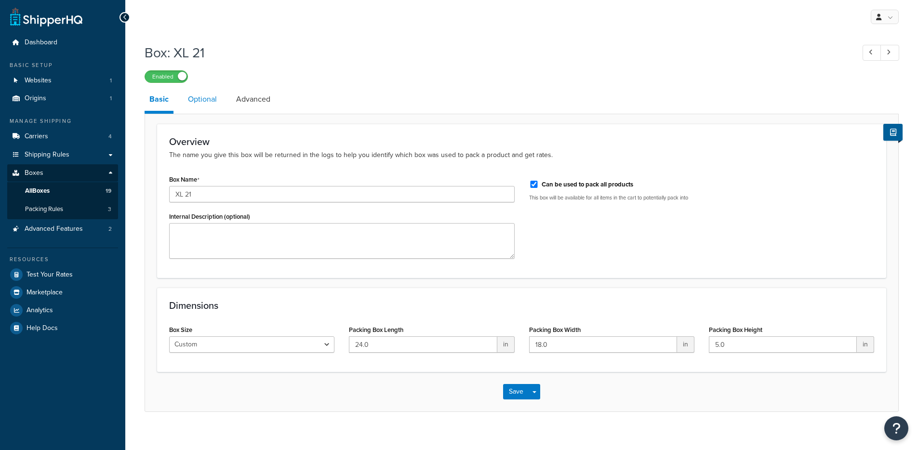
click at [210, 96] on link "Optional" at bounding box center [202, 99] width 39 height 23
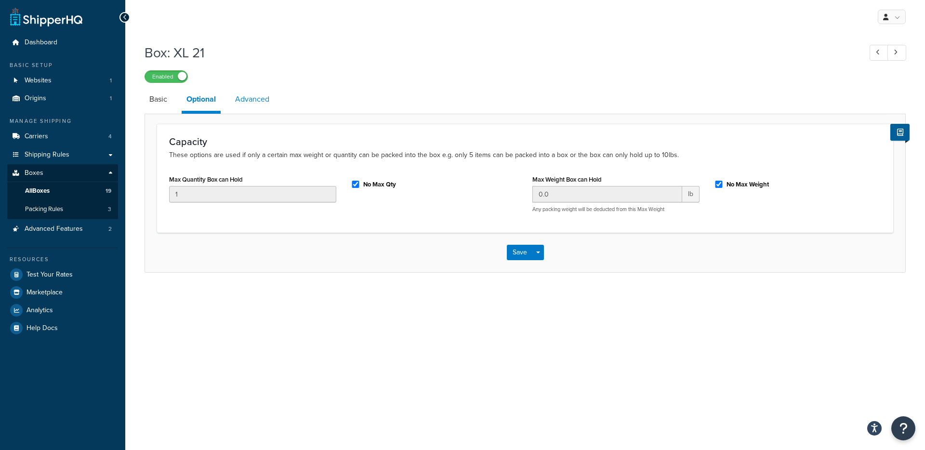
click at [268, 100] on link "Advanced" at bounding box center [252, 99] width 44 height 23
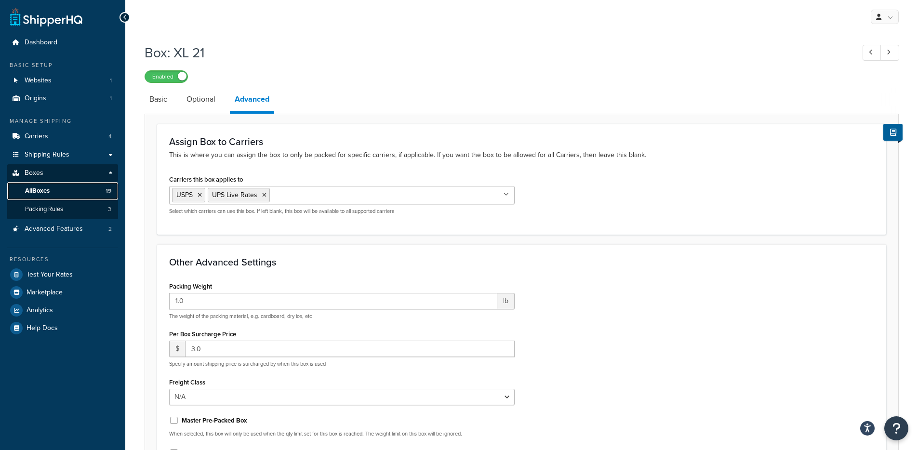
click at [72, 190] on link "All Boxes 19" at bounding box center [62, 191] width 111 height 18
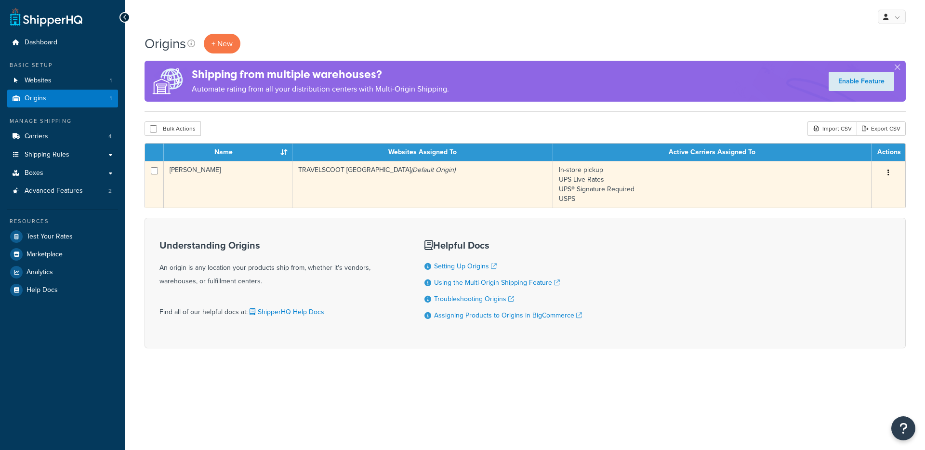
click at [202, 180] on td "[PERSON_NAME]" at bounding box center [228, 184] width 129 height 47
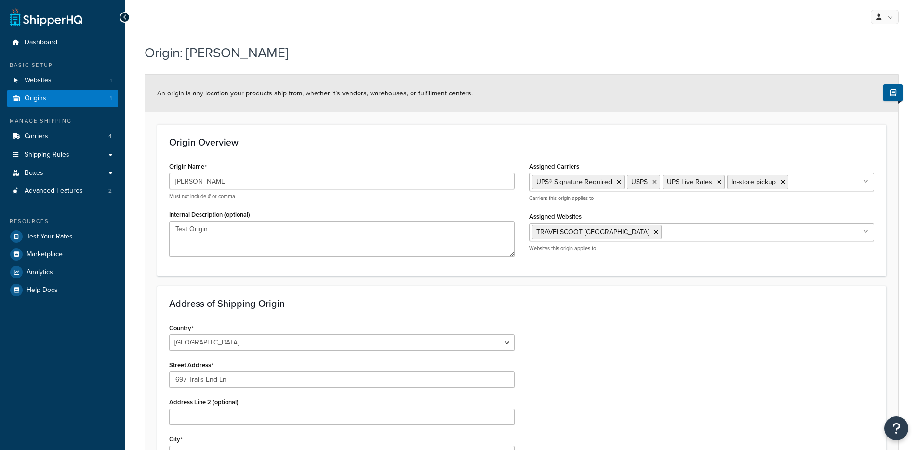
select select "37"
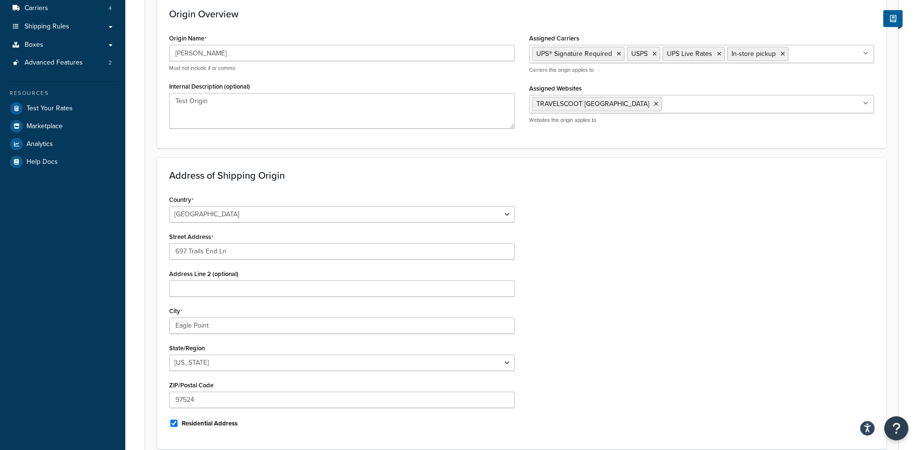
scroll to position [206, 0]
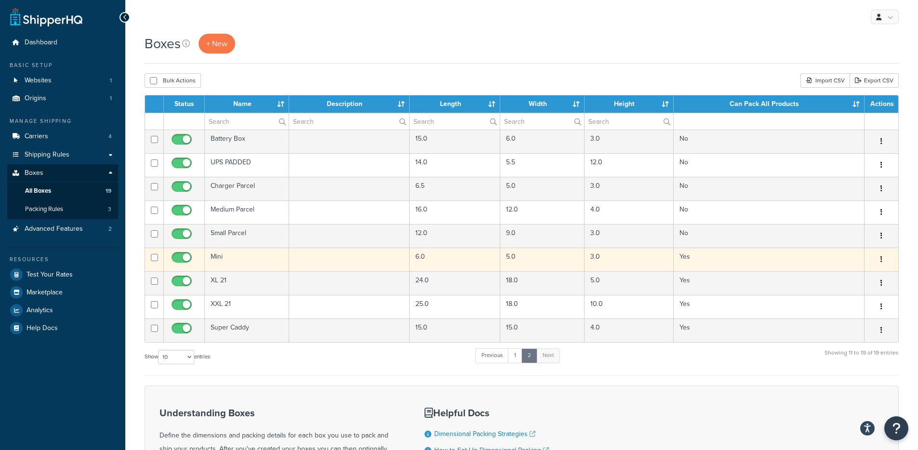
click at [185, 257] on input "checkbox" at bounding box center [183, 260] width 26 height 12
checkbox input "false"
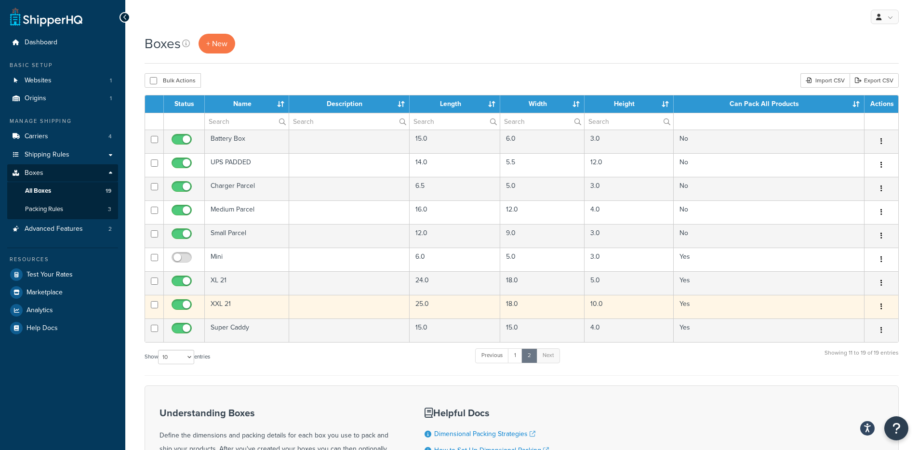
click at [182, 306] on input "checkbox" at bounding box center [183, 307] width 26 height 12
checkbox input "false"
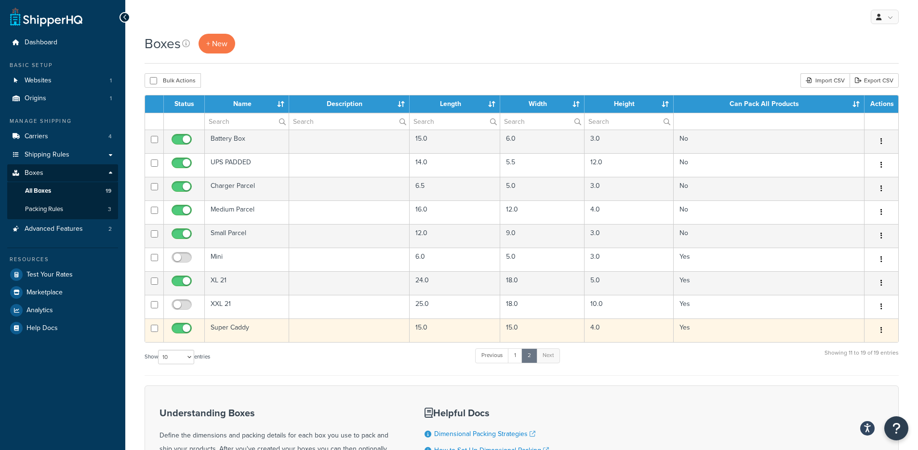
click at [185, 326] on input "checkbox" at bounding box center [183, 331] width 26 height 12
checkbox input "false"
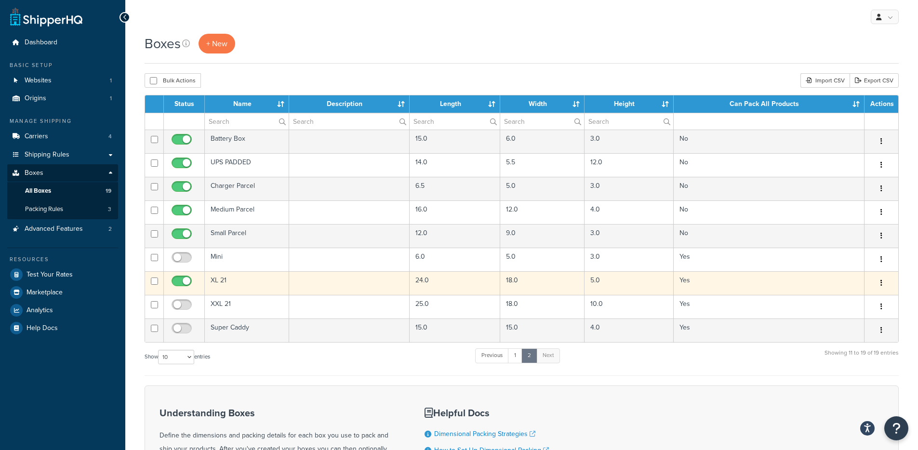
click at [297, 283] on td at bounding box center [349, 283] width 121 height 24
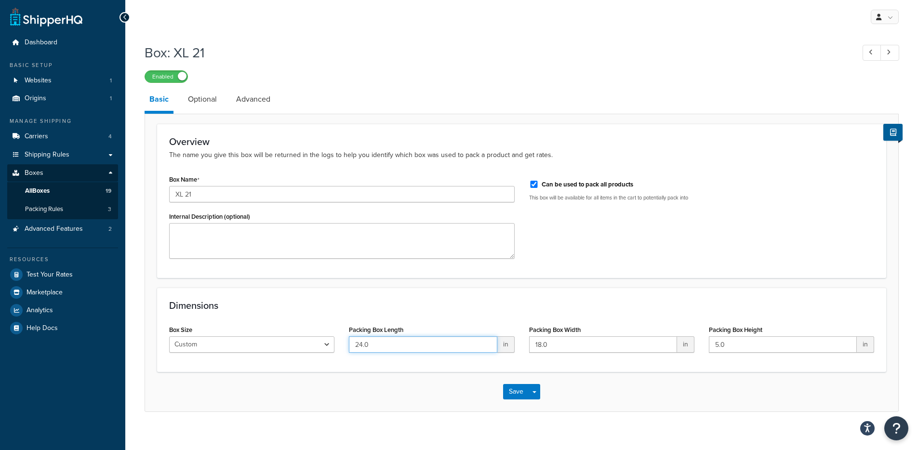
click at [403, 349] on input "24.0" at bounding box center [423, 344] width 148 height 16
type input "25.0"
click at [534, 393] on span "button" at bounding box center [534, 392] width 4 height 2
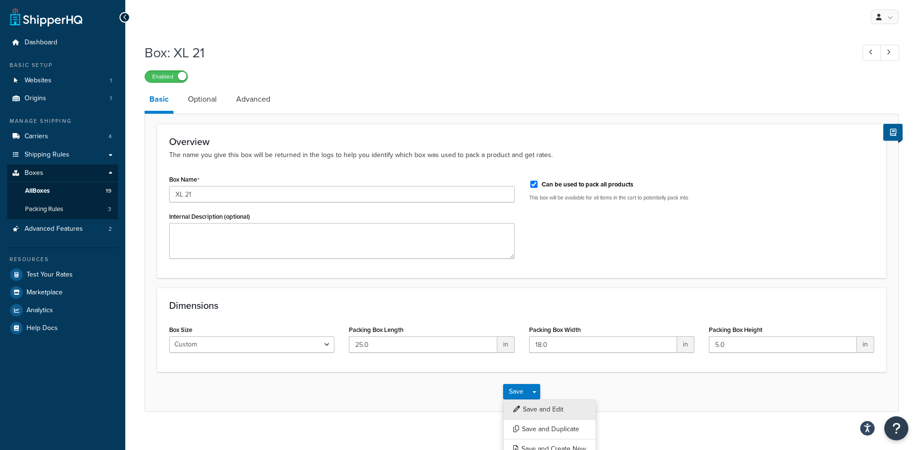
click at [542, 411] on button "Save and Edit" at bounding box center [549, 409] width 93 height 20
click at [377, 341] on input "25.0" at bounding box center [423, 344] width 148 height 16
type input "24"
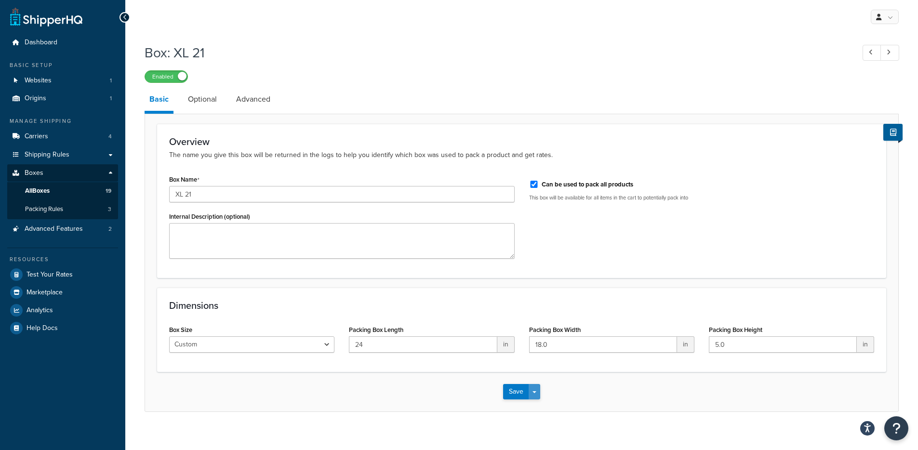
click at [534, 393] on span "button" at bounding box center [534, 392] width 4 height 2
click at [537, 405] on button "Save and Edit" at bounding box center [549, 409] width 93 height 20
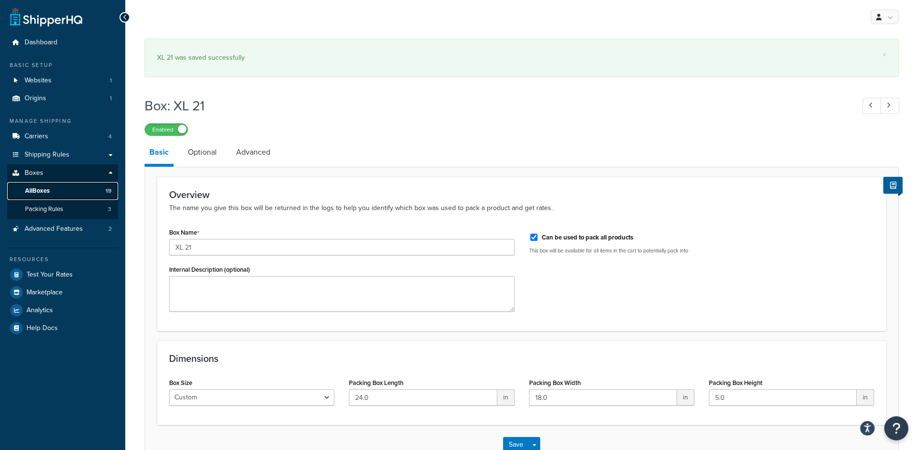
click at [84, 192] on link "All Boxes 19" at bounding box center [62, 191] width 111 height 18
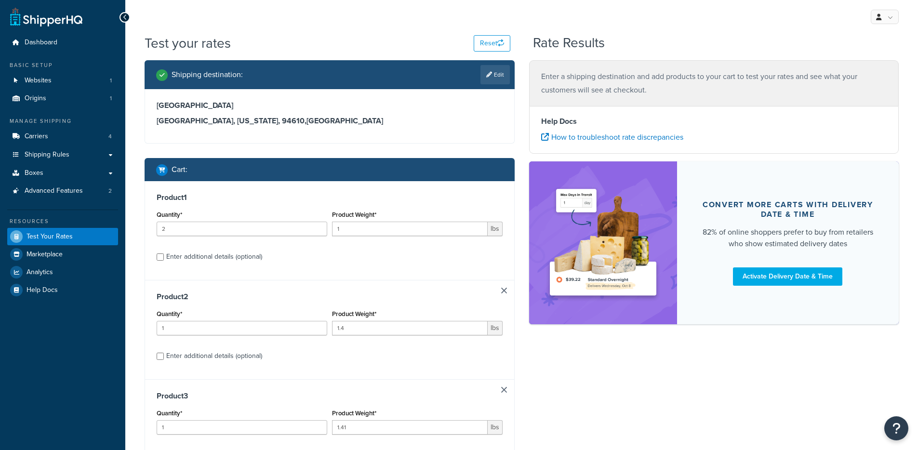
scroll to position [329, 0]
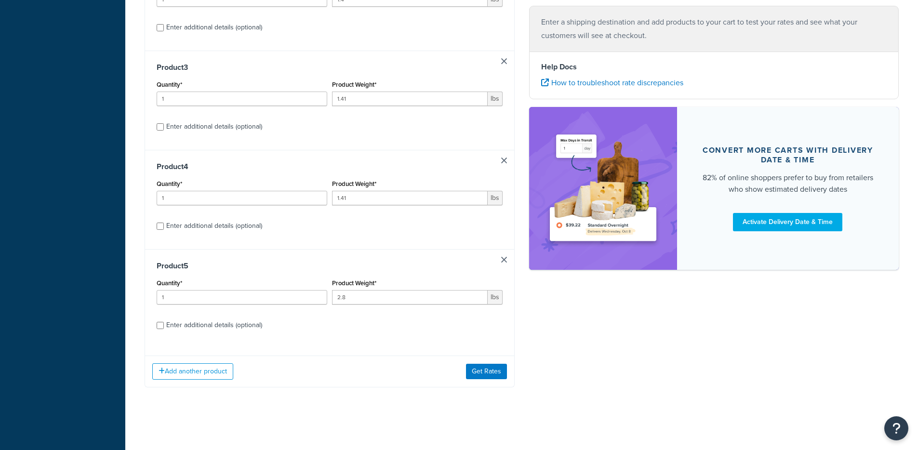
click at [479, 380] on div "Add another product Get Rates" at bounding box center [329, 371] width 369 height 31
click at [482, 376] on button "Get Rates" at bounding box center [486, 371] width 41 height 15
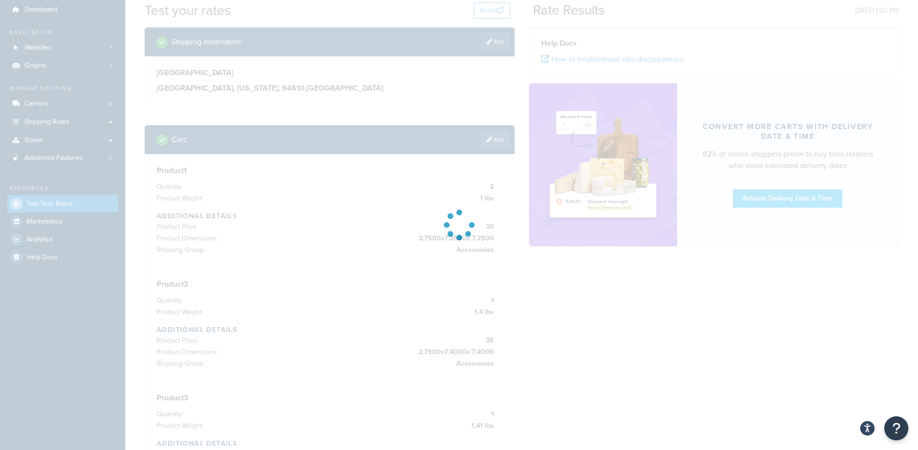
scroll to position [21, 0]
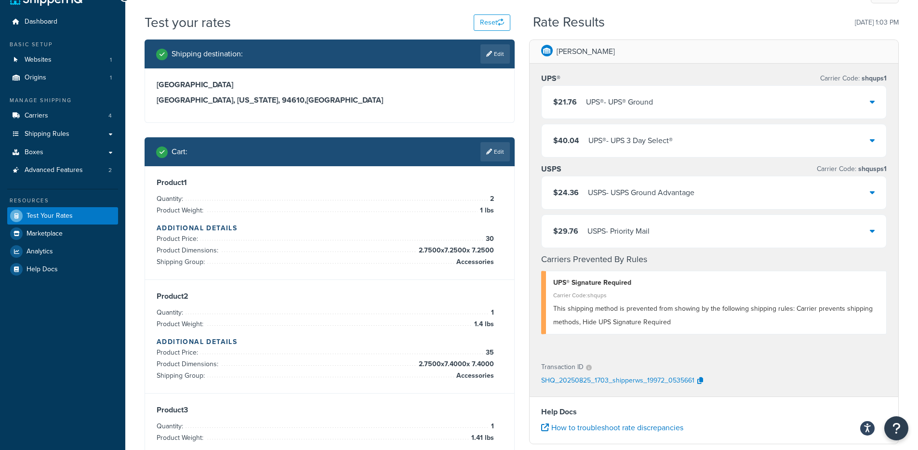
click at [633, 195] on div "USPS - USPS Ground Advantage" at bounding box center [641, 192] width 106 height 13
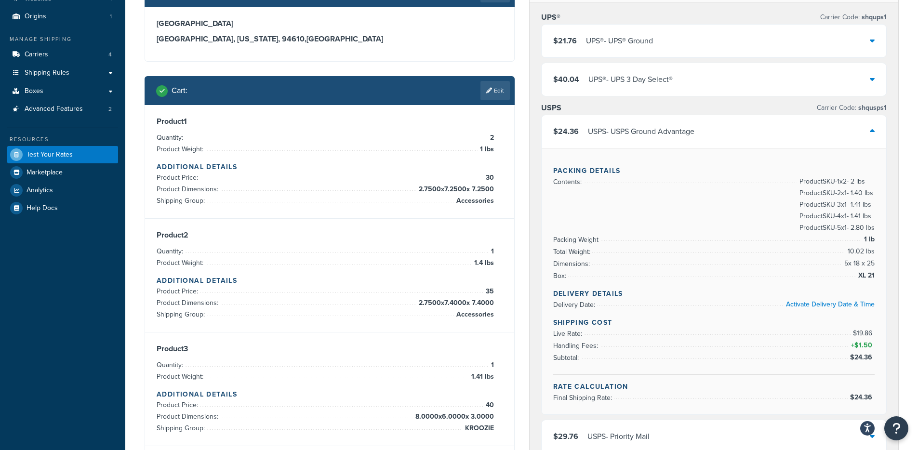
scroll to position [84, 0]
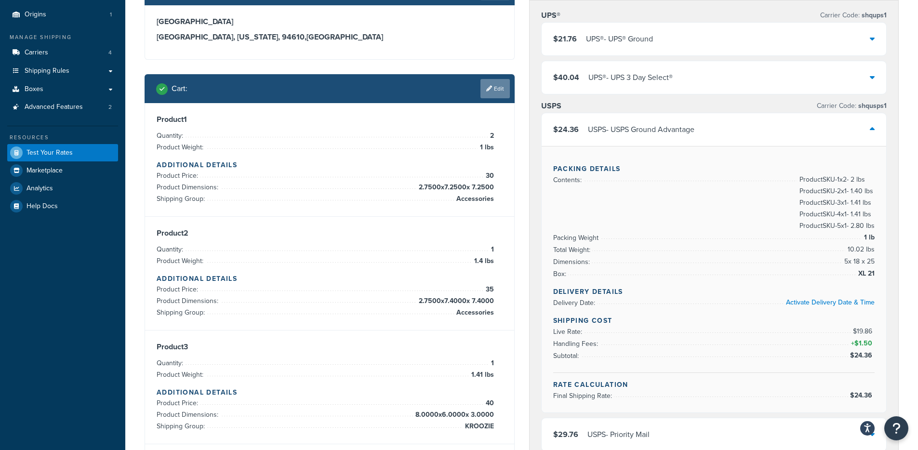
click at [489, 90] on icon at bounding box center [489, 89] width 6 height 6
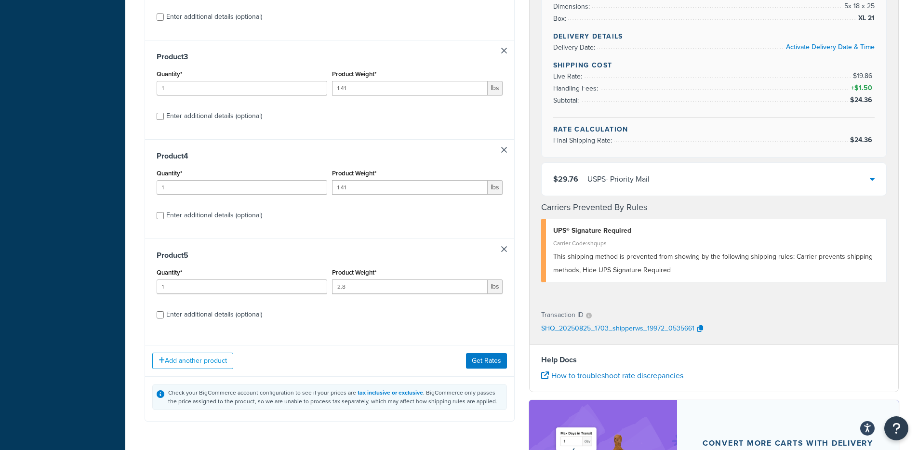
scroll to position [385, 0]
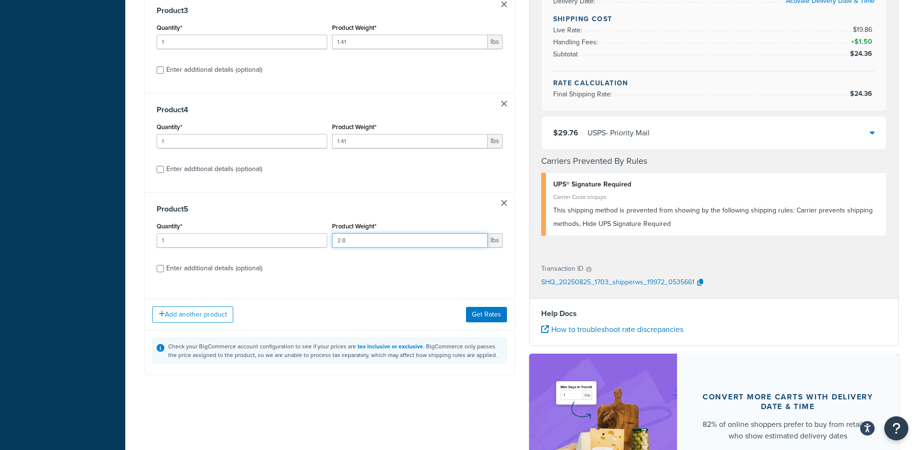
click at [339, 245] on input "2.8" at bounding box center [410, 240] width 156 height 14
click at [340, 238] on input "2.8" at bounding box center [410, 240] width 156 height 14
type input "1.8"
click at [474, 314] on button "Get Rates" at bounding box center [486, 314] width 41 height 15
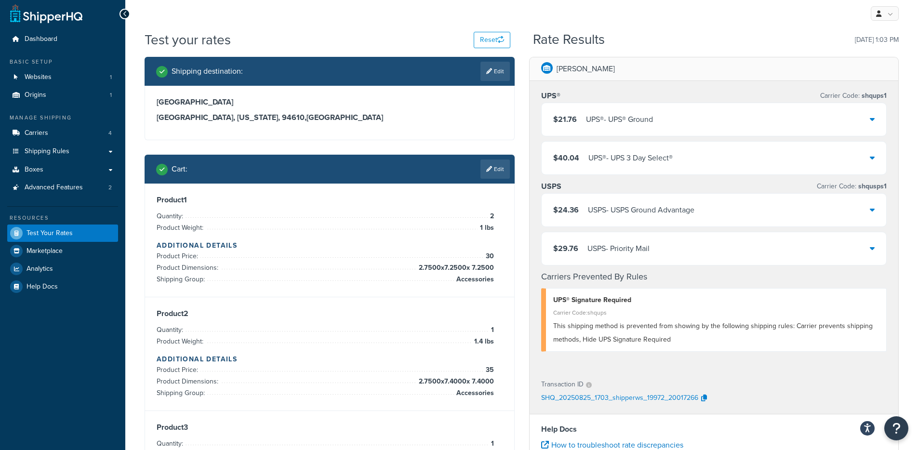
scroll to position [4, 0]
click at [602, 207] on div "USPS - USPS Ground Advantage" at bounding box center [641, 209] width 106 height 13
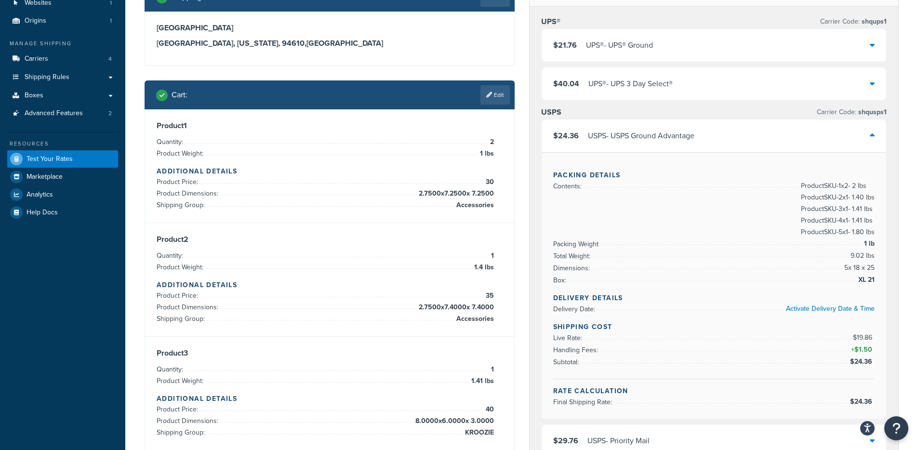
scroll to position [86, 0]
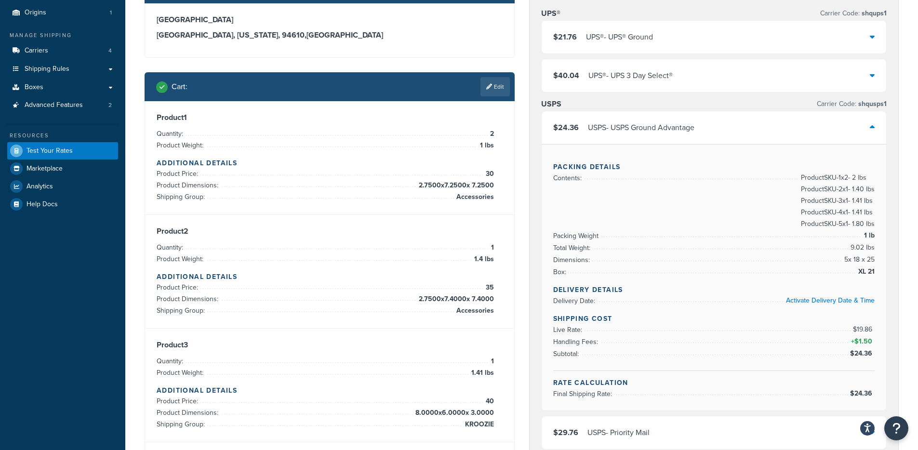
drag, startPoint x: 854, startPoint y: 329, endPoint x: 885, endPoint y: 329, distance: 30.8
click at [885, 329] on div "Packing Details Contents: Product SKU-1 x 2 - 2 lbs Product SKU-2 x 1 - 1.40 lb…" at bounding box center [714, 277] width 345 height 266
click at [878, 328] on div "Packing Details Contents: Product SKU-1 x 2 - 2 lbs Product SKU-2 x 1 - 1.40 lb…" at bounding box center [714, 277] width 345 height 266
drag, startPoint x: 873, startPoint y: 328, endPoint x: 851, endPoint y: 329, distance: 21.7
click at [851, 329] on span "$19.86" at bounding box center [863, 330] width 24 height 12
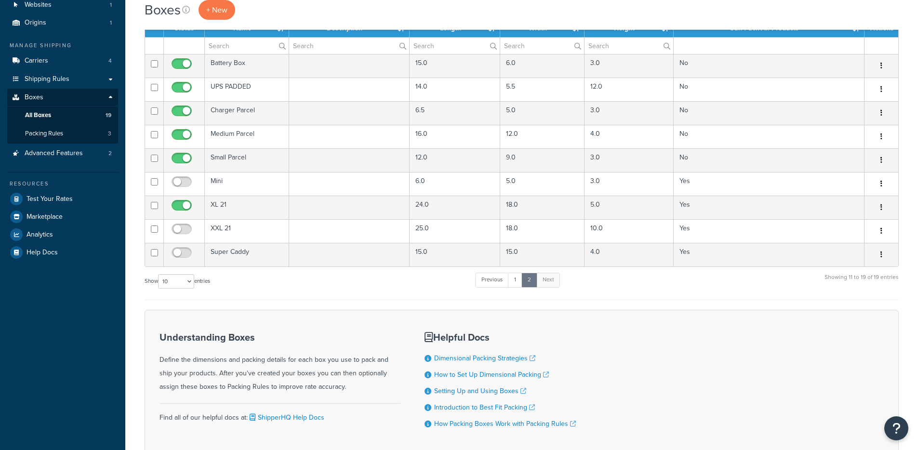
scroll to position [137, 0]
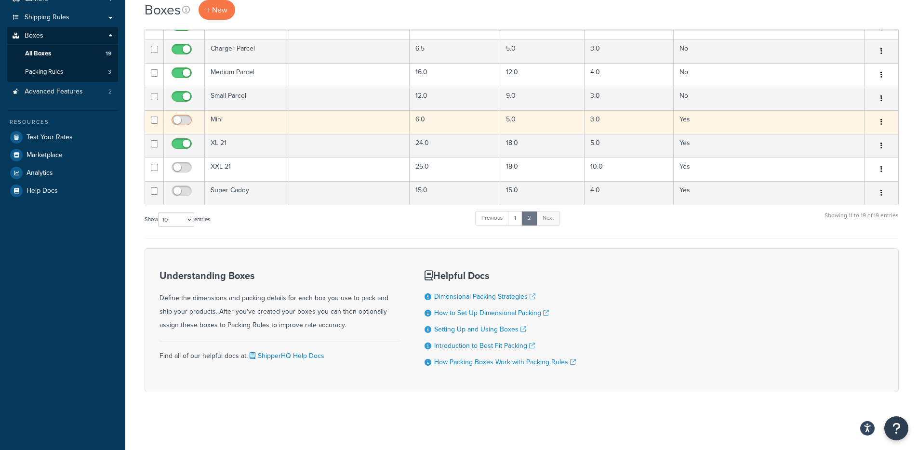
click at [178, 119] on input "checkbox" at bounding box center [183, 123] width 26 height 12
checkbox input "true"
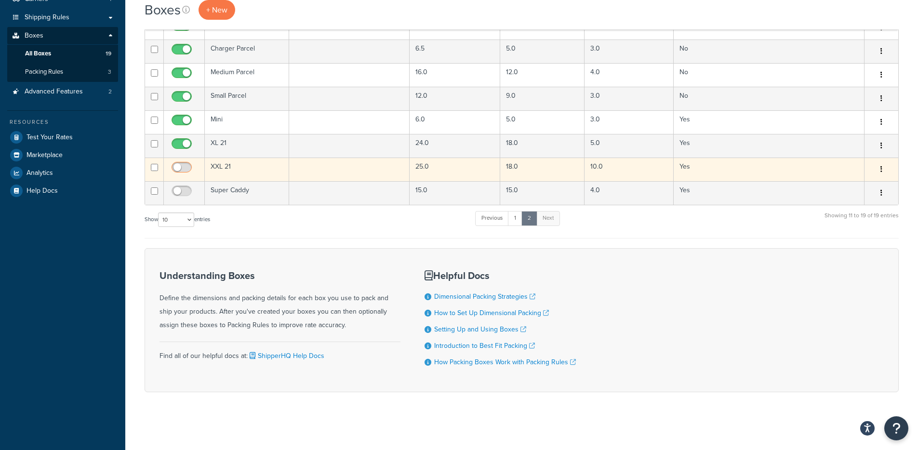
click at [185, 171] on input "checkbox" at bounding box center [183, 170] width 26 height 12
checkbox input "true"
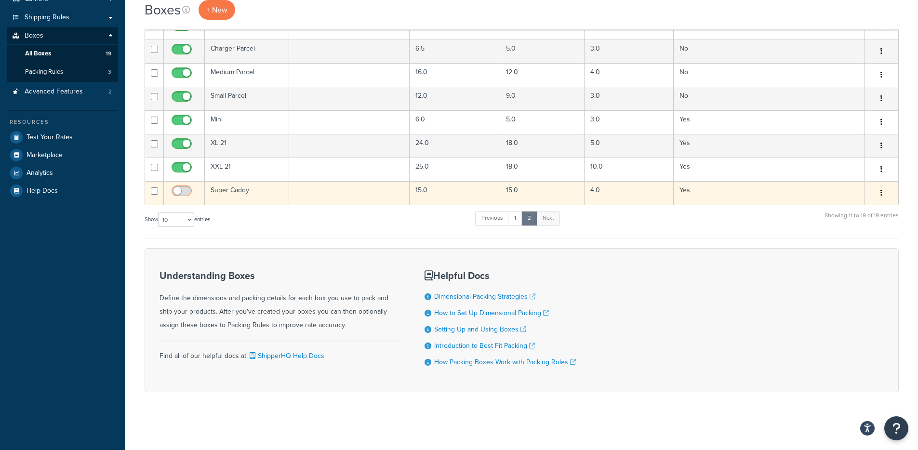
click at [185, 192] on input "checkbox" at bounding box center [183, 193] width 26 height 12
checkbox input "true"
